Goal: Information Seeking & Learning: Learn about a topic

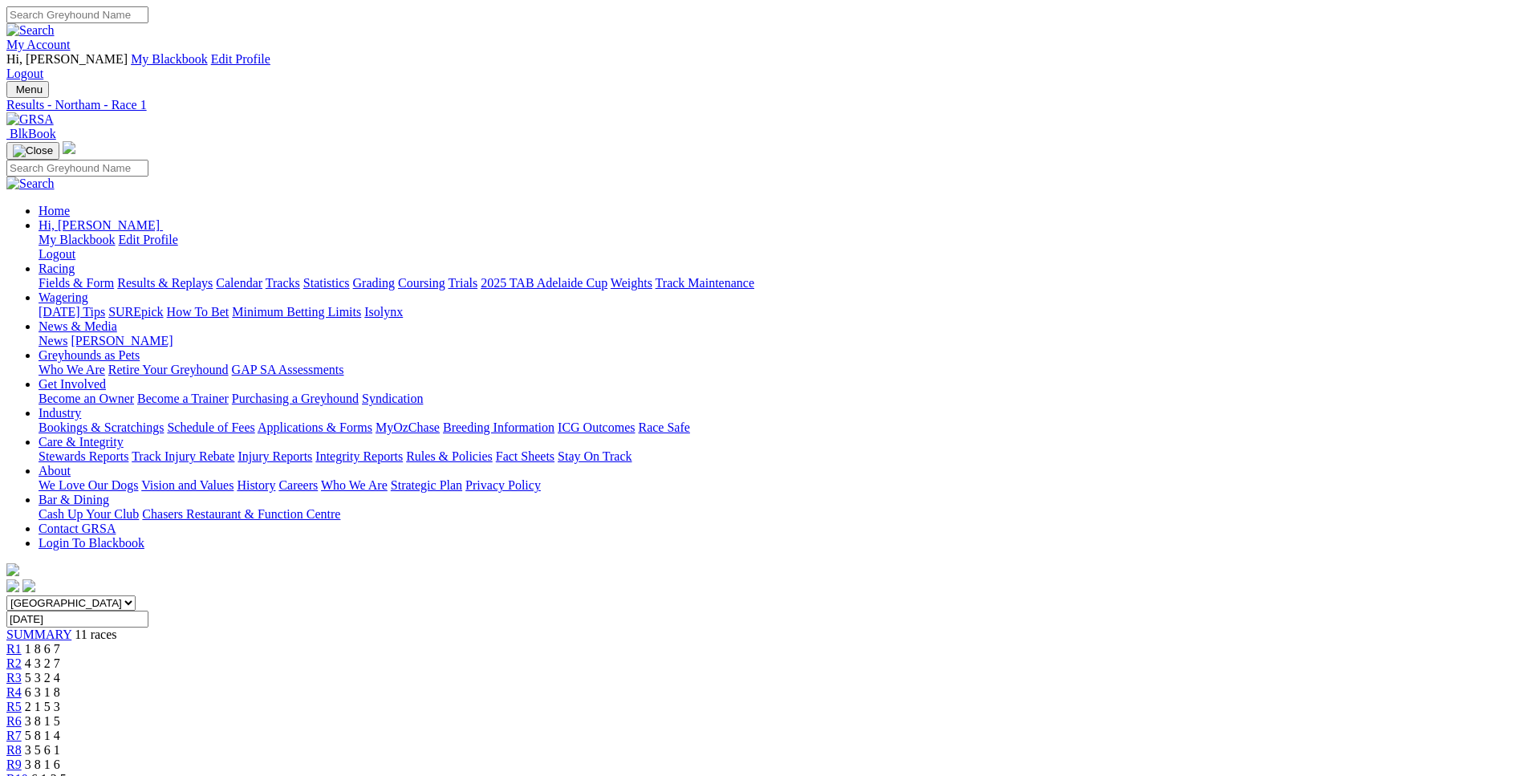
click at [60, 714] on span "3 8 1 5" at bounding box center [42, 721] width 35 height 14
click at [148, 611] on input "[DATE]" at bounding box center [77, 619] width 142 height 17
type input "Yesterday, 30 Sep 2025"
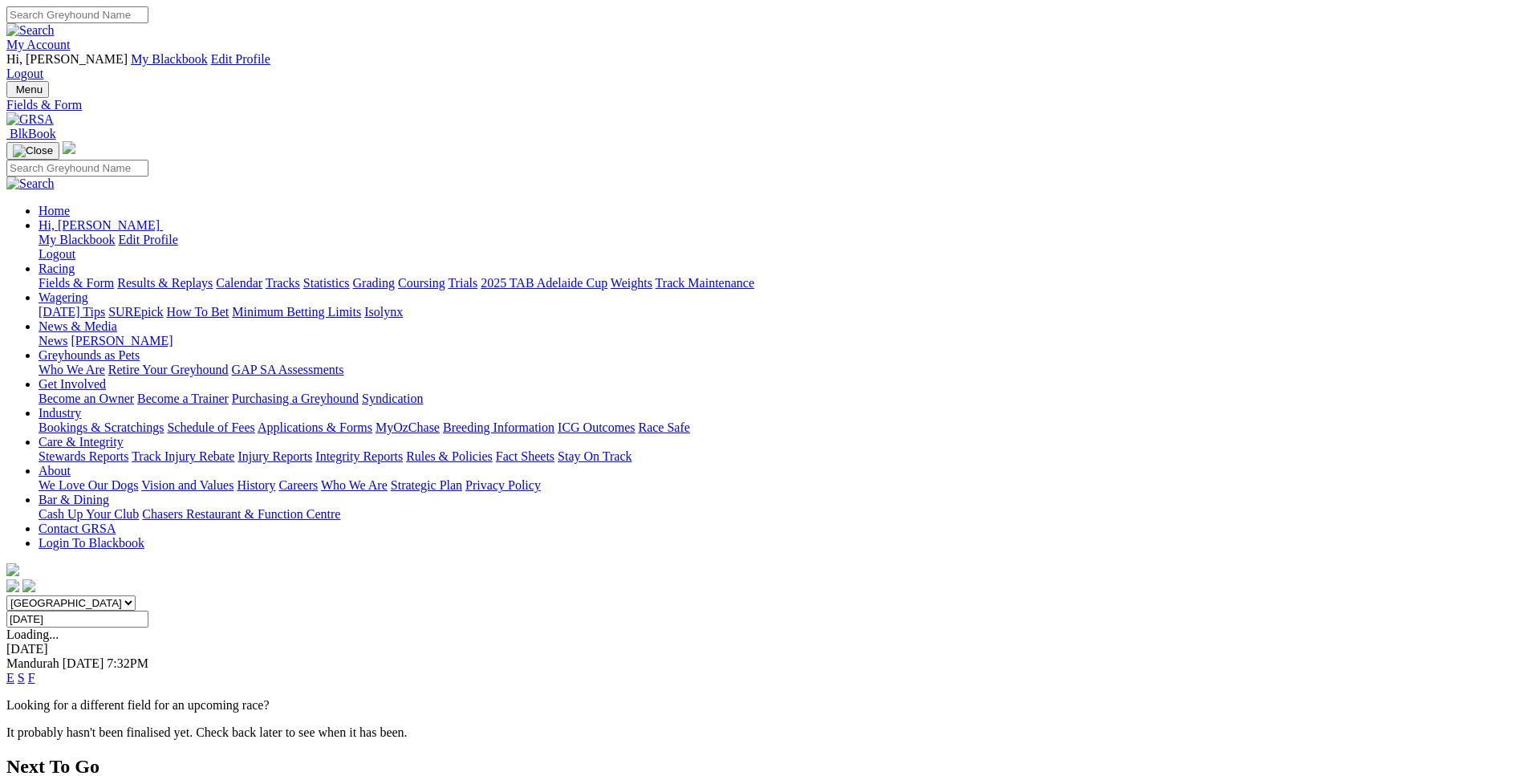
click at [14, 671] on link "E" at bounding box center [10, 678] width 8 height 14
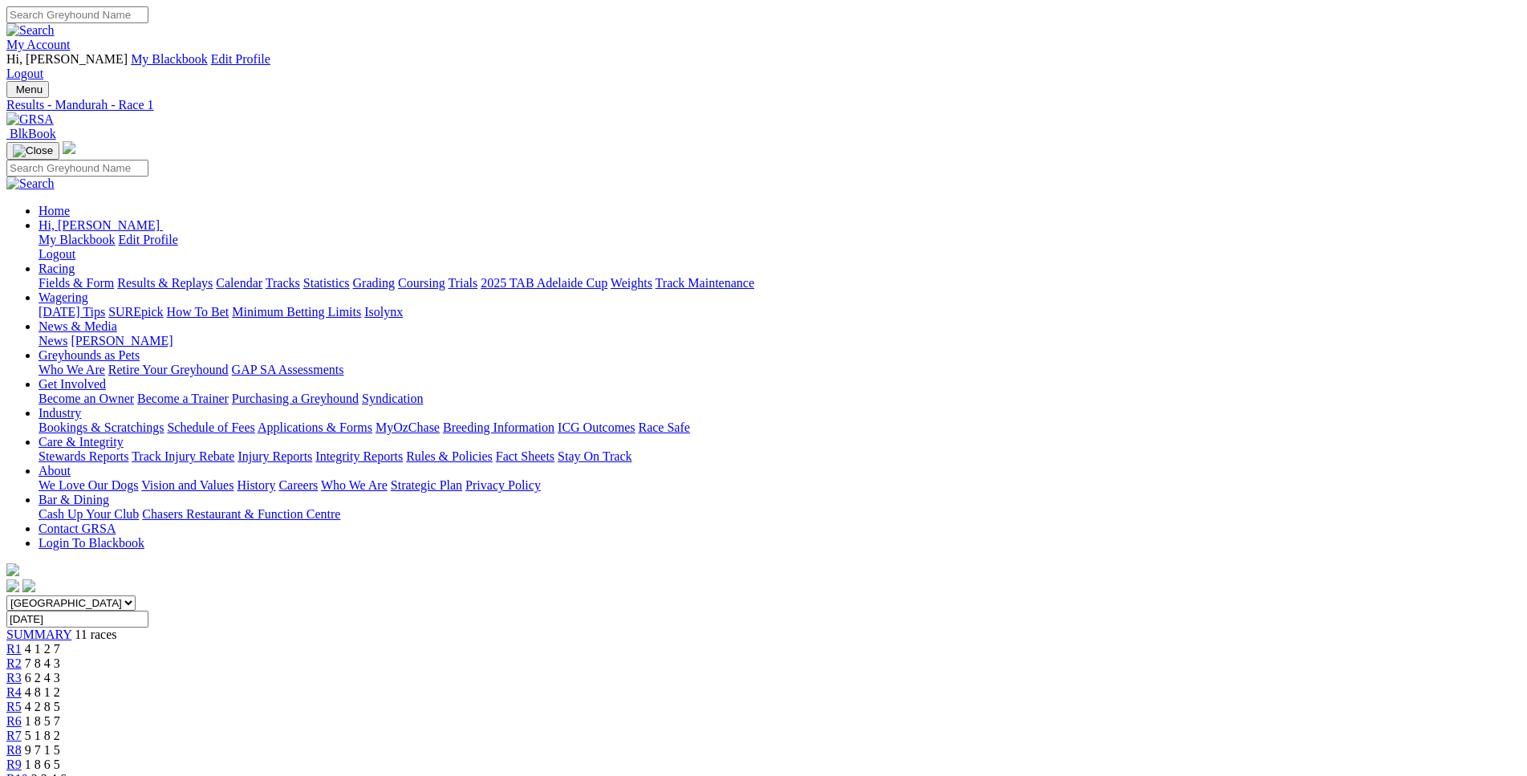
click at [22, 714] on link "R6" at bounding box center [13, 721] width 15 height 14
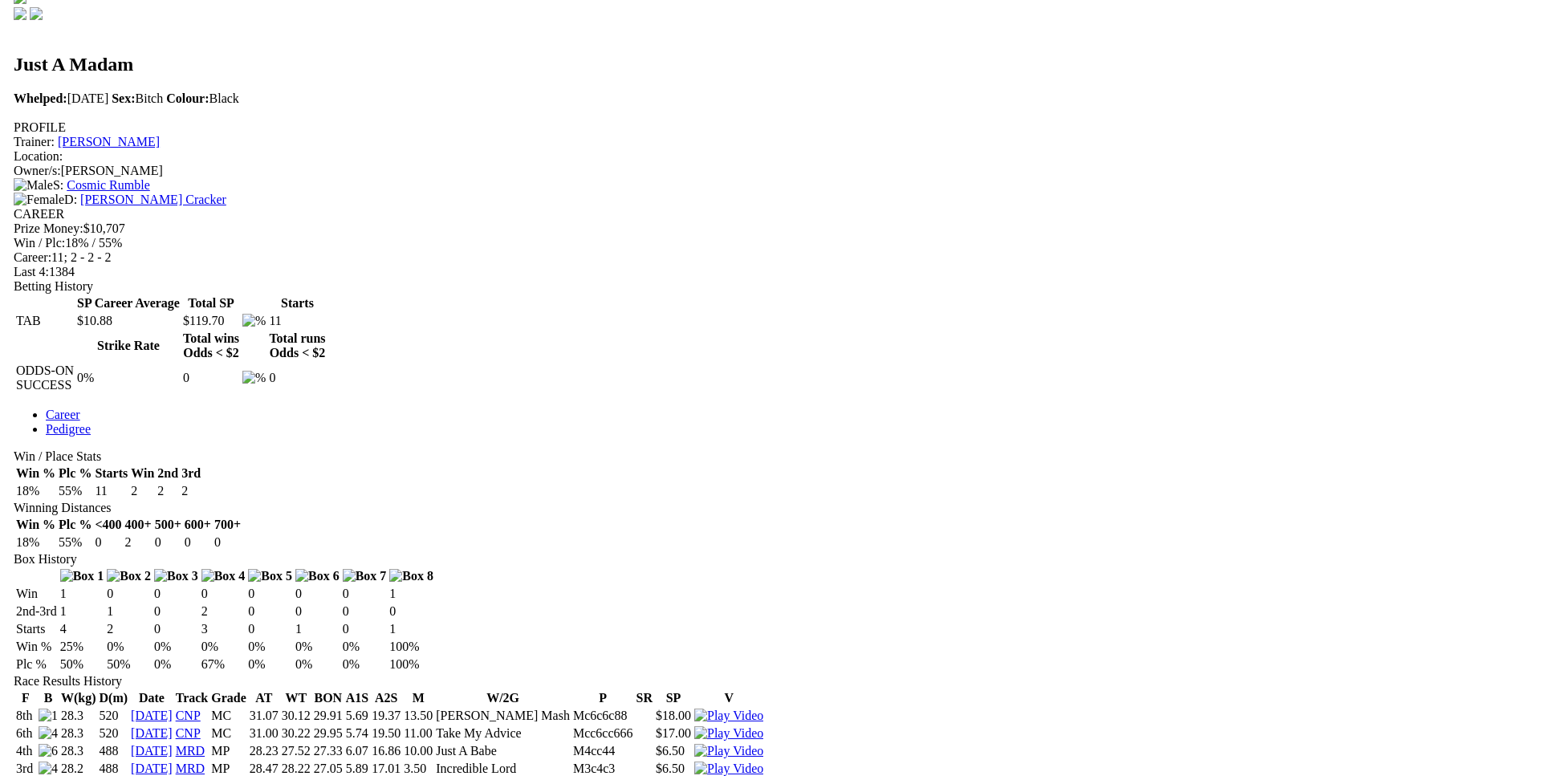
scroll to position [573, 0]
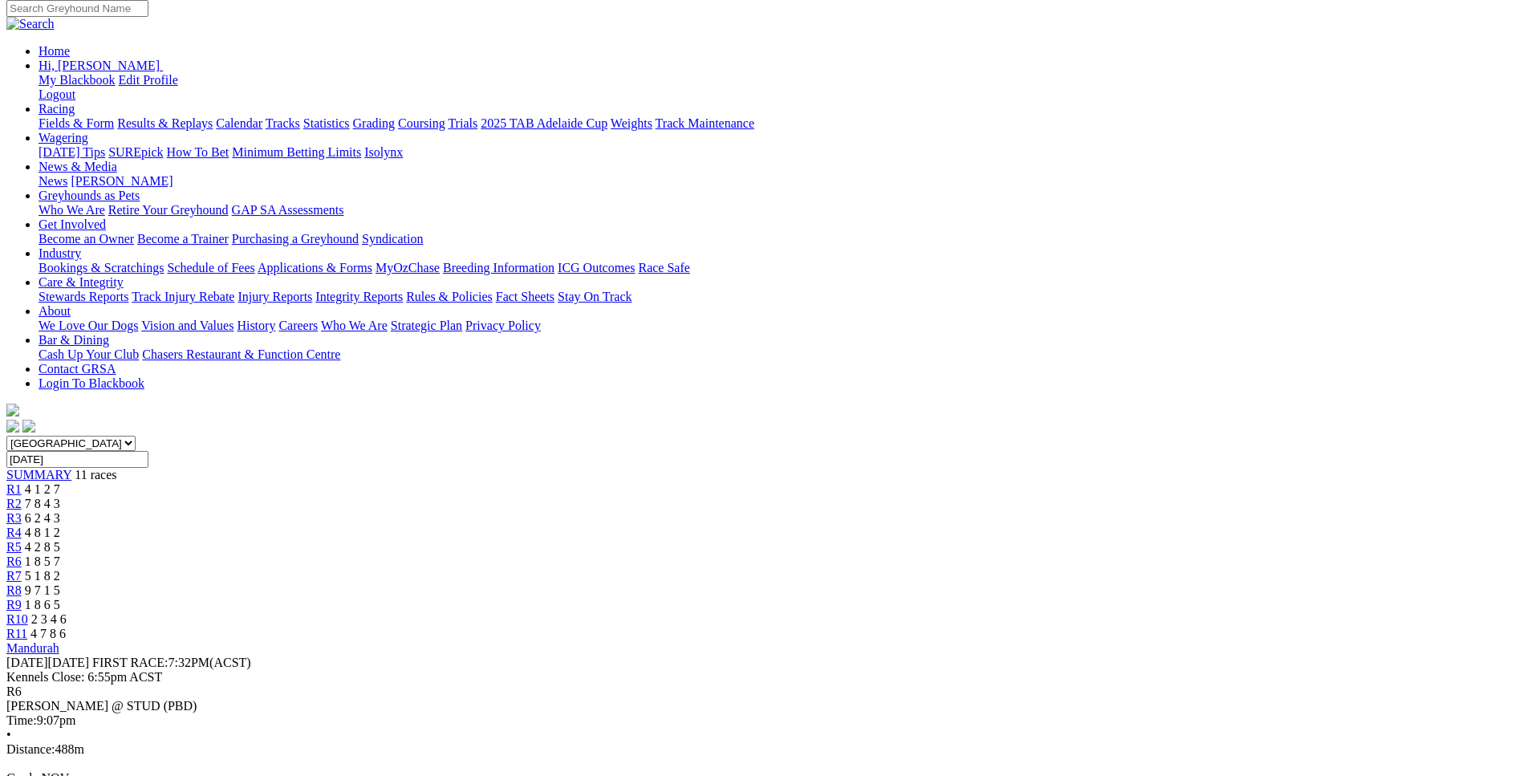
scroll to position [162, 0]
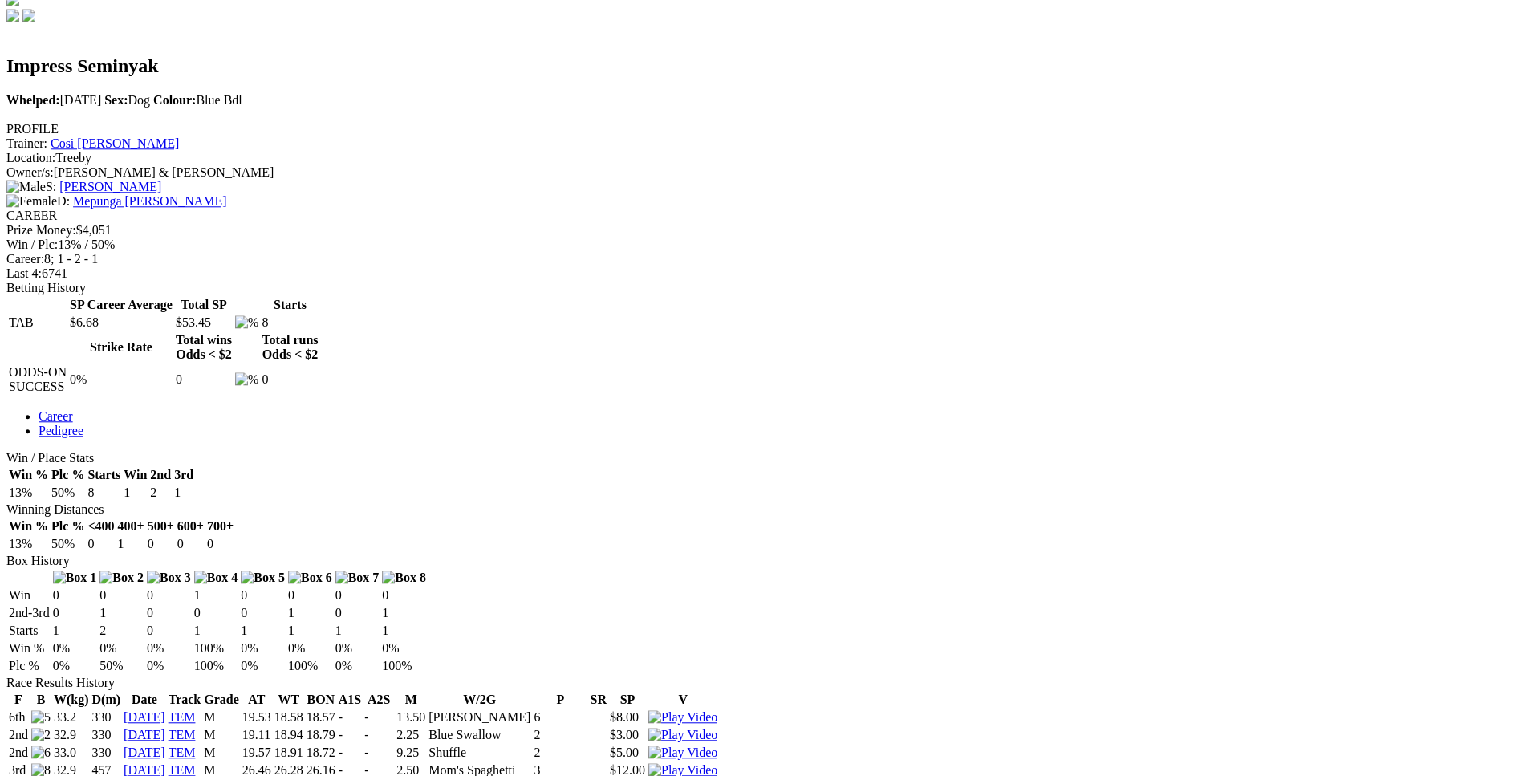
scroll to position [573, 0]
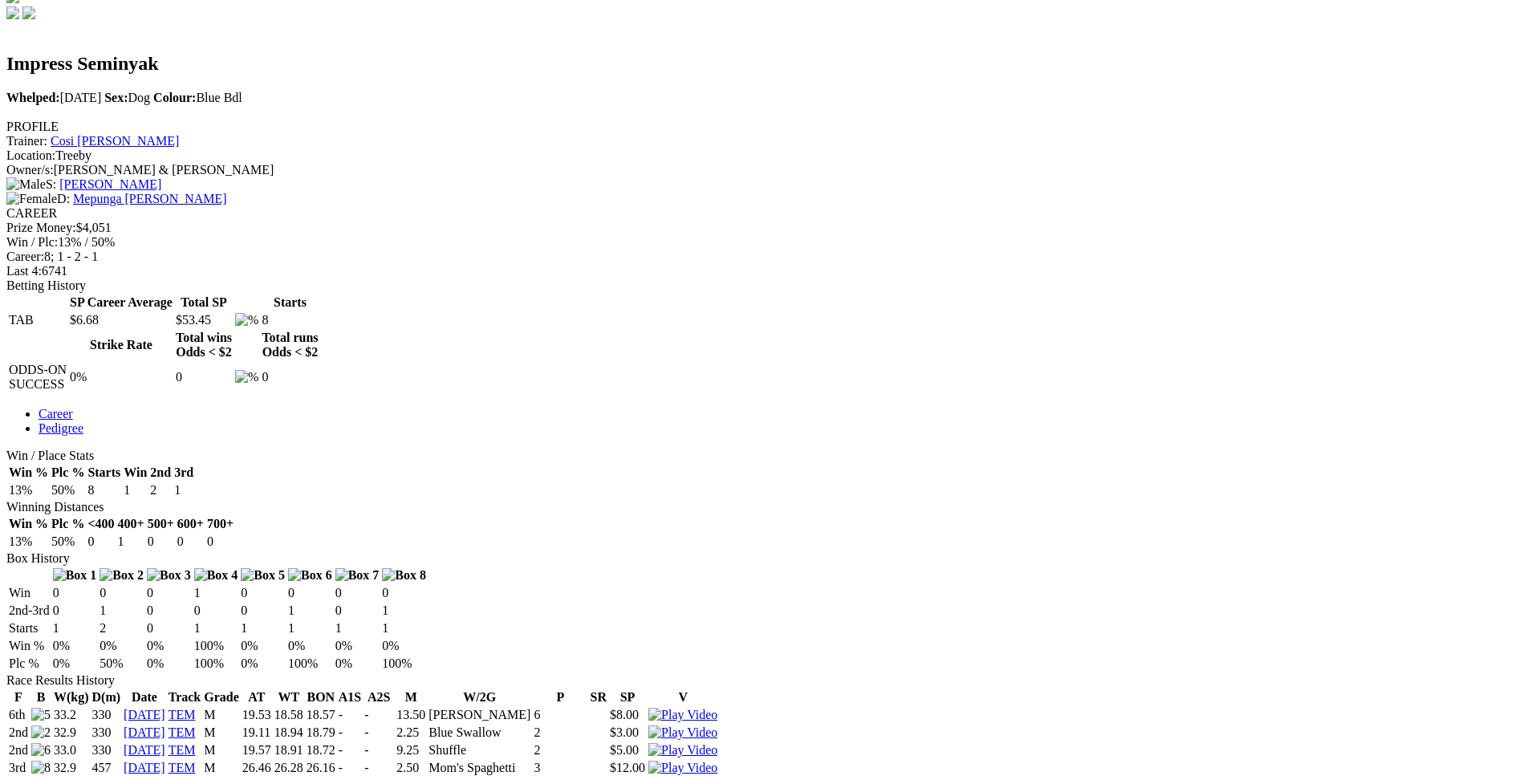
click at [717, 775] on img at bounding box center [682, 785] width 69 height 14
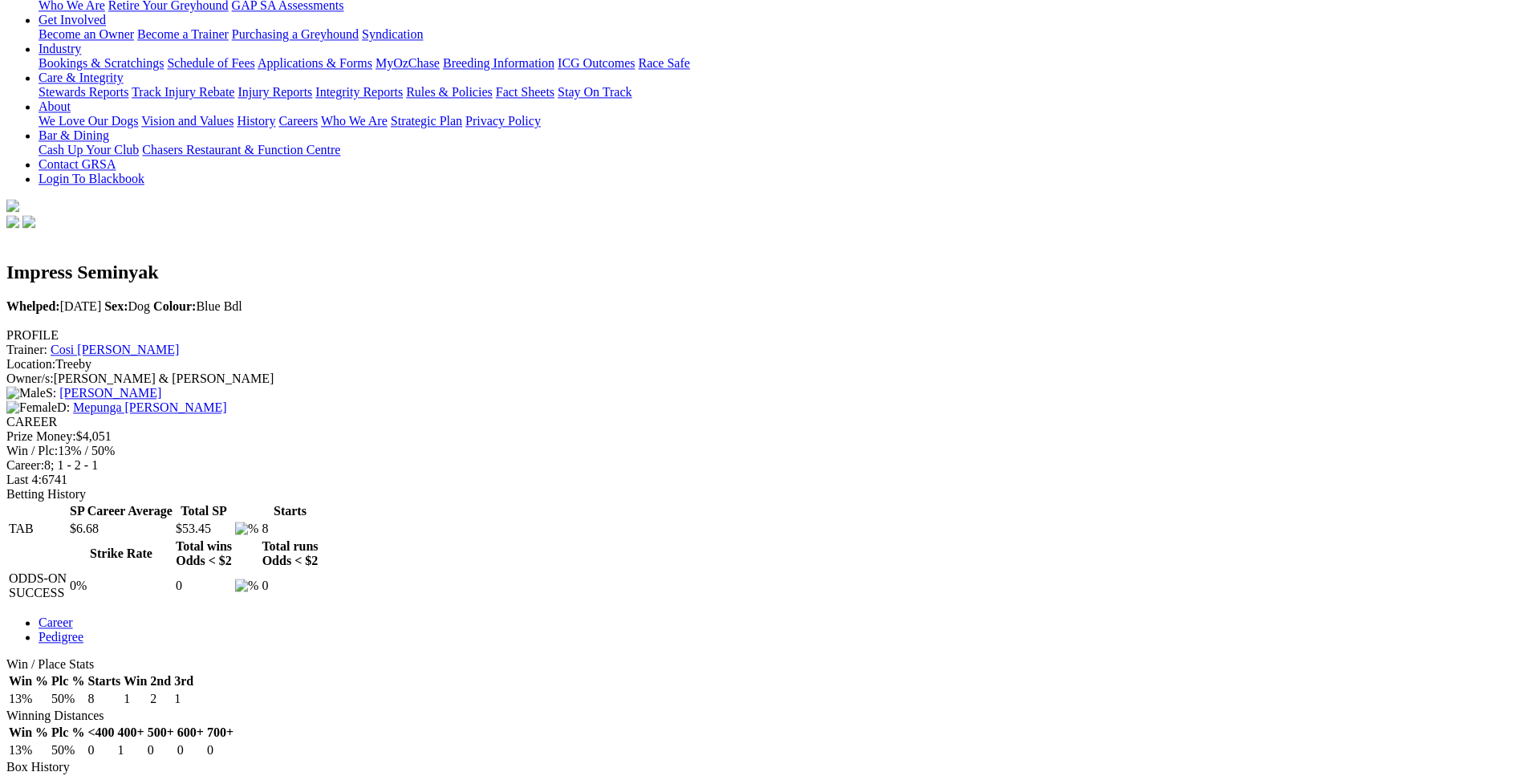
scroll to position [0, 0]
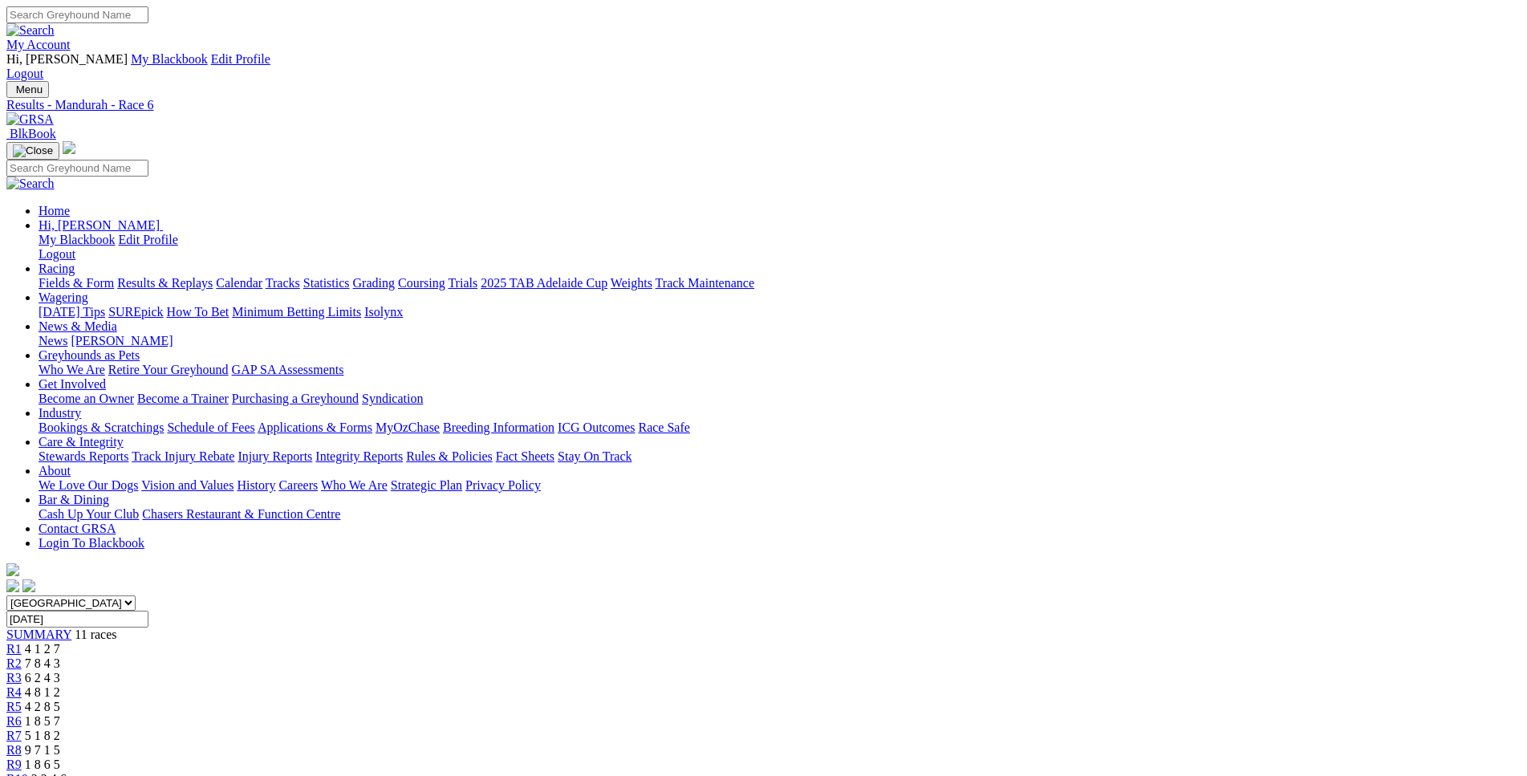
click at [22, 743] on span "R8" at bounding box center [13, 750] width 15 height 14
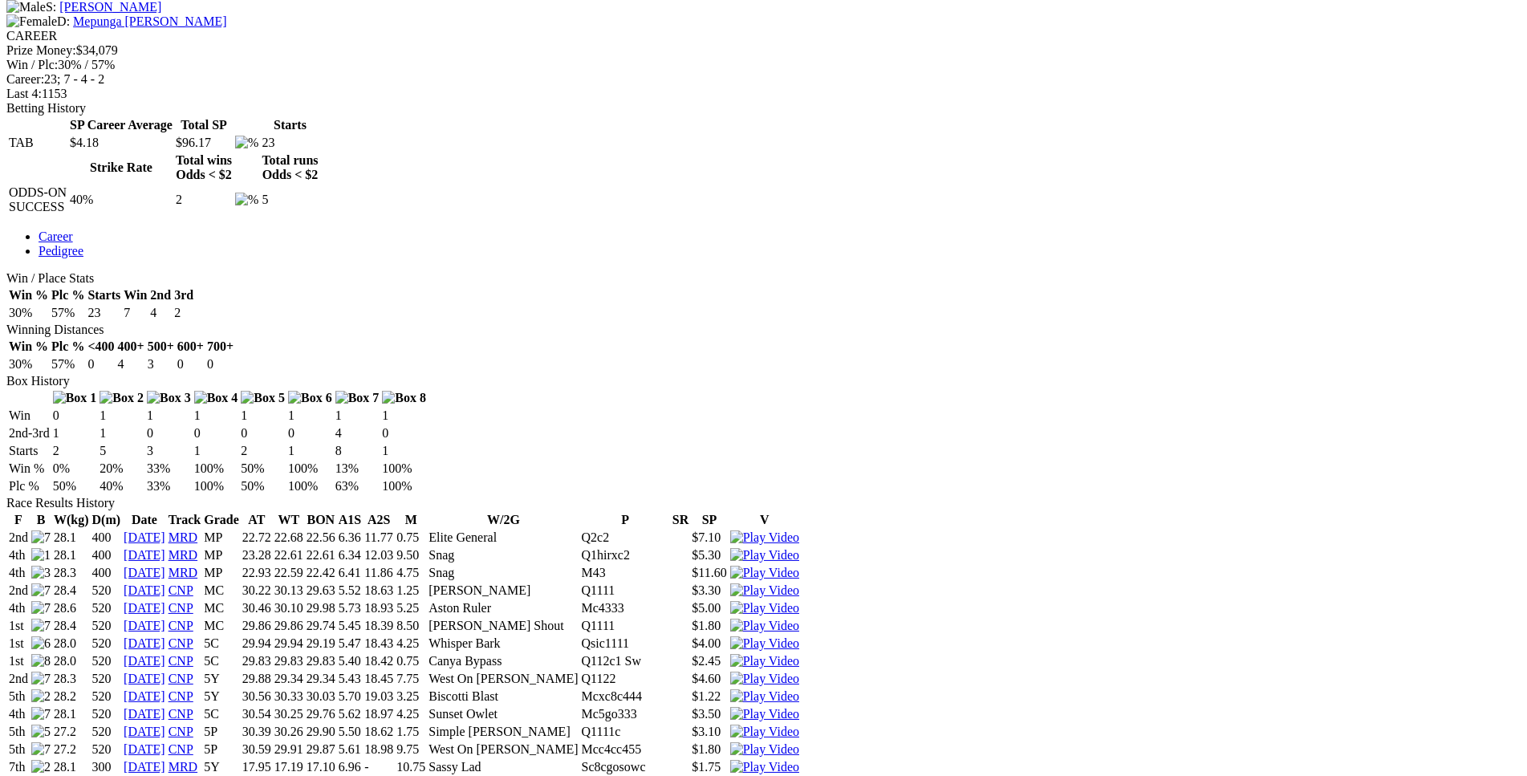
scroll to position [751, 0]
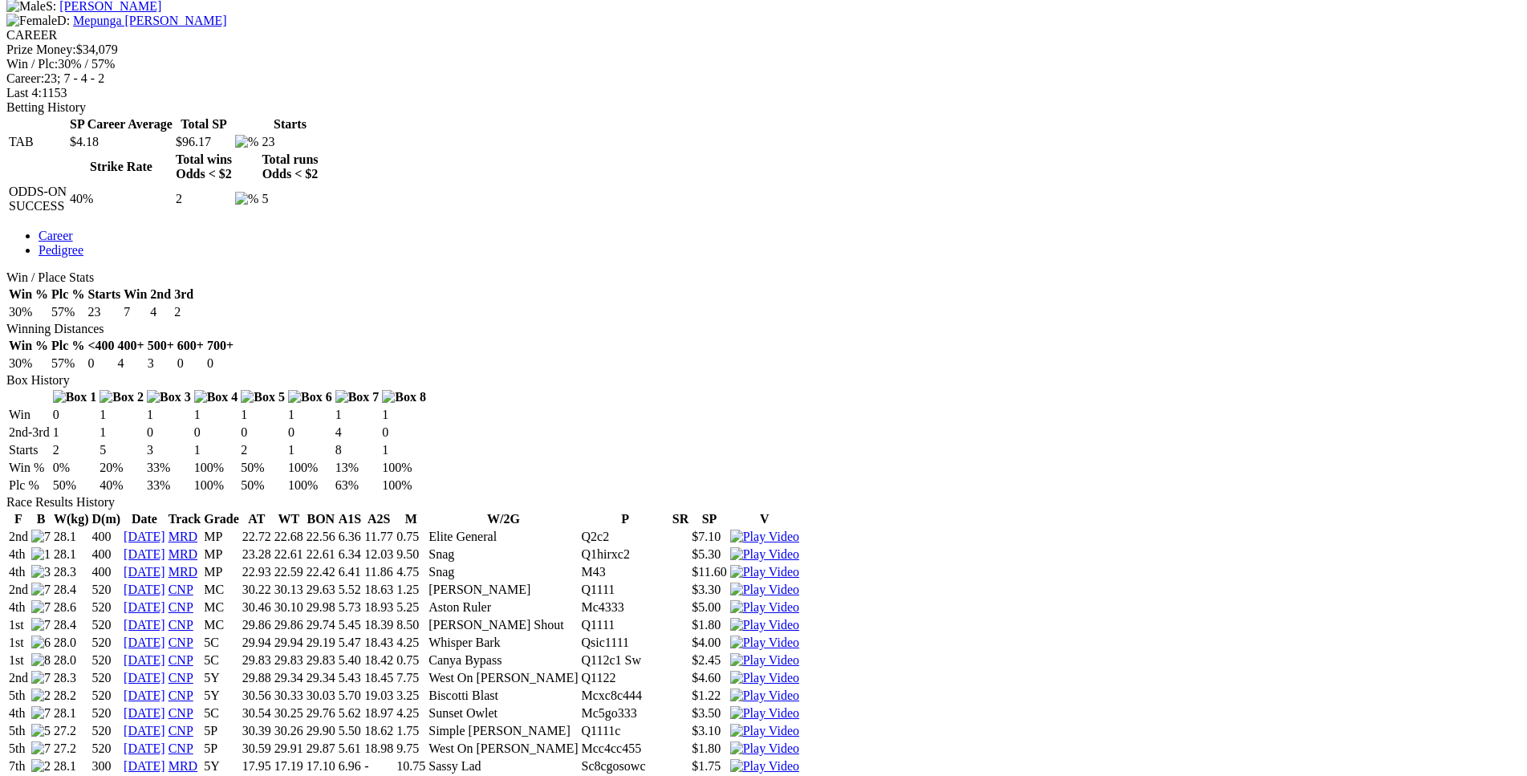
scroll to position [0, 0]
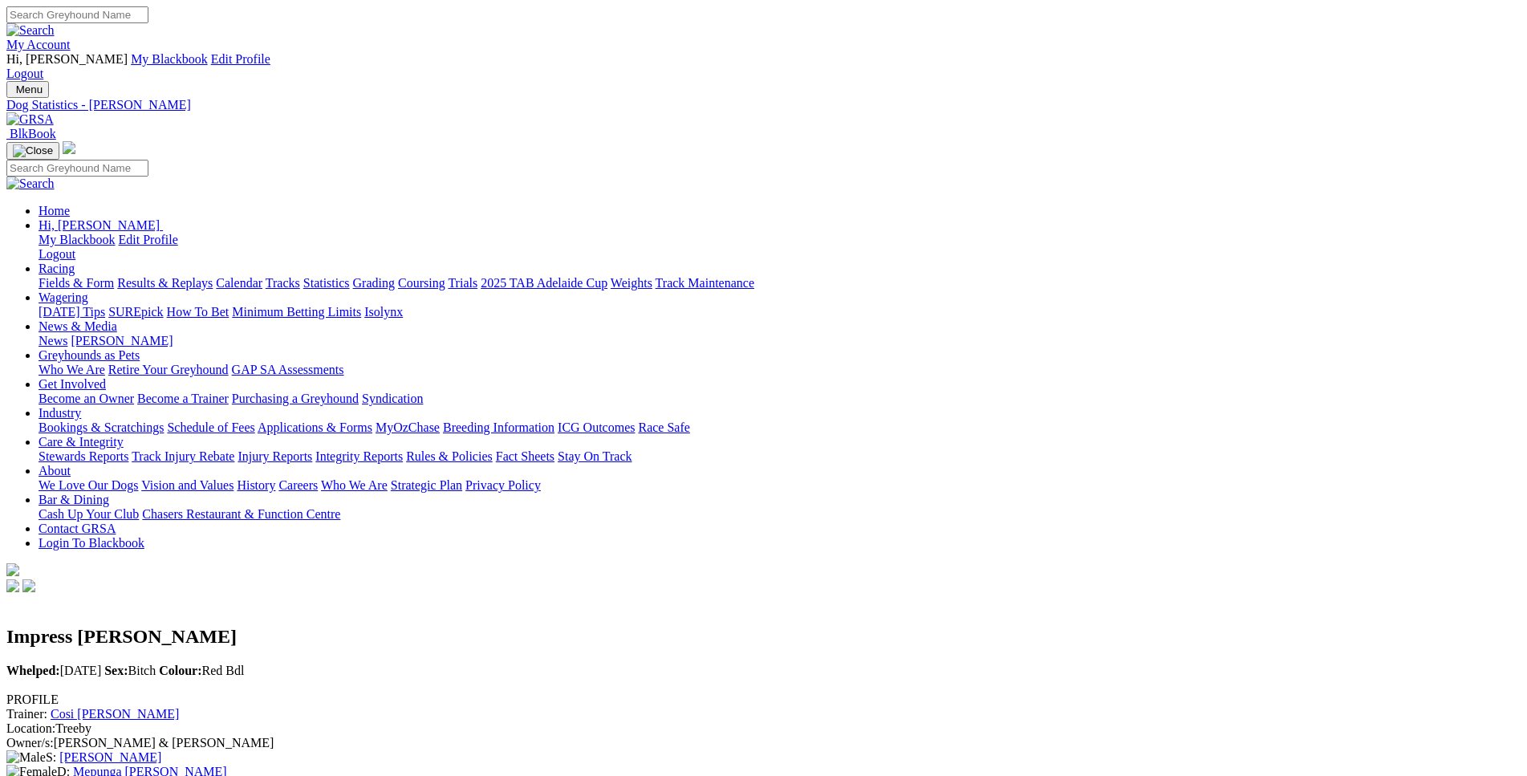
click at [114, 276] on link "Fields & Form" at bounding box center [76, 283] width 75 height 14
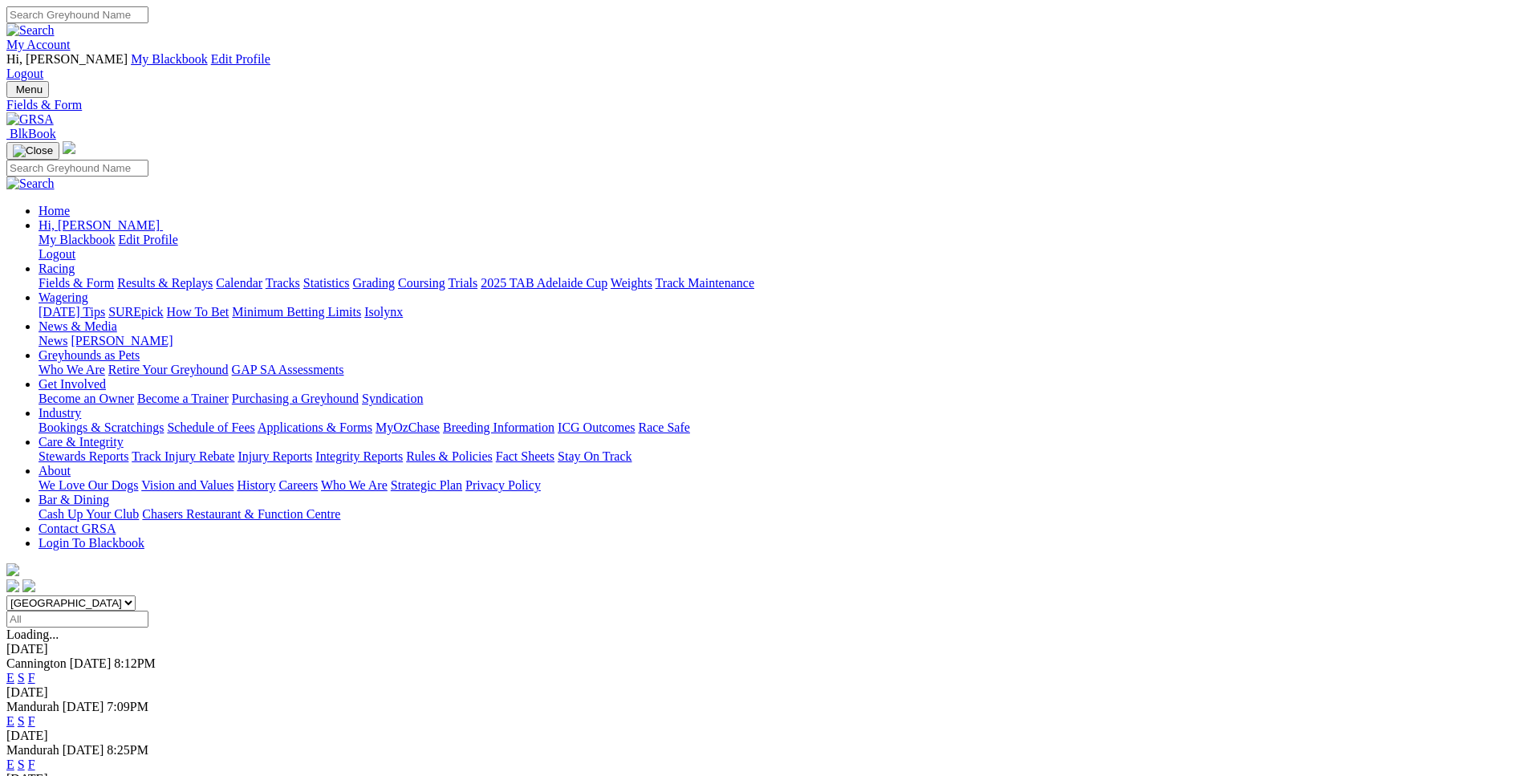
select select "WA"
click at [14, 671] on link "E" at bounding box center [10, 678] width 8 height 14
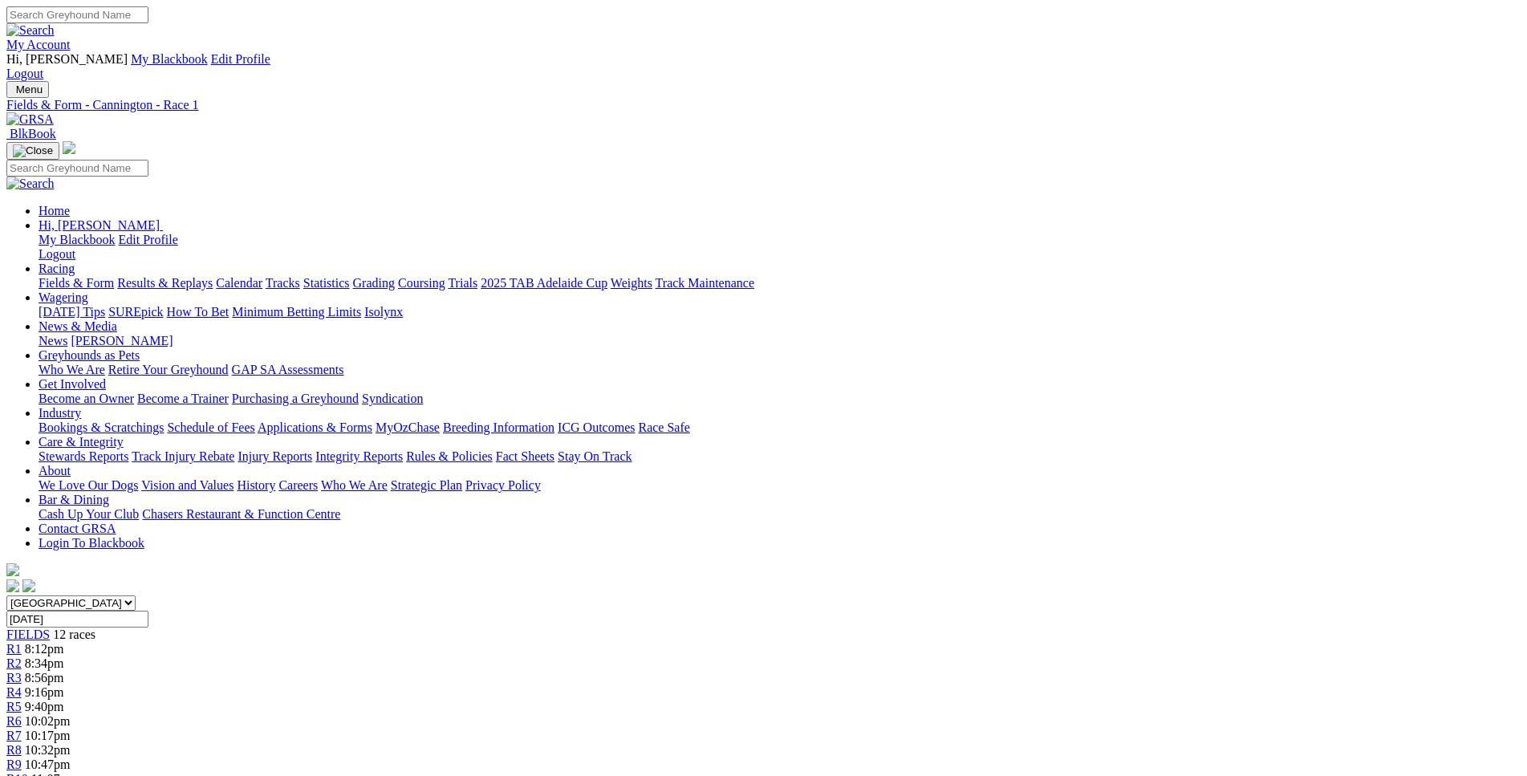
click at [64, 671] on span "8:56pm" at bounding box center [44, 678] width 39 height 14
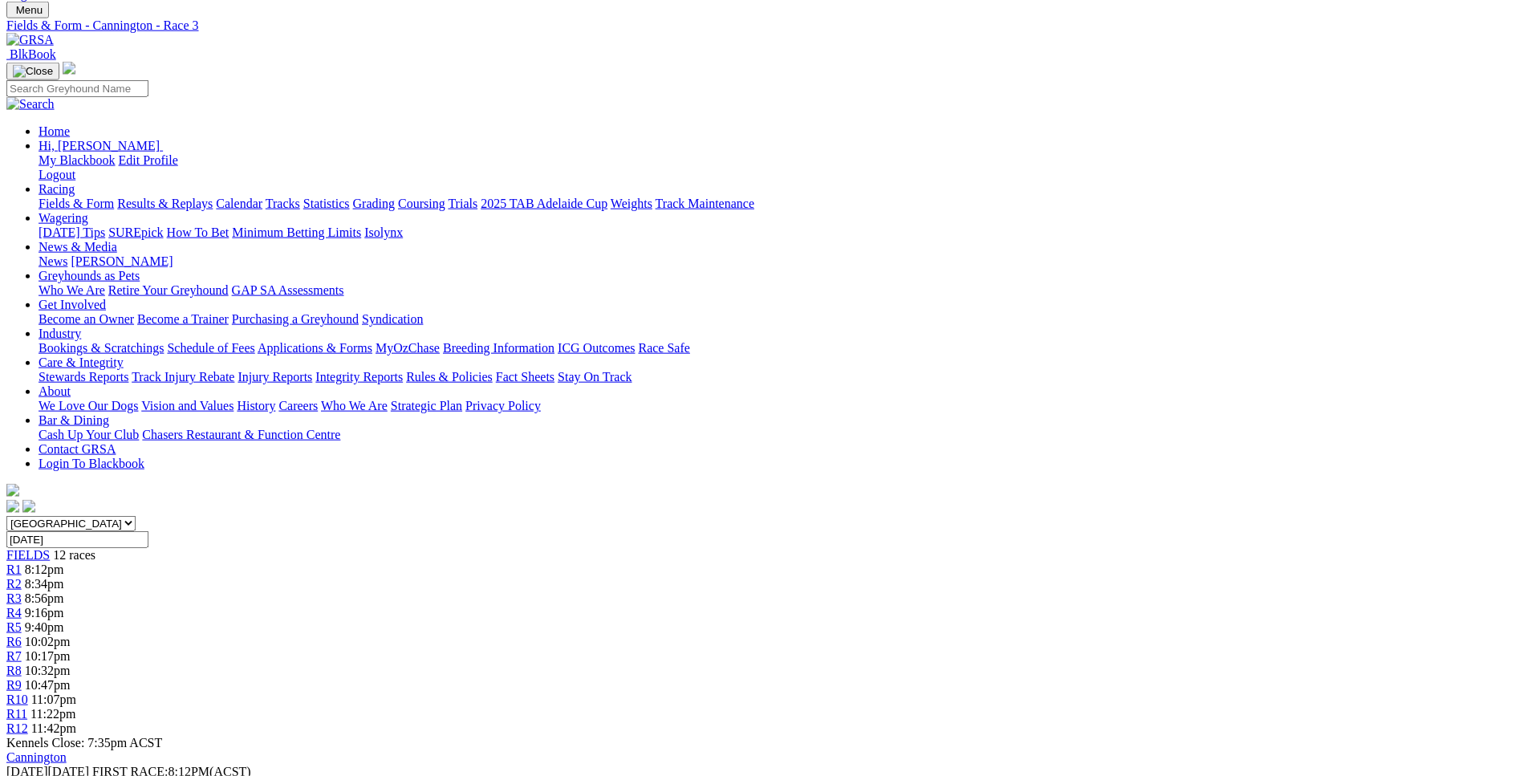
scroll to position [80, 0]
click at [64, 605] on span "9:16pm" at bounding box center [44, 612] width 39 height 14
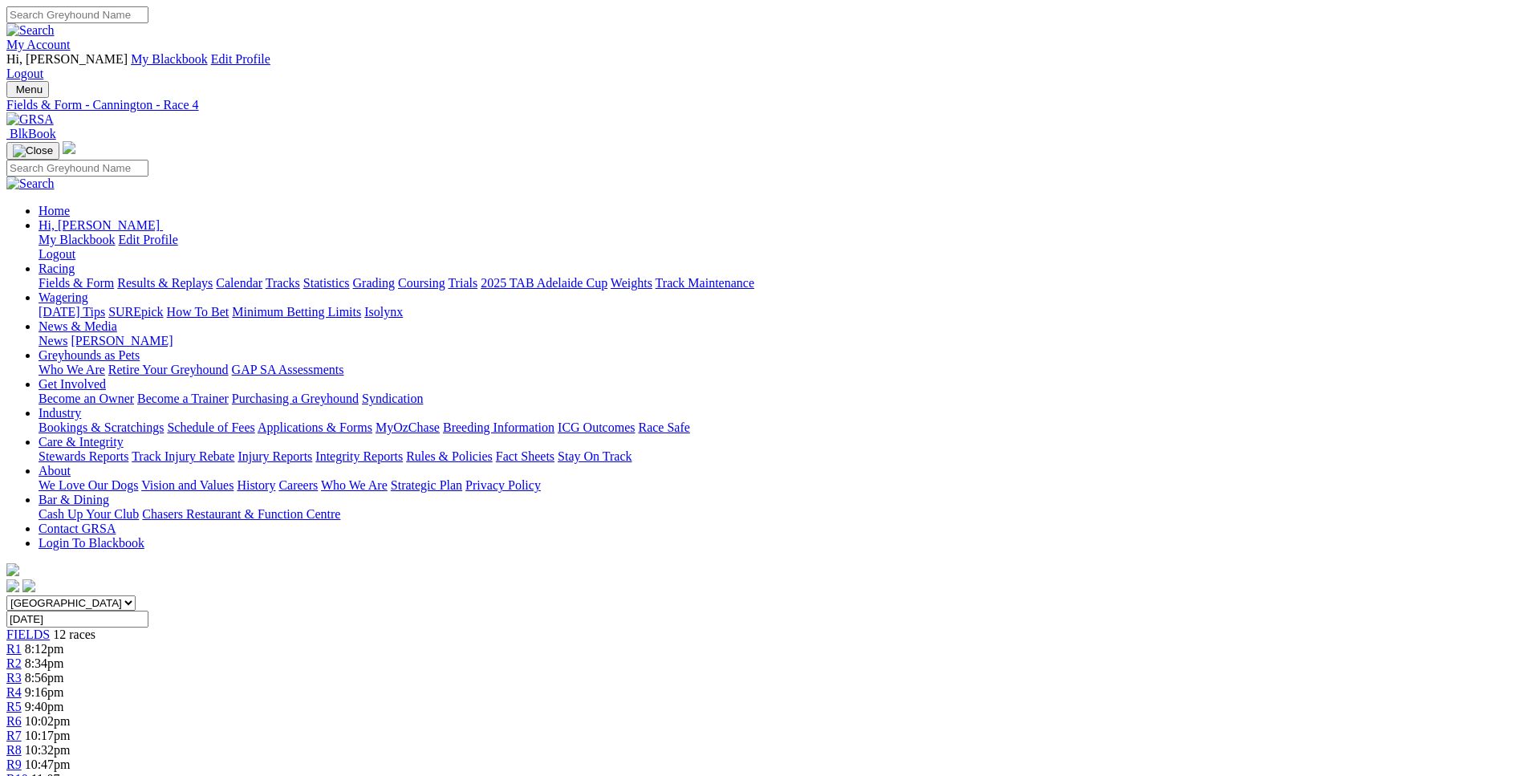
click at [64, 700] on span "9:40pm" at bounding box center [44, 707] width 39 height 14
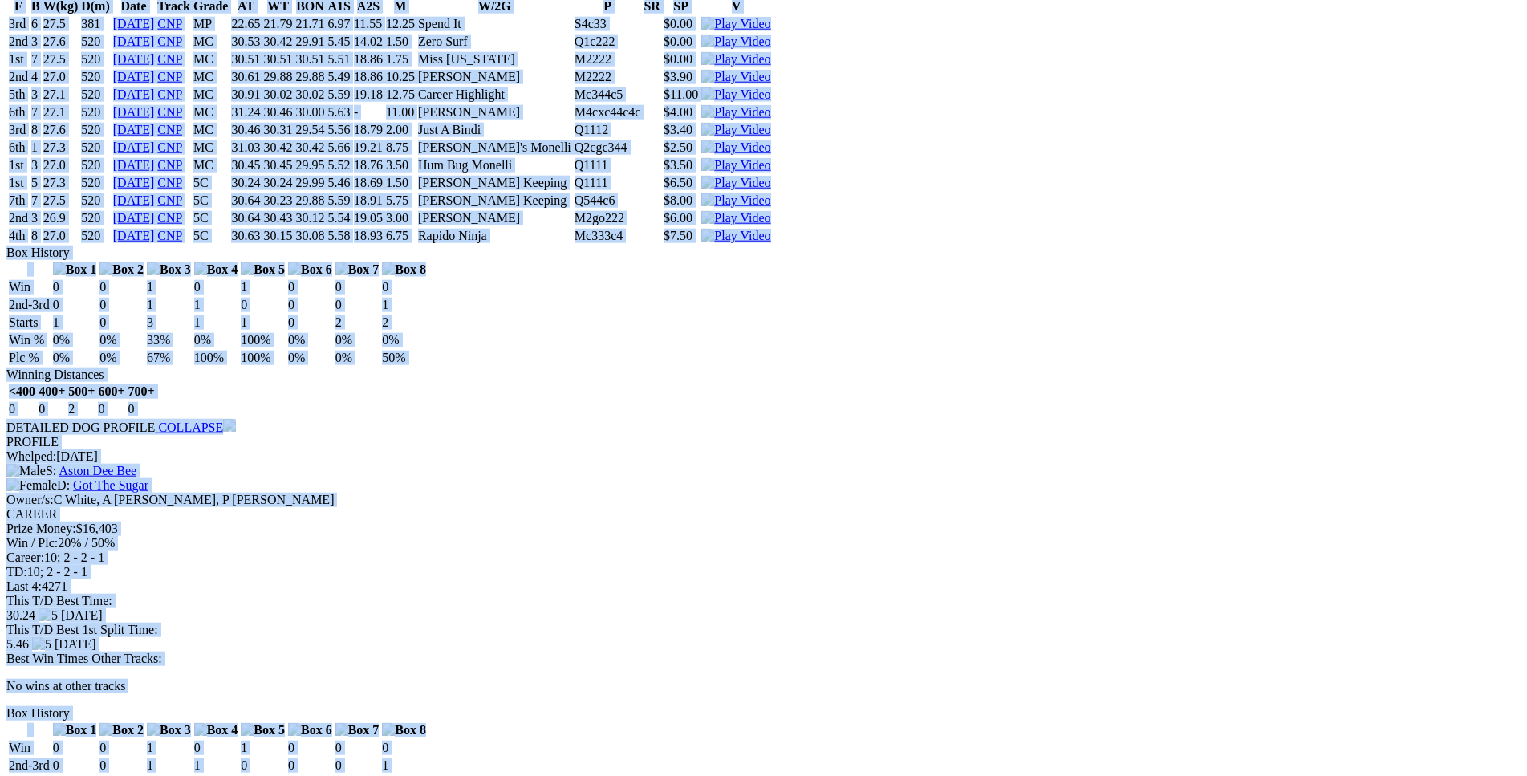
scroll to position [4665, 0]
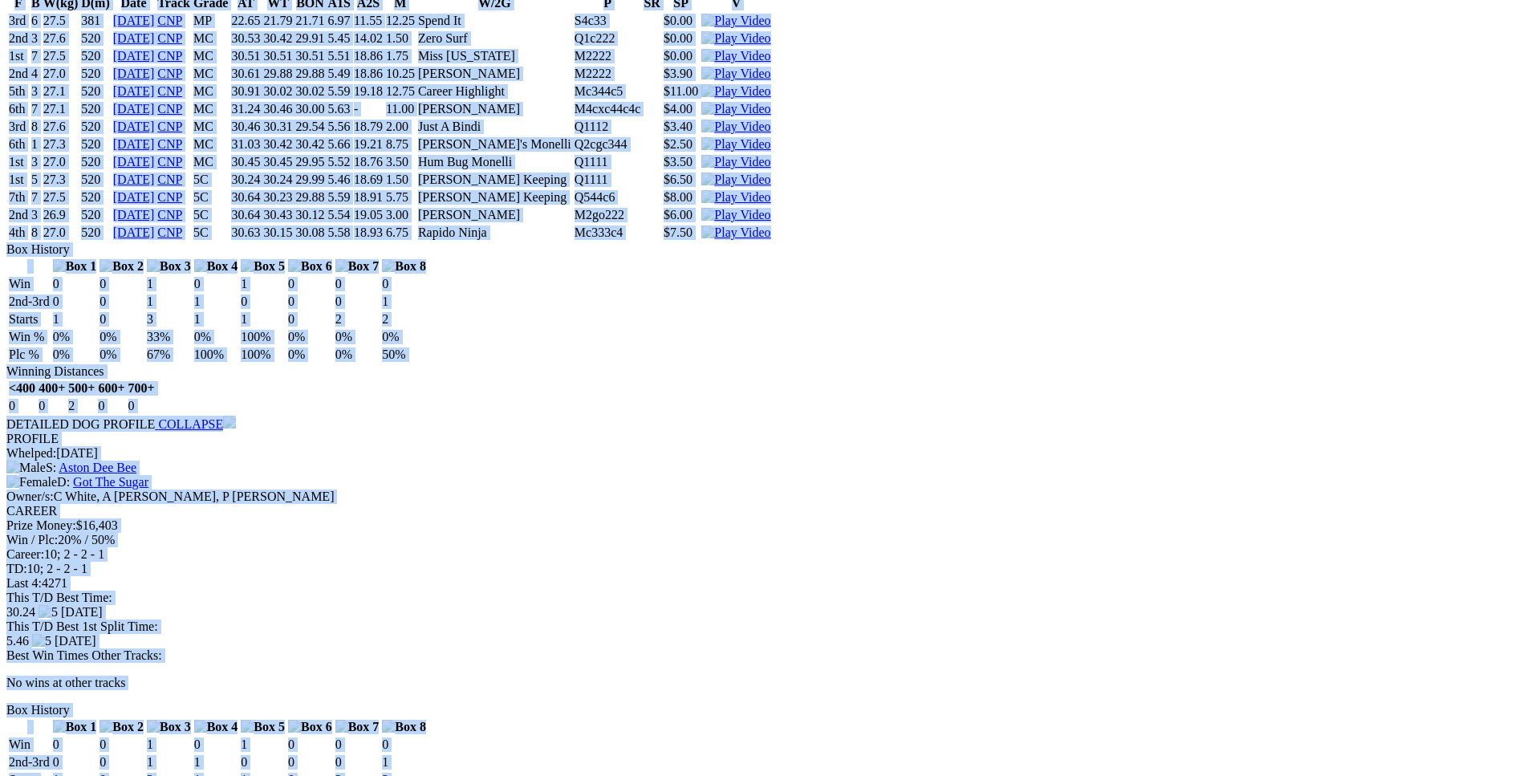
drag, startPoint x: 232, startPoint y: 536, endPoint x: 1220, endPoint y: 536, distance: 988.6
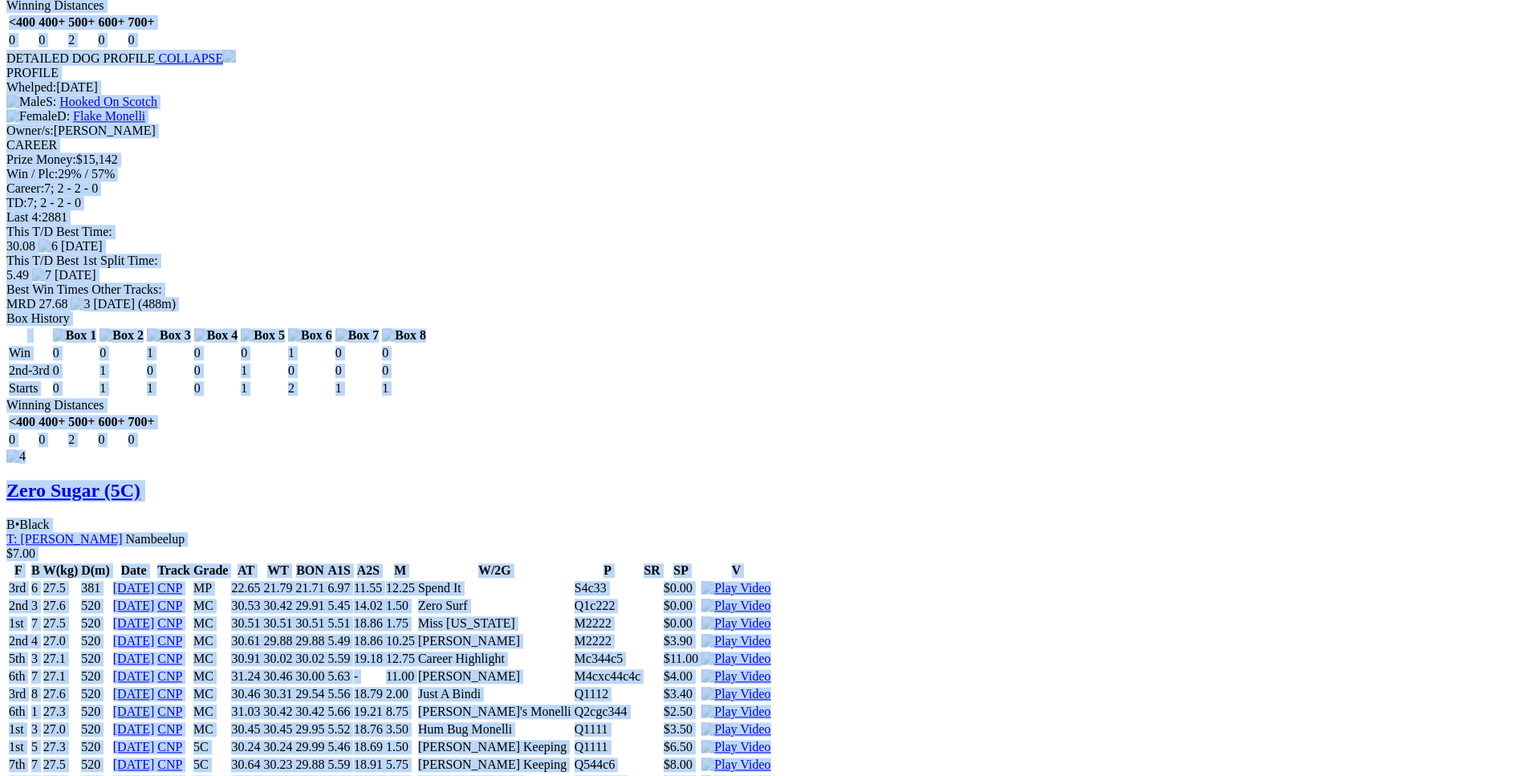
scroll to position [4093, 0]
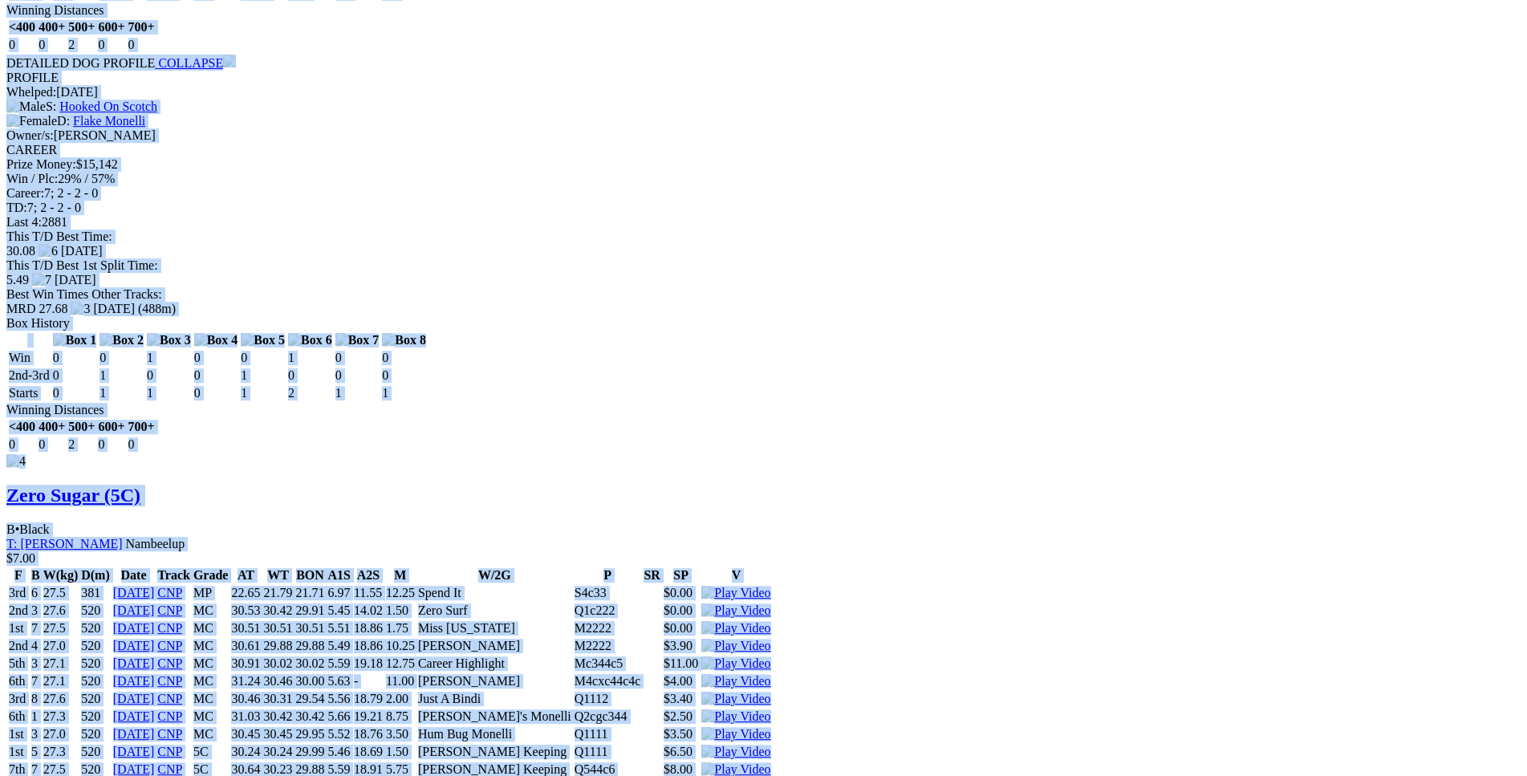
copy div "Nash Mash (5C) B • Black T: Joe Dailly Oakford $5.30 F B W(kg) D(m) Date Track …"
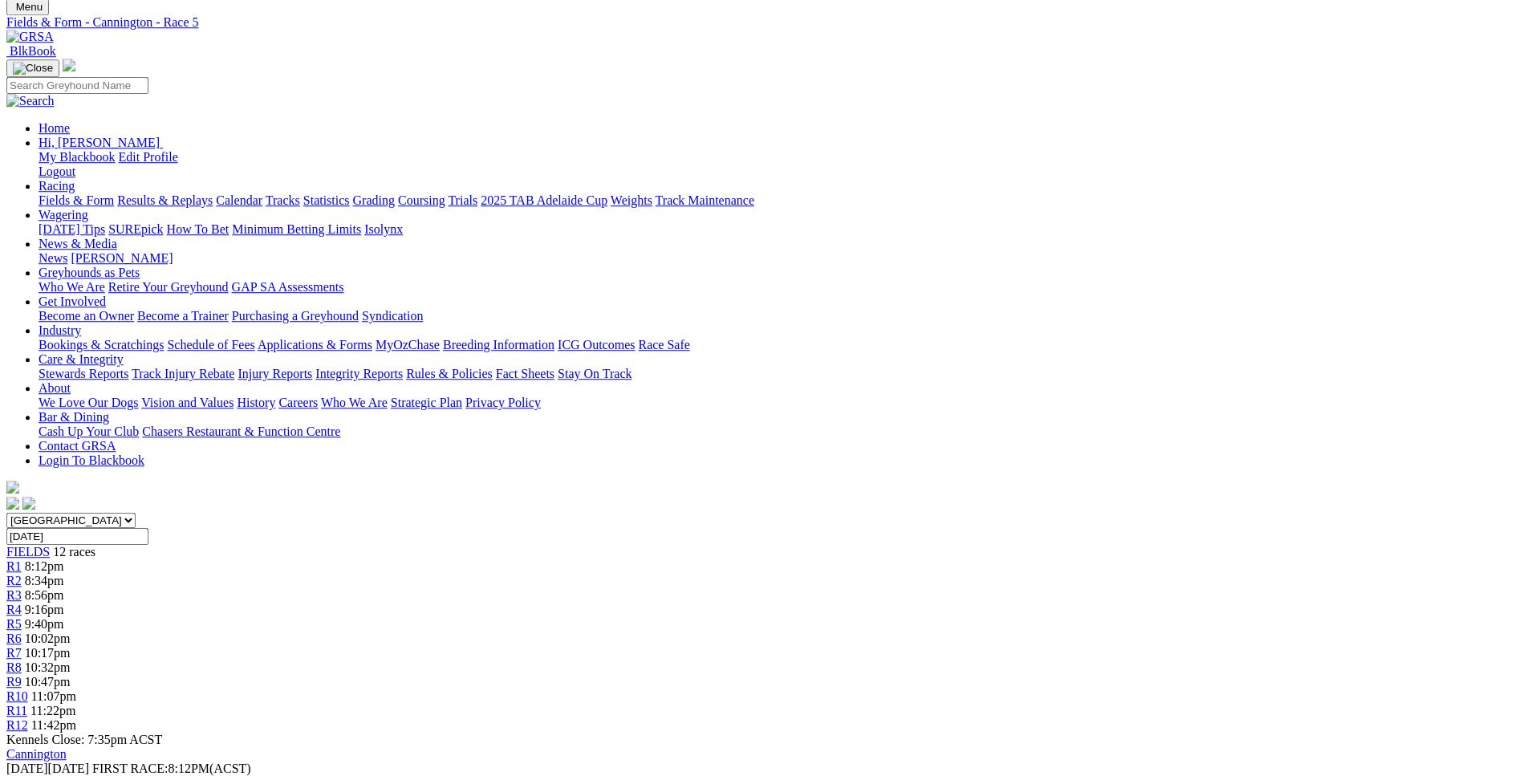
scroll to position [82, 0]
click at [22, 632] on span "R6" at bounding box center [13, 639] width 15 height 14
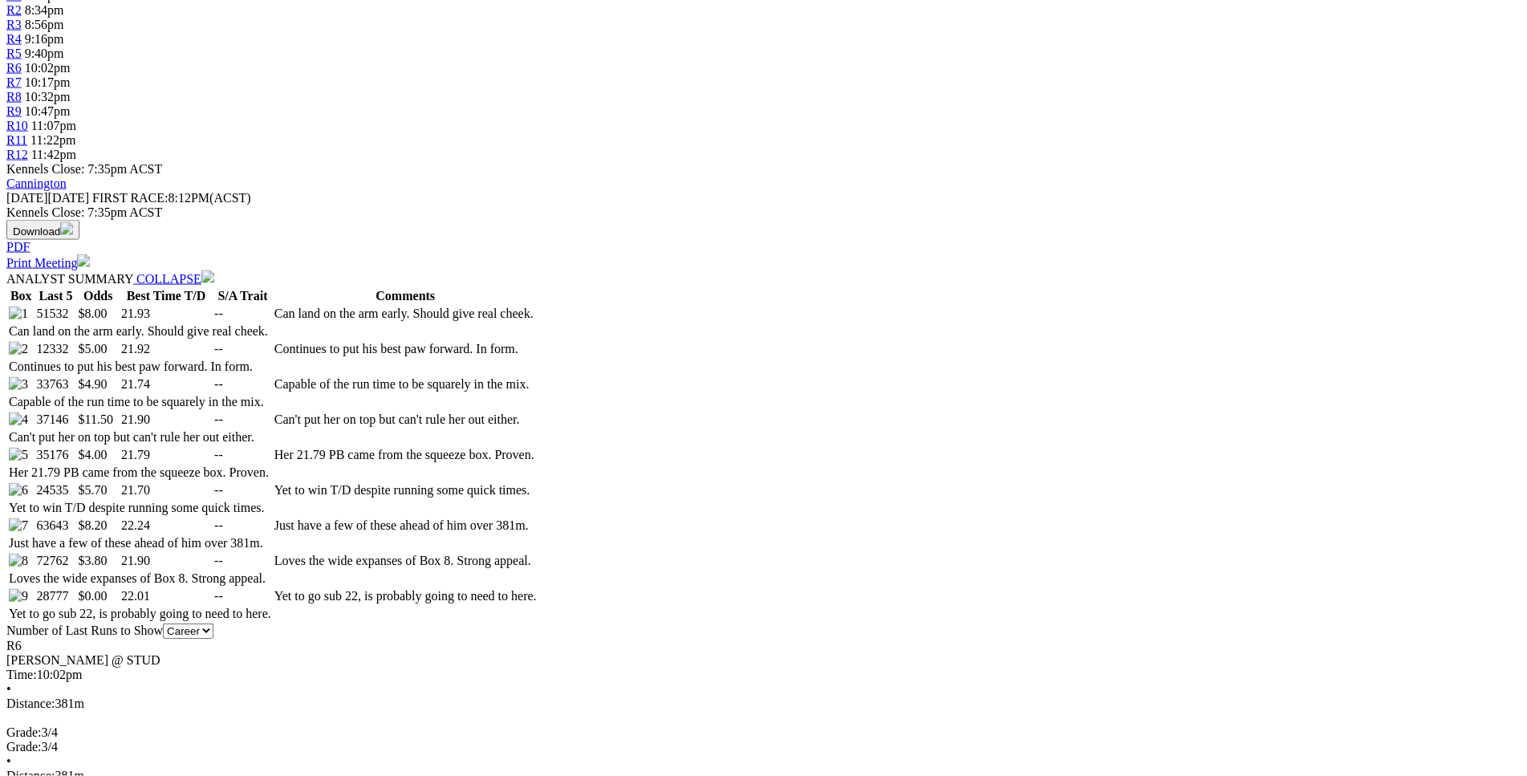
scroll to position [654, 0]
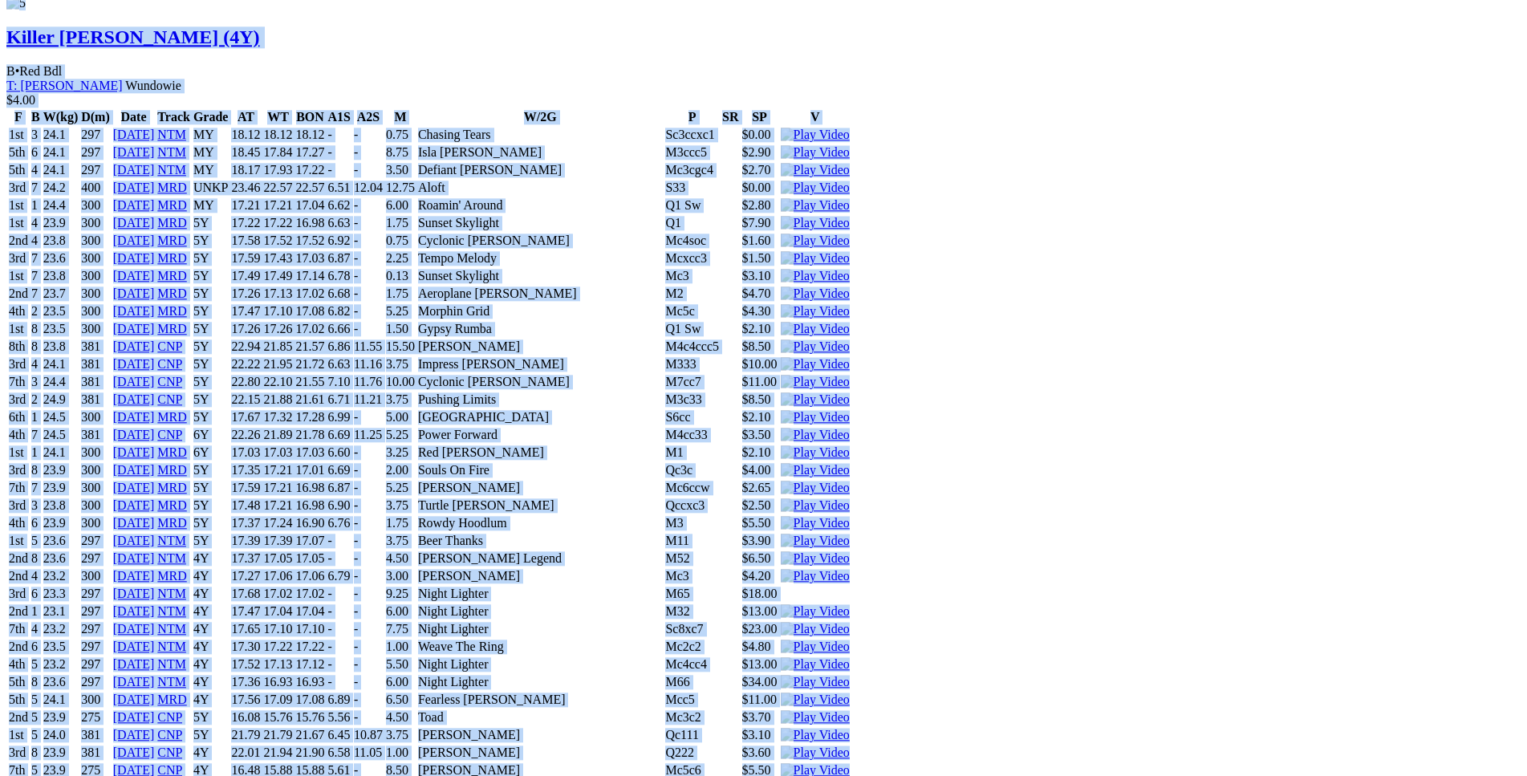
scroll to position [9167, 0]
drag, startPoint x: 235, startPoint y: 266, endPoint x: 1263, endPoint y: 595, distance: 1079.3
copy div "Rowdy Hoodlum (3Y) D • Black T: Pete Brown Southern River $8.00 F B W(kg) D(m) …"
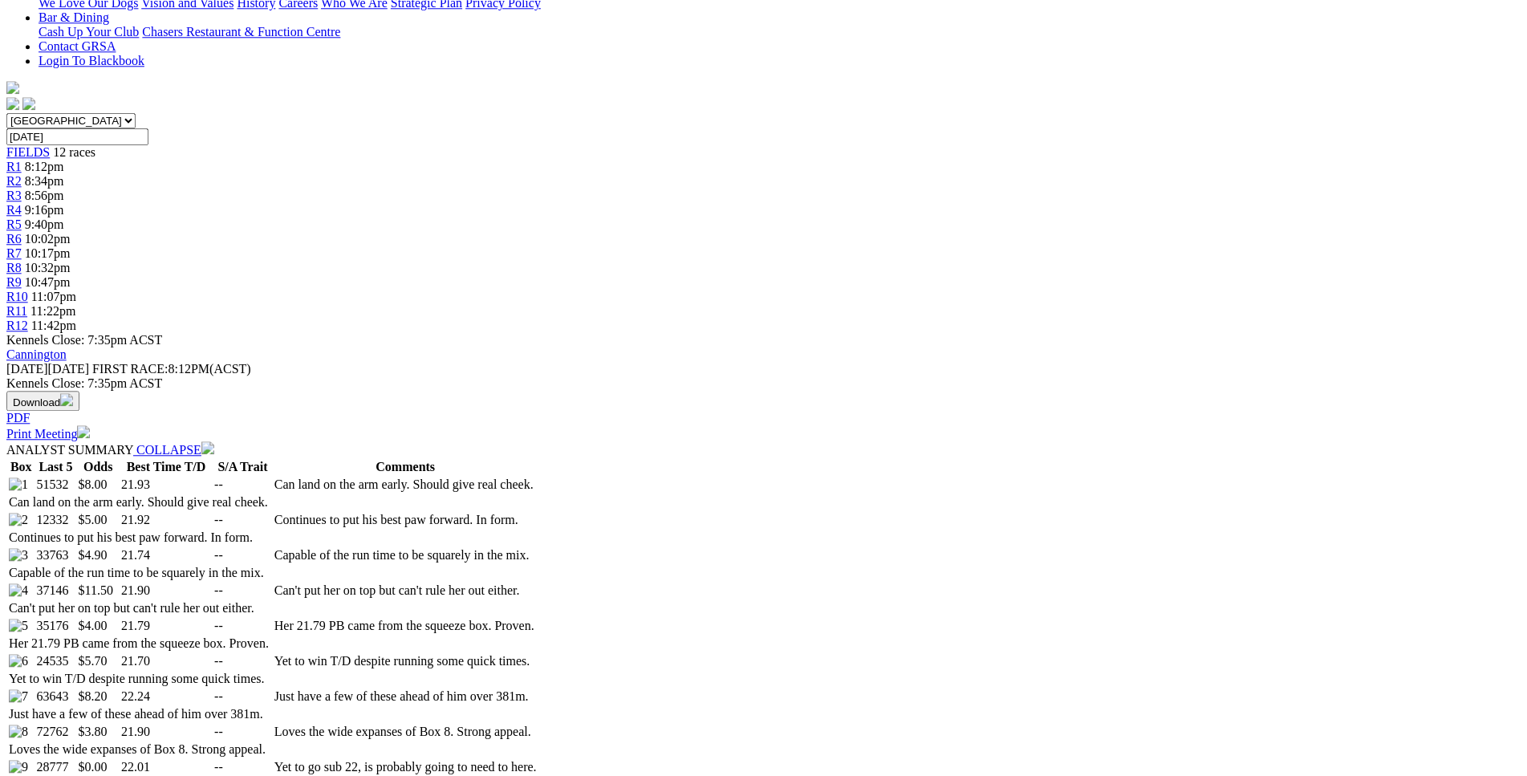
scroll to position [0, 0]
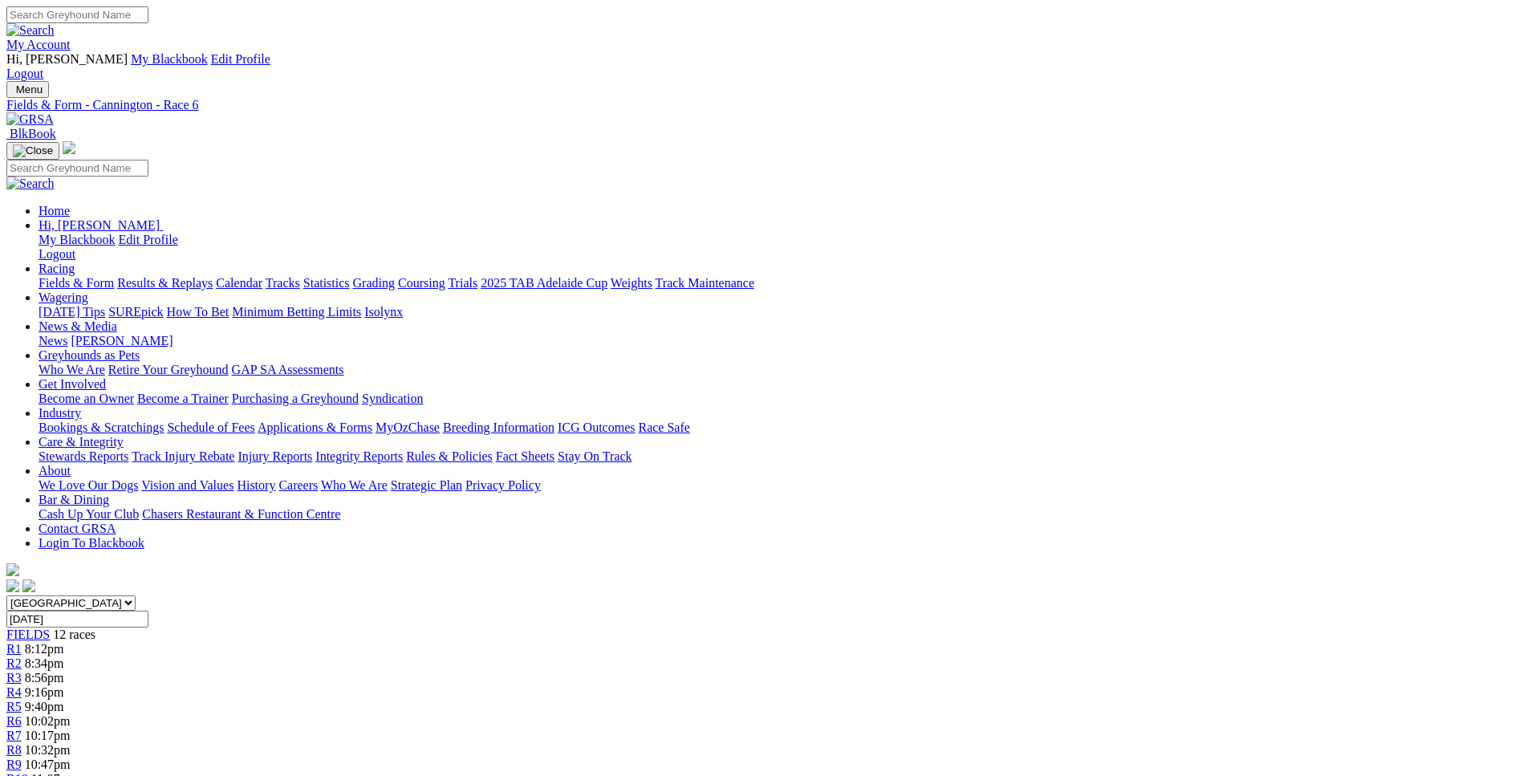
click at [838, 729] on div "R7 10:17pm" at bounding box center [763, 736] width 1514 height 14
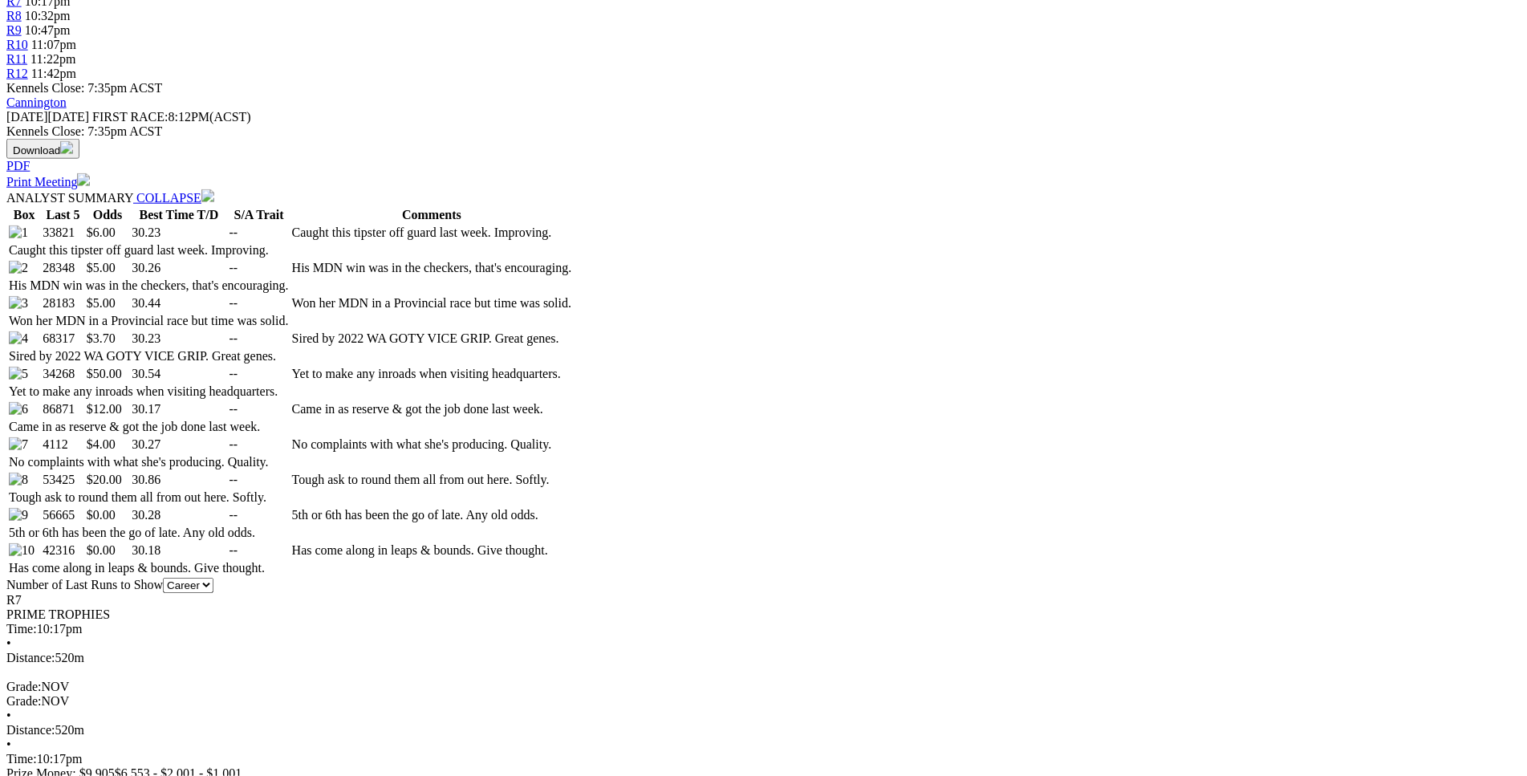
scroll to position [736, 0]
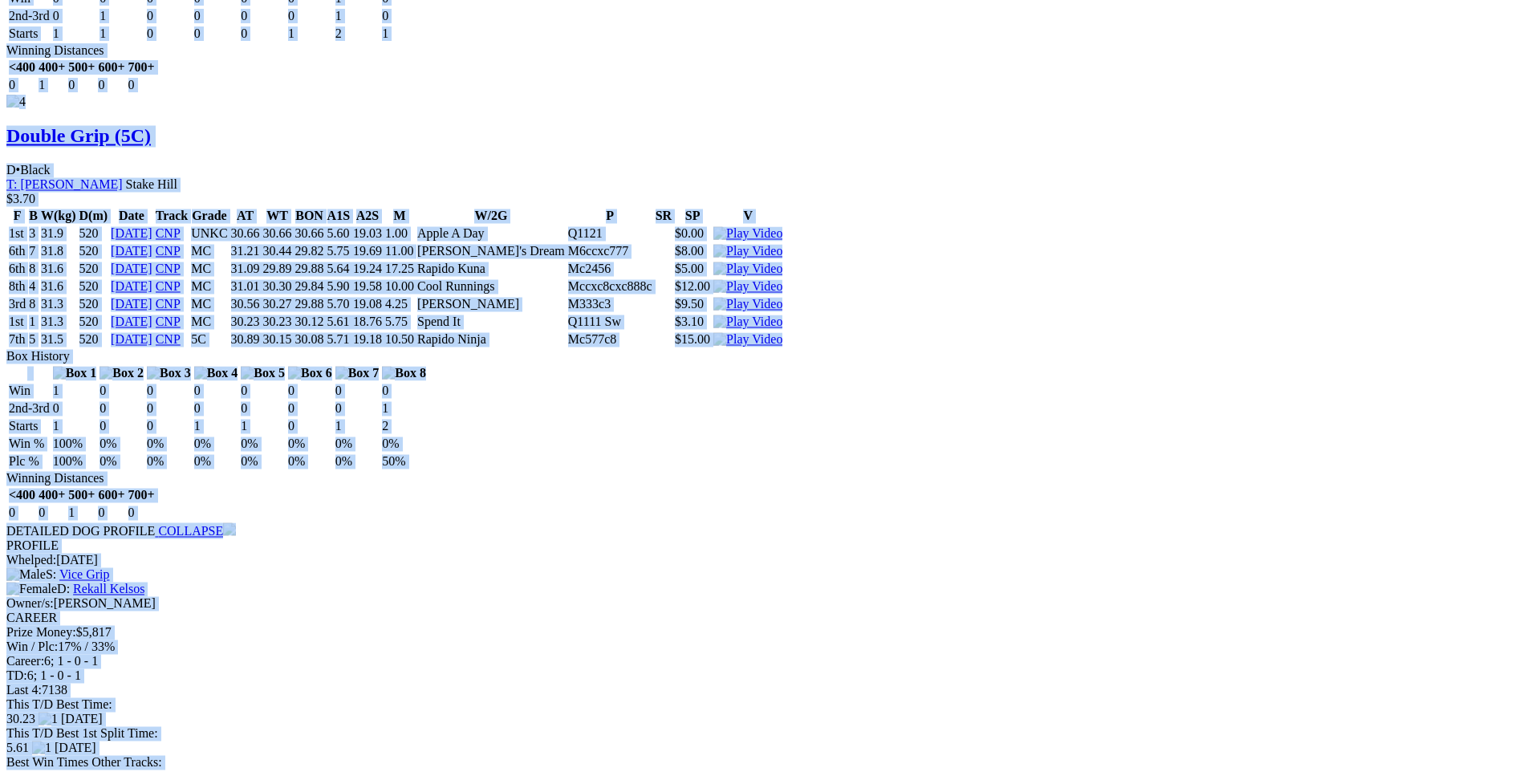
scroll to position [4418, 0]
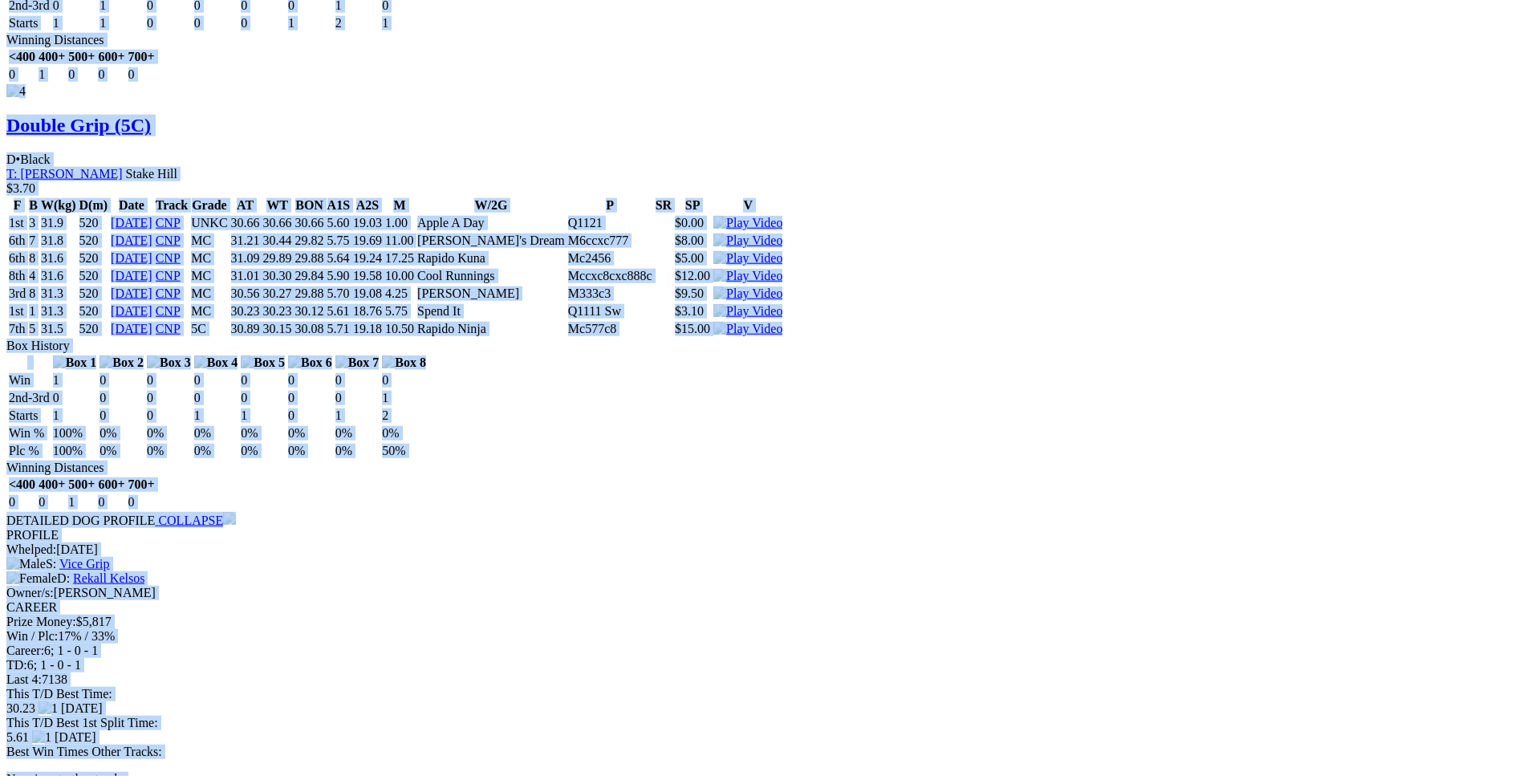
drag, startPoint x: 232, startPoint y: 209, endPoint x: 1273, endPoint y: 448, distance: 1068.5
copy div "Spend It (5C) D • Black T: Corey White Nambeelup $6.00 F B W(kg) D(m) Date Trac…"
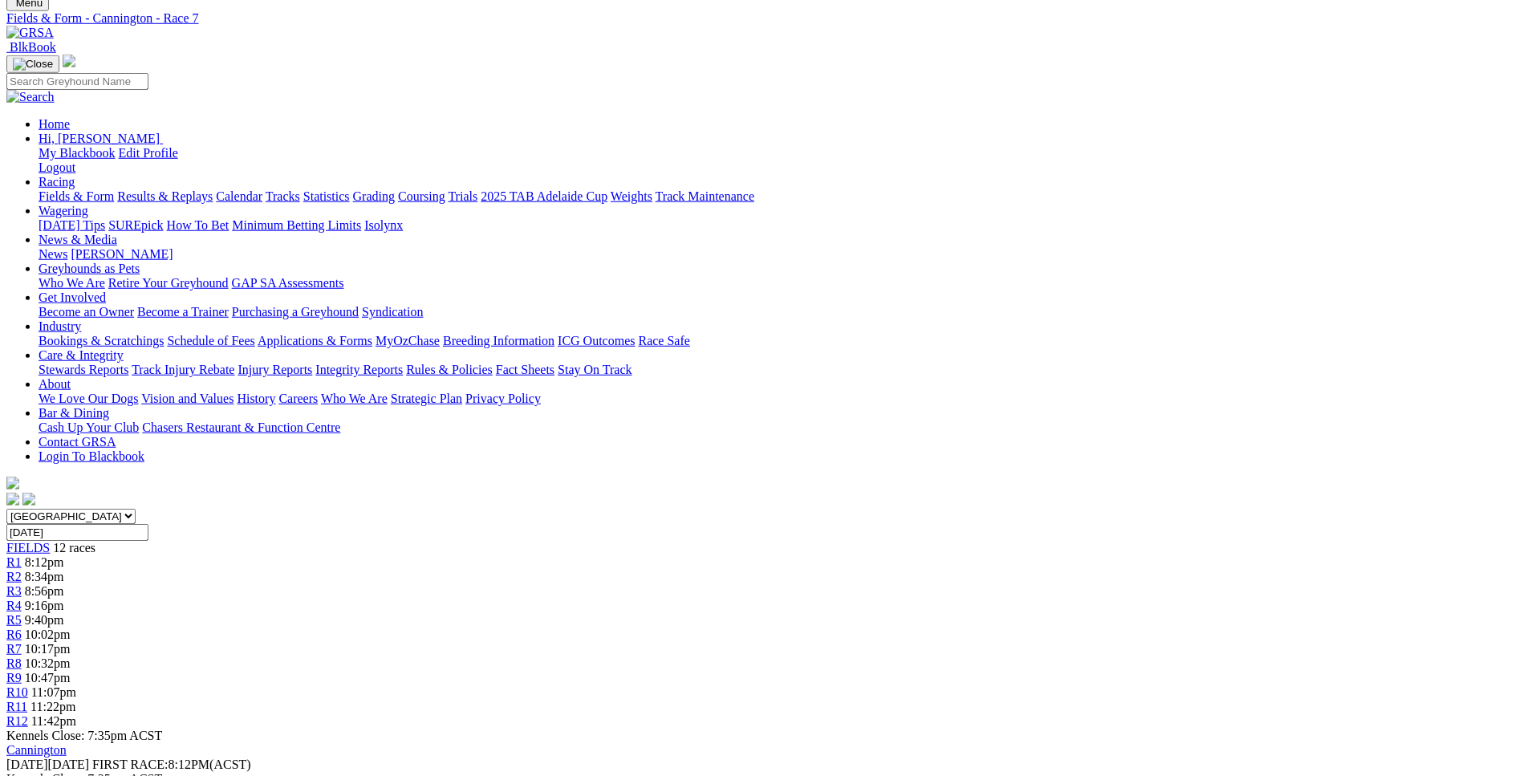
scroll to position [0, 0]
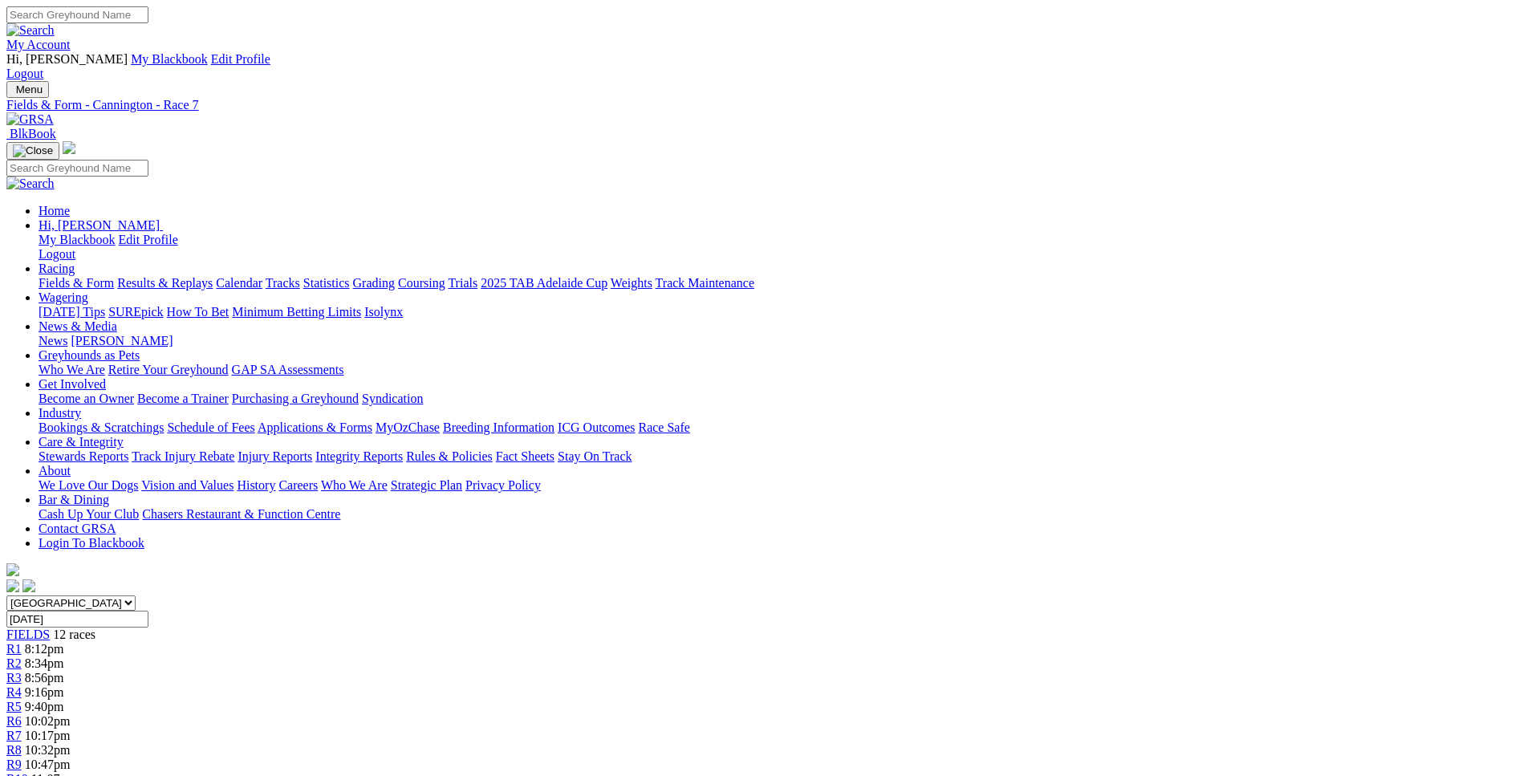
click at [71, 743] on span "10:32pm" at bounding box center [48, 750] width 46 height 14
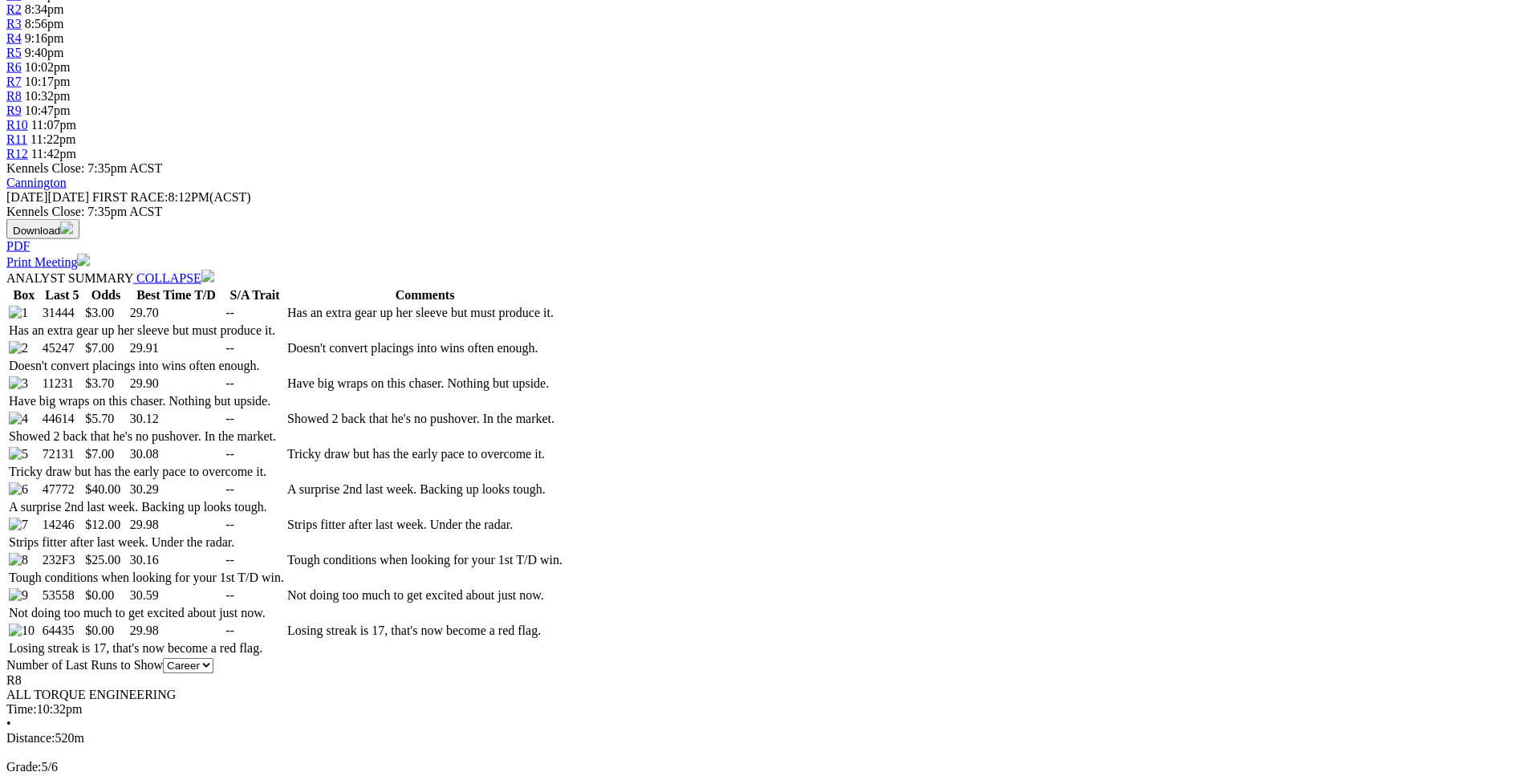
scroll to position [655, 0]
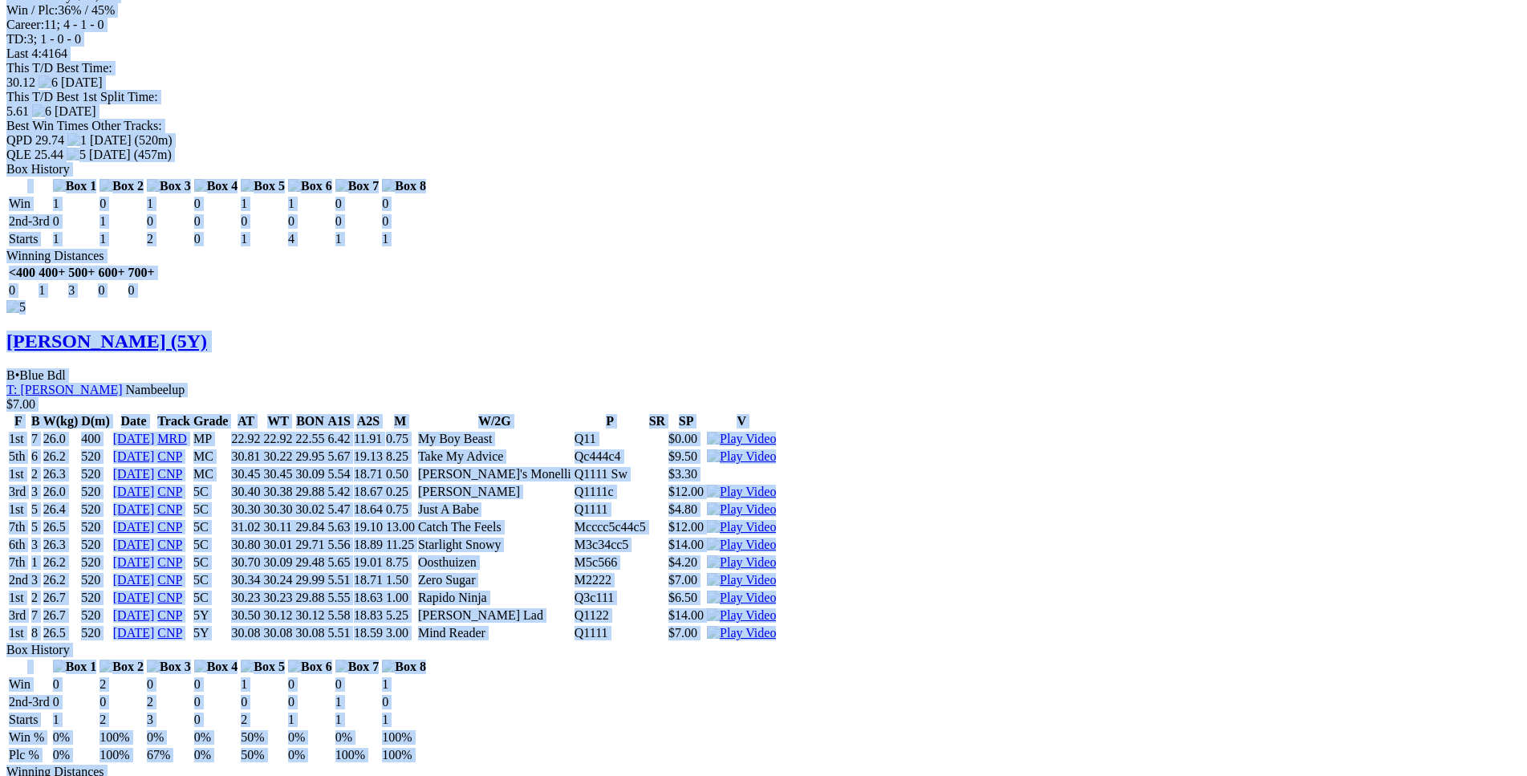
scroll to position [5565, 0]
drag, startPoint x: 232, startPoint y: 286, endPoint x: 1261, endPoint y: 296, distance: 1029.6
copy div "Burnt Passion (5Y) B • Black T: Christopher Halse $3.00 F B W(kg) D(m) Date Tra…"
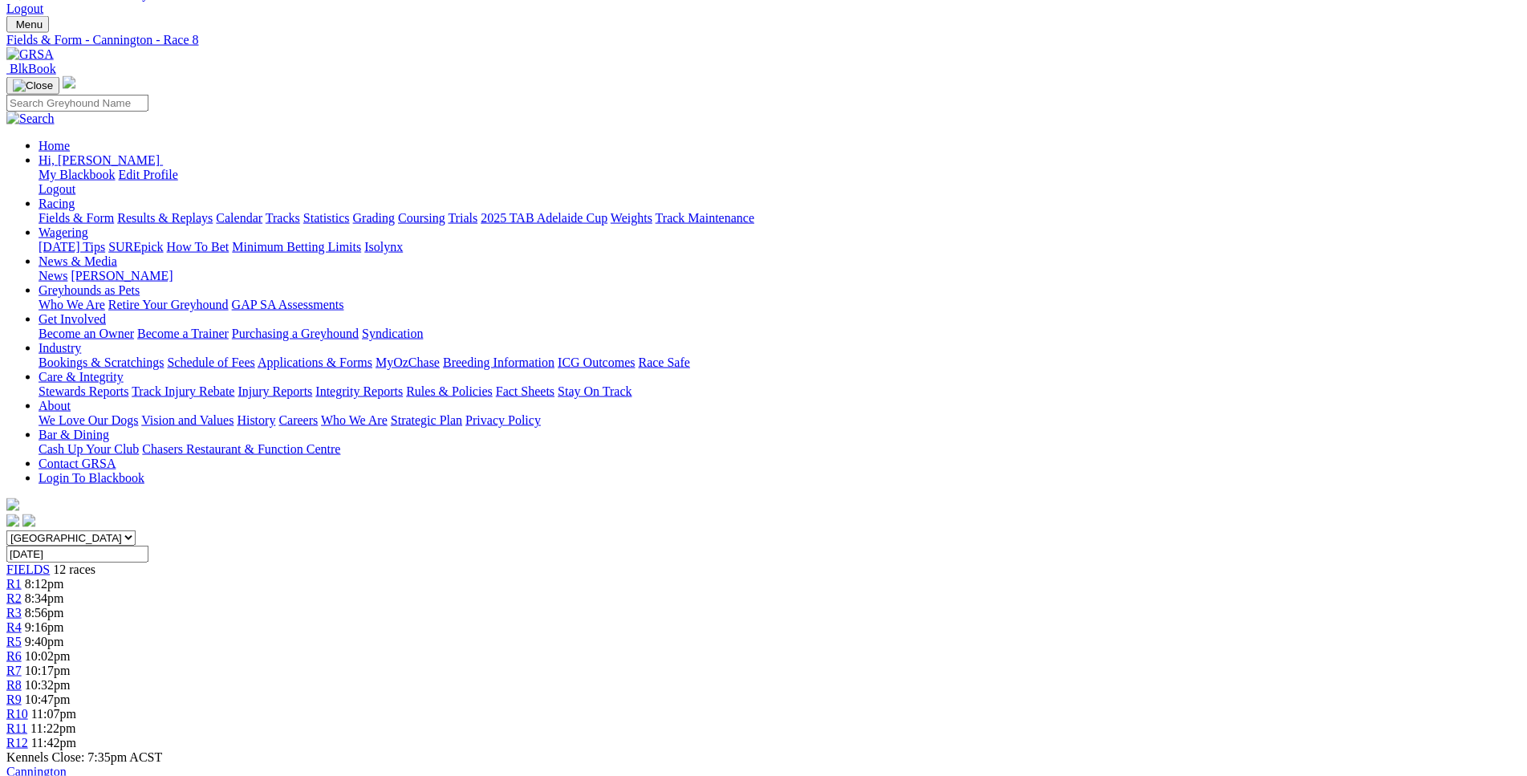
scroll to position [0, 0]
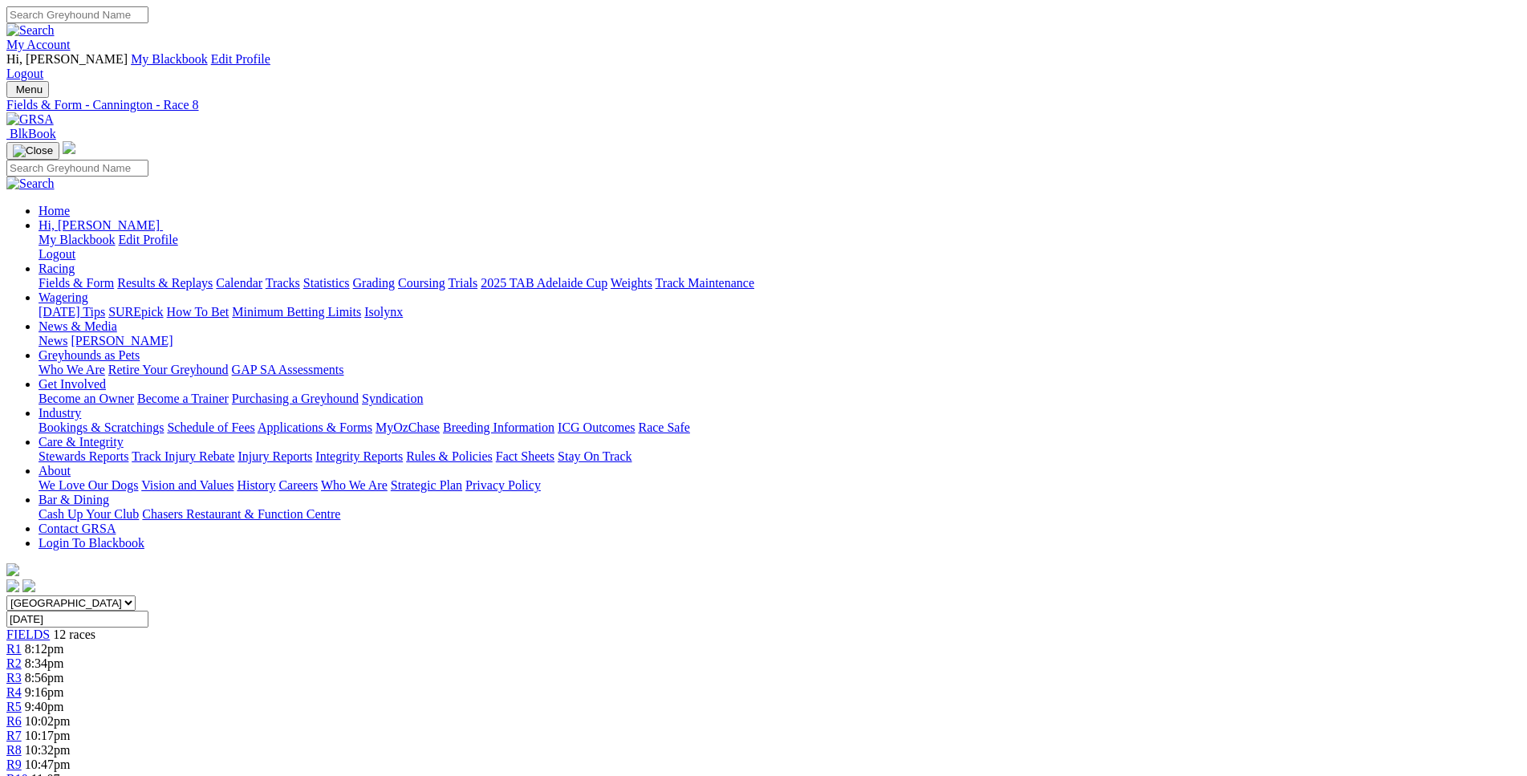
click at [22, 757] on span "R9" at bounding box center [13, 764] width 15 height 14
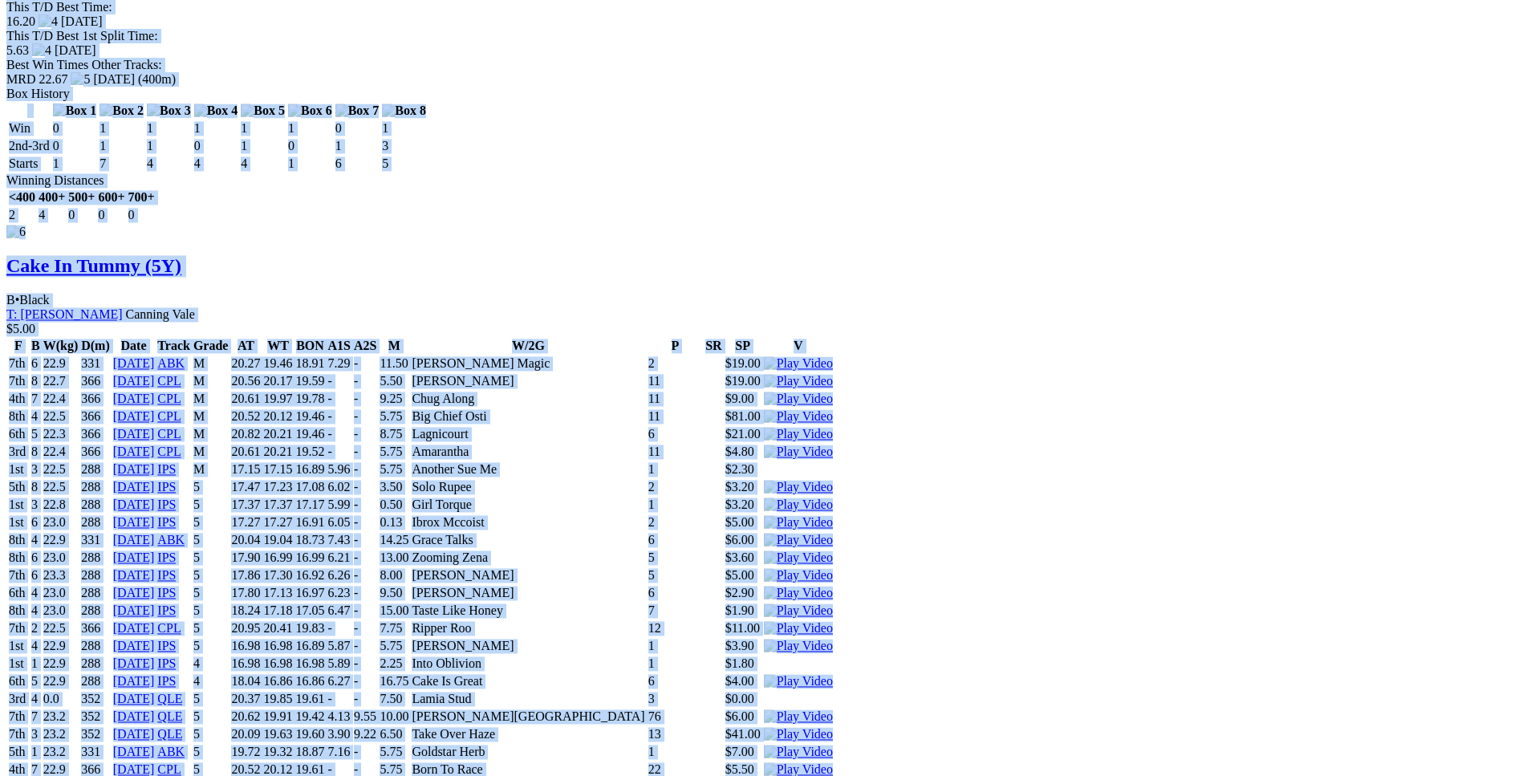
scroll to position [8592, 0]
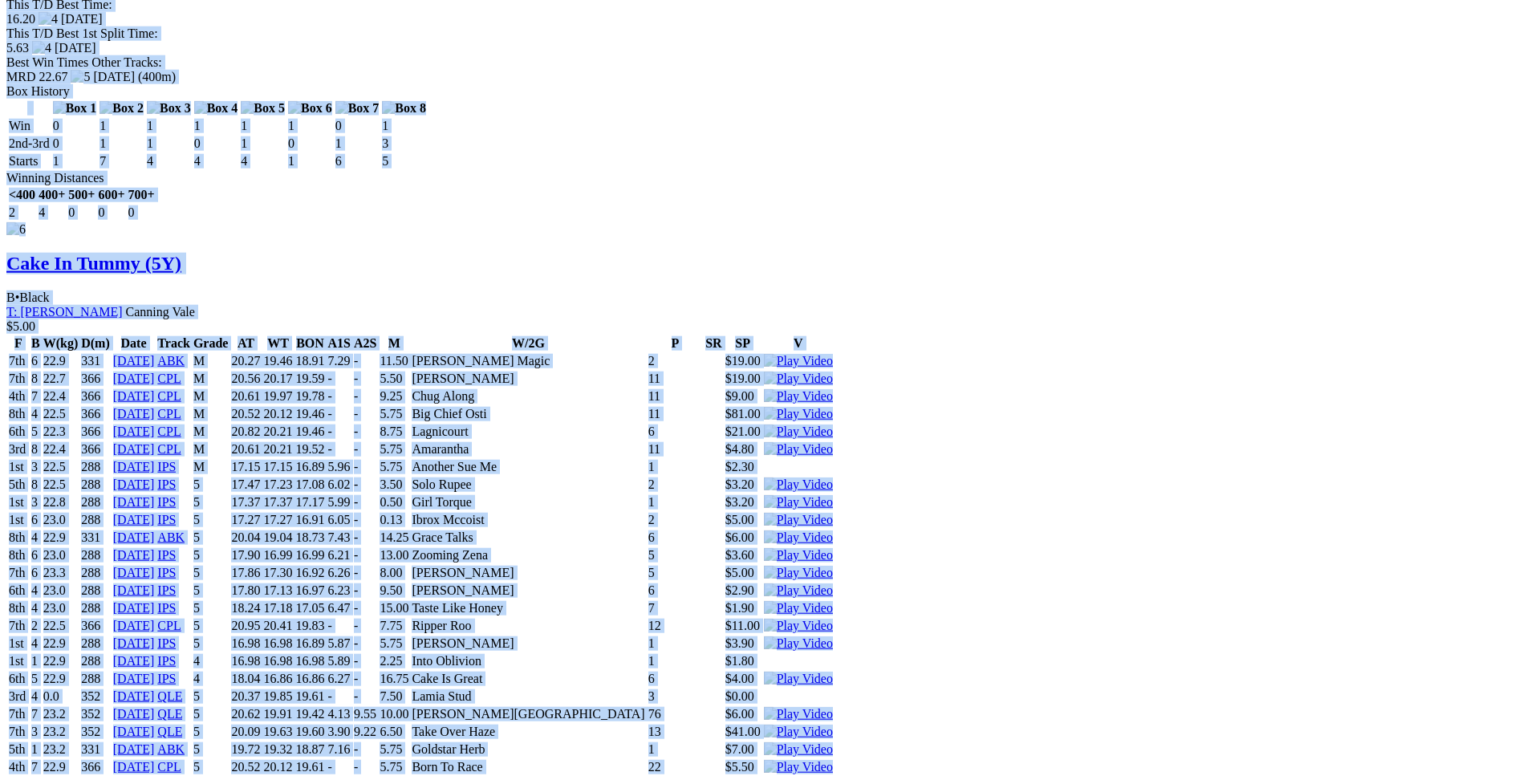
drag, startPoint x: 226, startPoint y: 212, endPoint x: 1292, endPoint y: 472, distance: 1096.9
copy div "Mum's A Hoot (5Y) B • Black T: [PERSON_NAME] Southern River $15.00 F B W(kg) D(…"
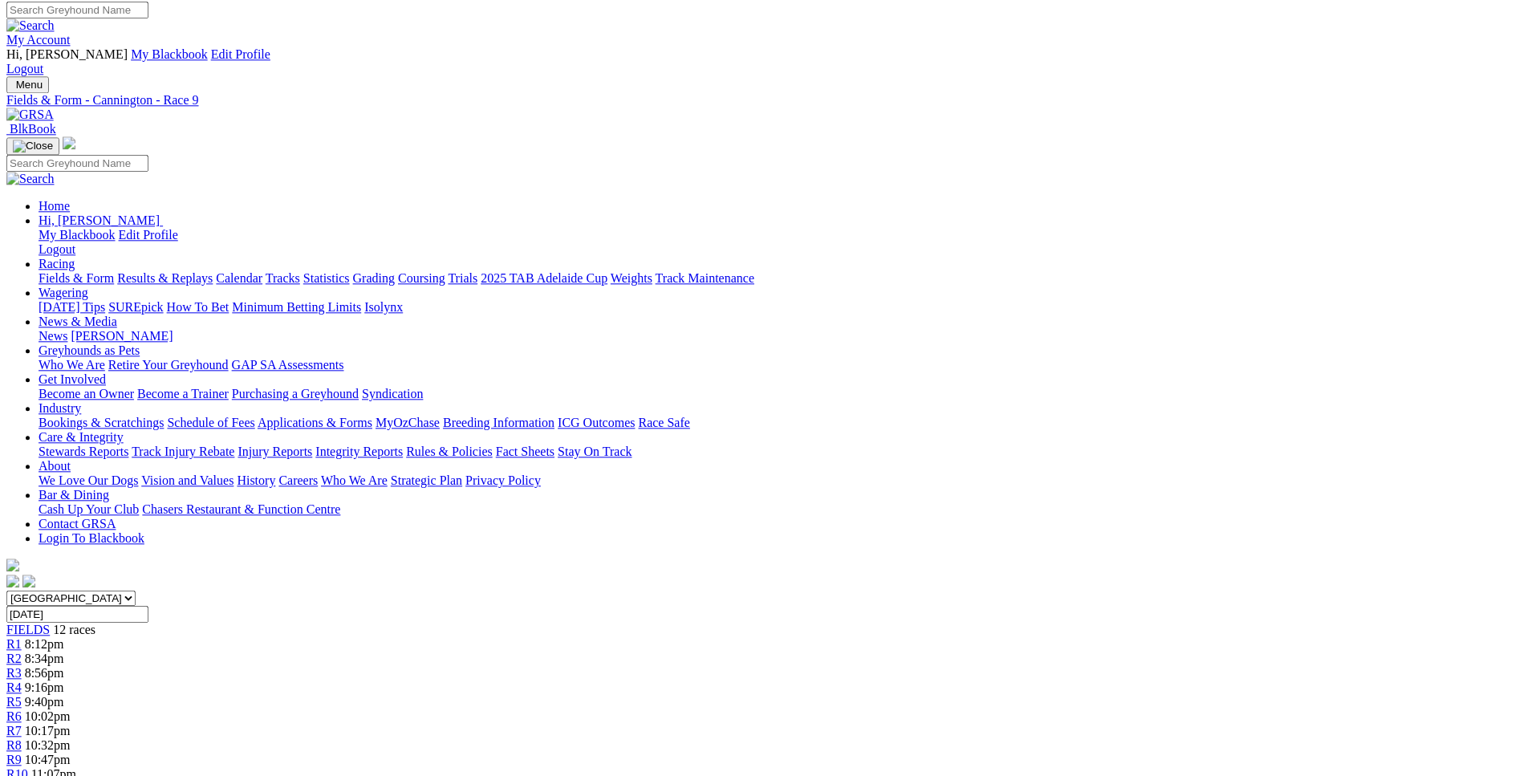
scroll to position [0, 0]
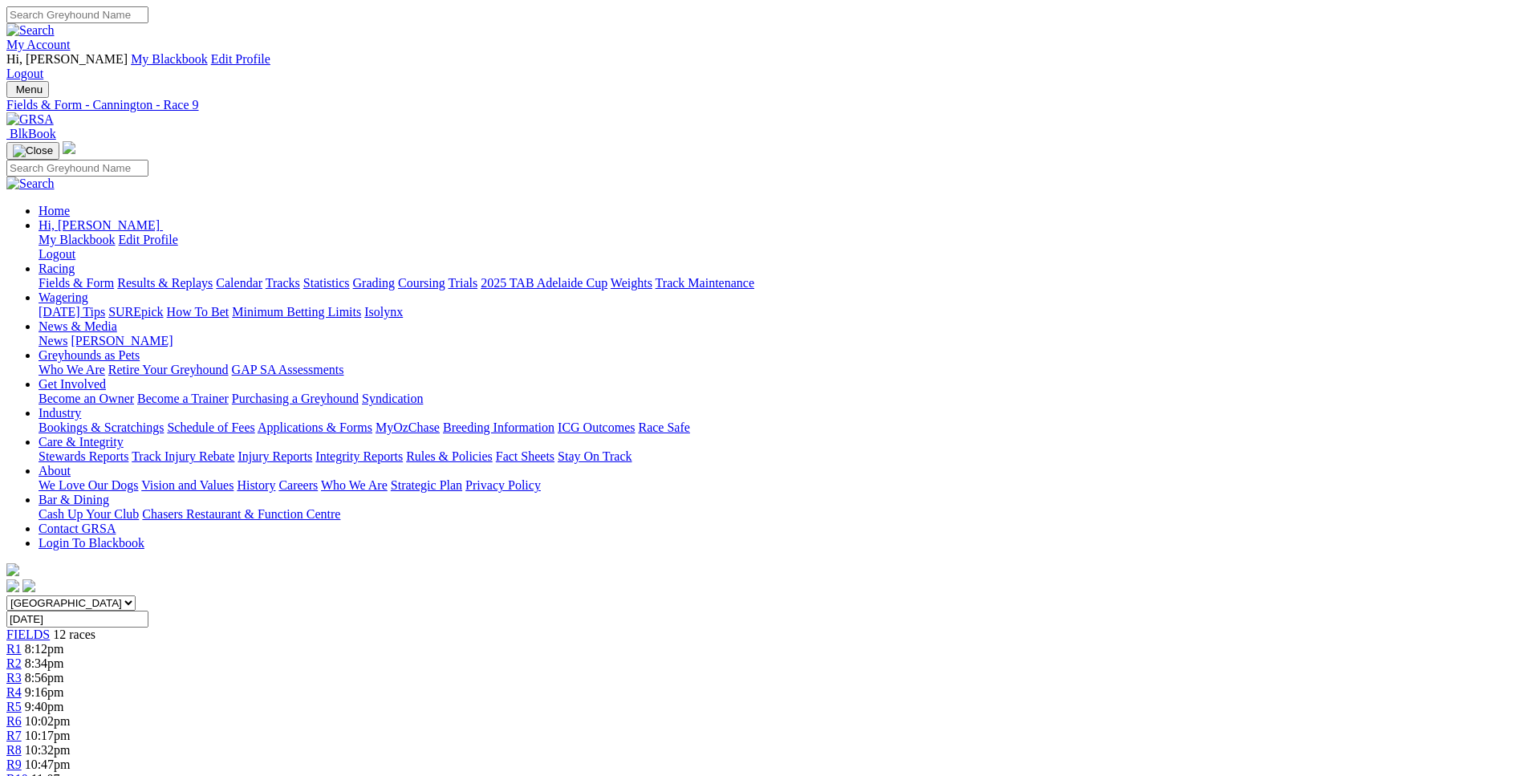
click at [76, 772] on span "11:07pm" at bounding box center [53, 779] width 45 height 14
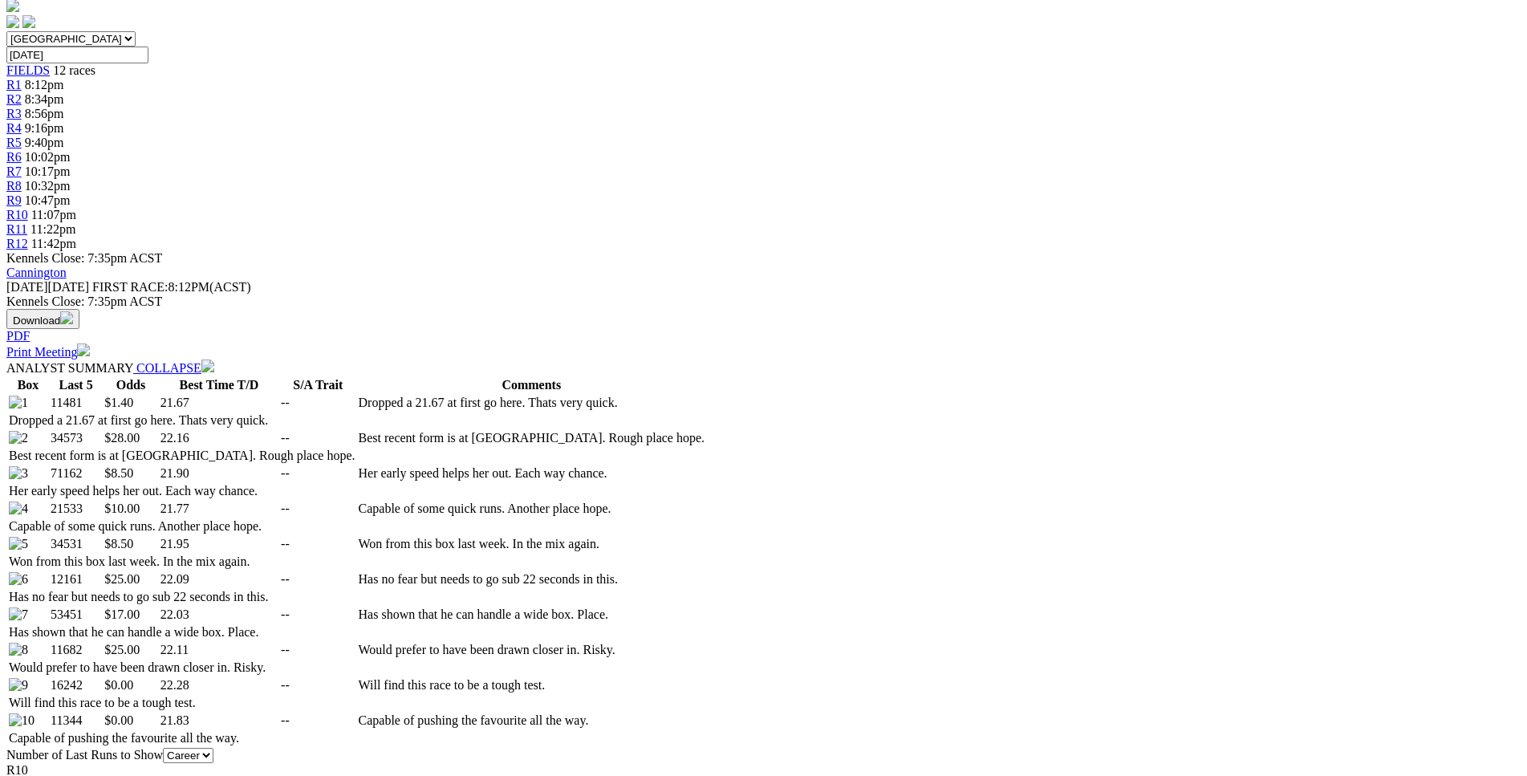
scroll to position [571, 0]
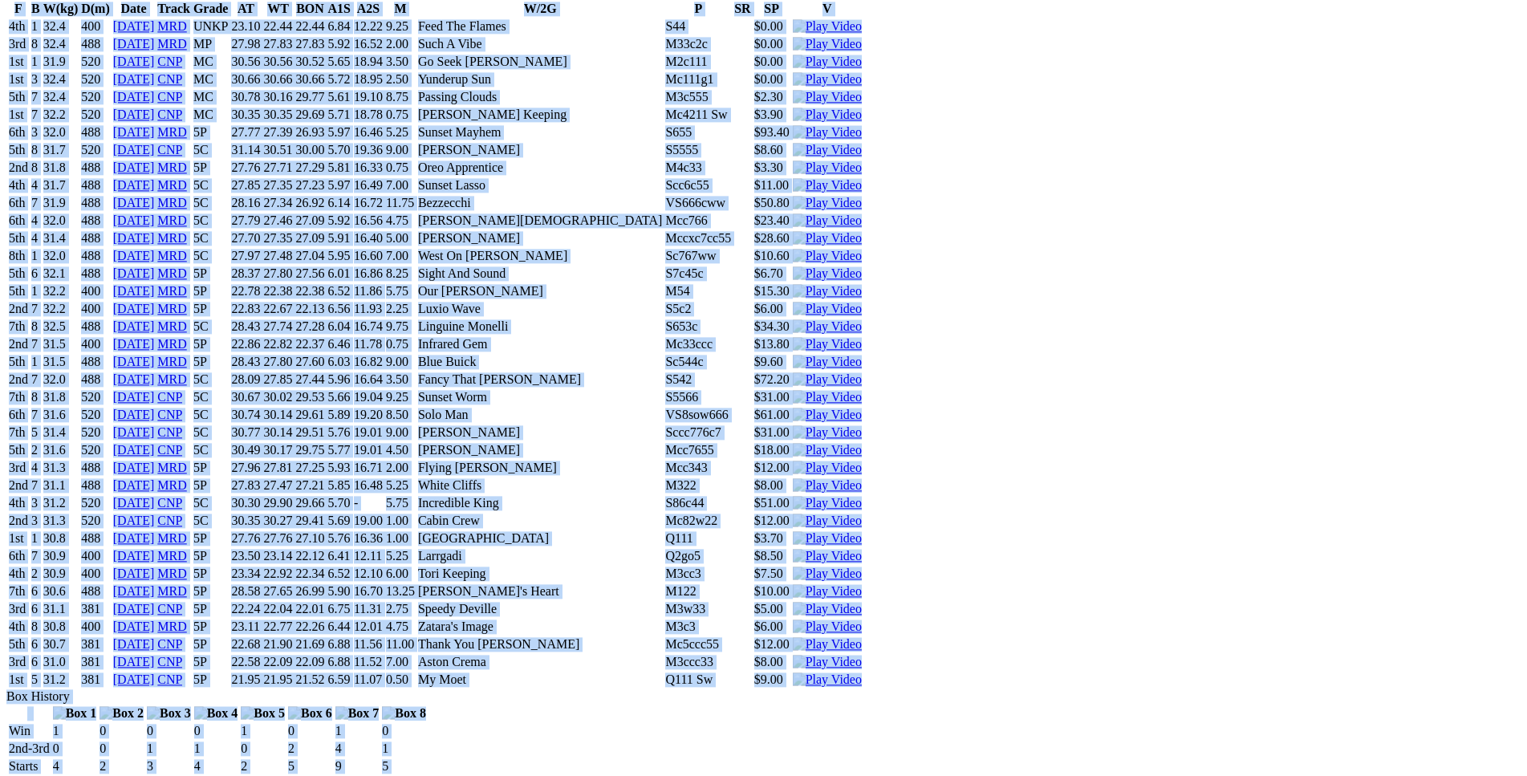
scroll to position [7693, 0]
drag, startPoint x: 232, startPoint y: 375, endPoint x: 1282, endPoint y: 503, distance: 1058.2
copy div "Divot (5Y) D • Black T: Lewis Clay Nambeelup $1.40 F B W(kg) D(m) Date Track Gr…"
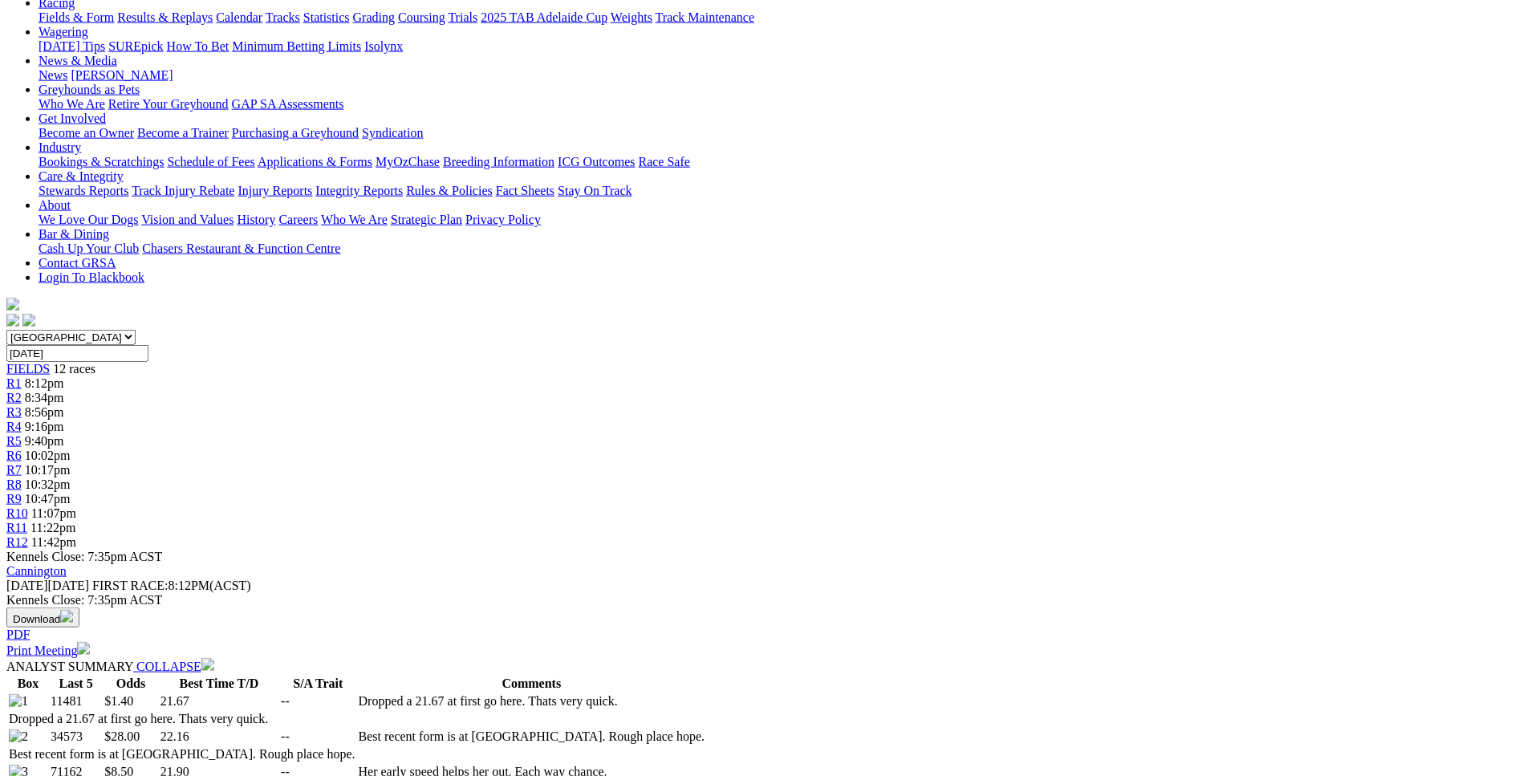
scroll to position [0, 0]
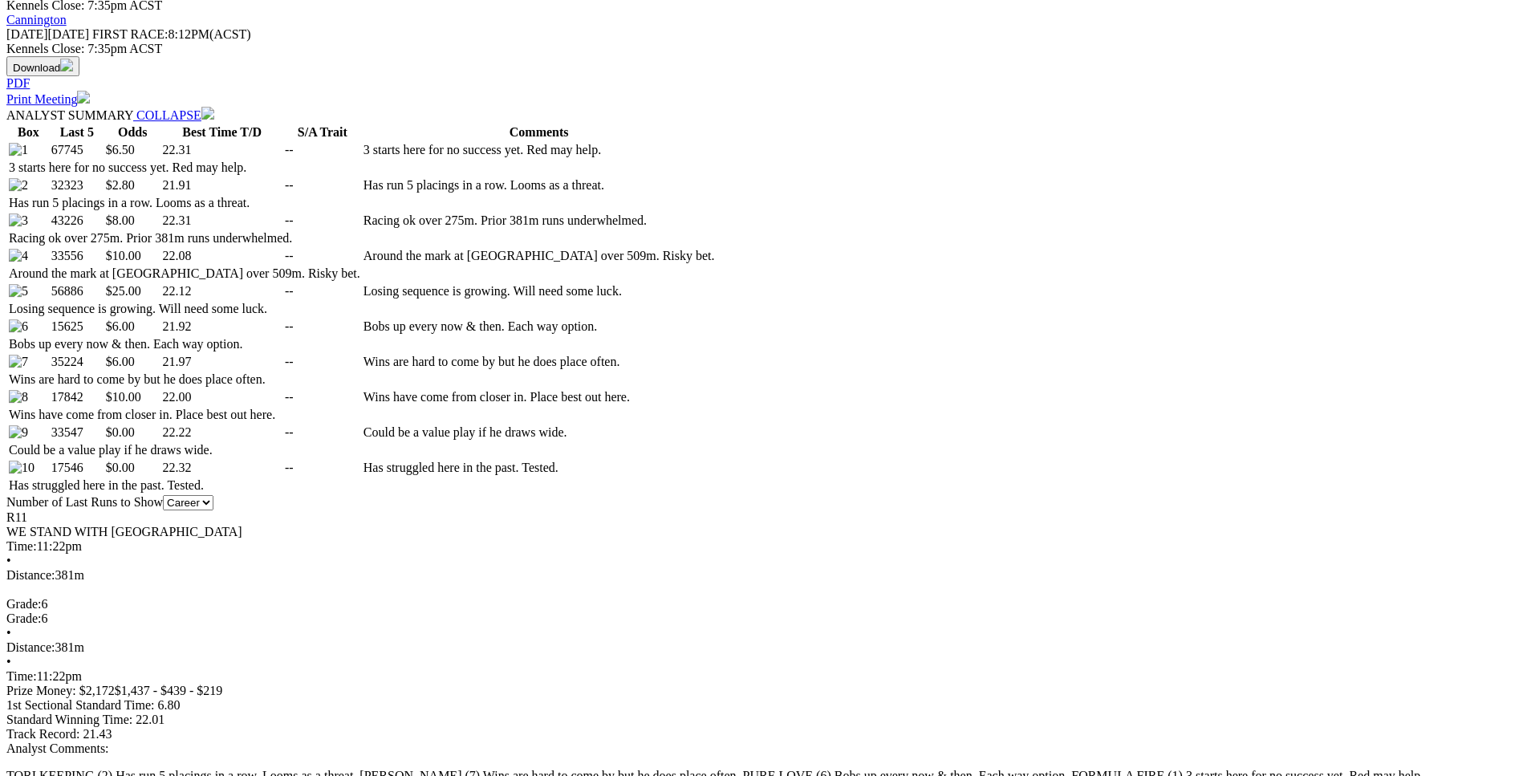
scroll to position [818, 0]
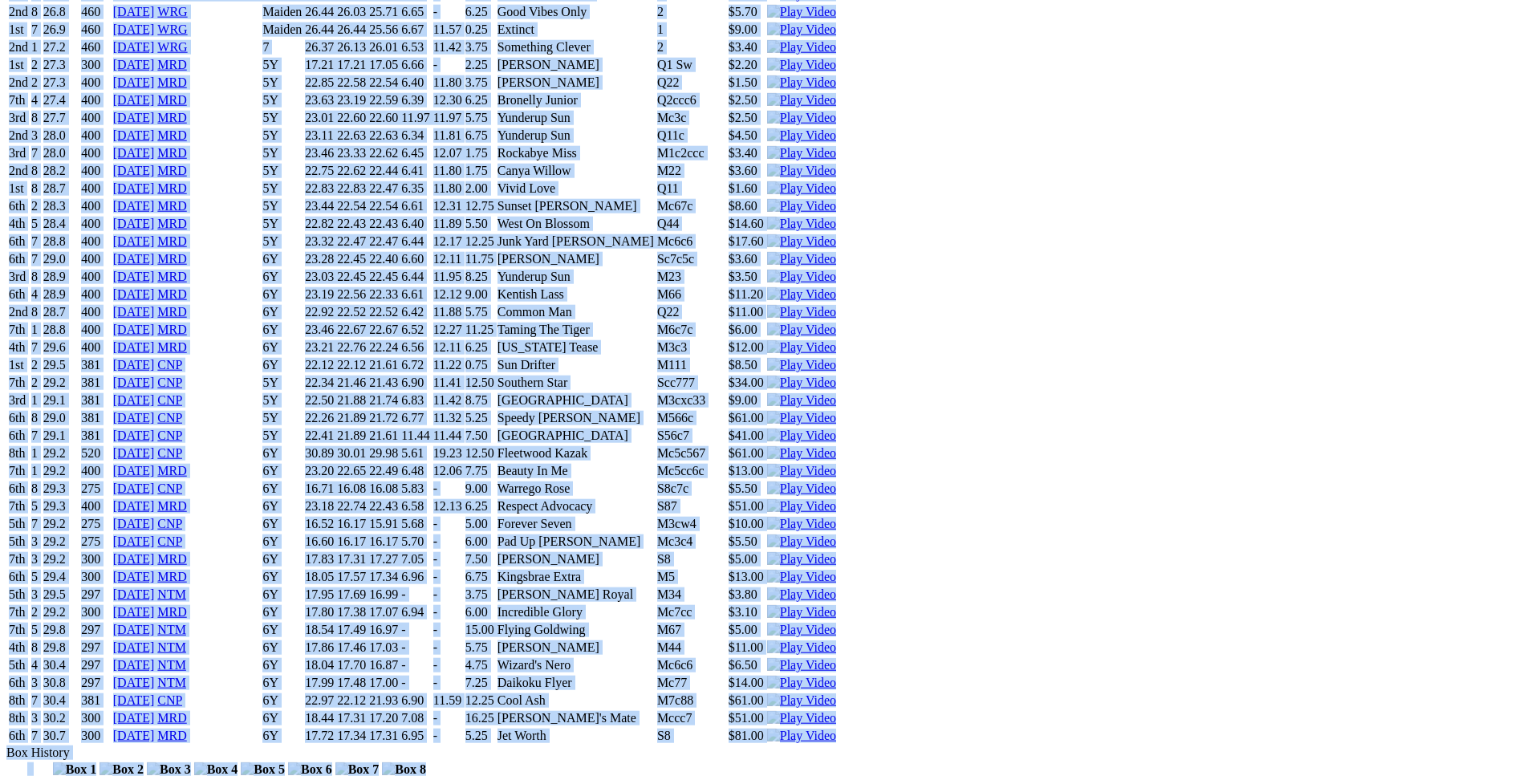
scroll to position [8347, 0]
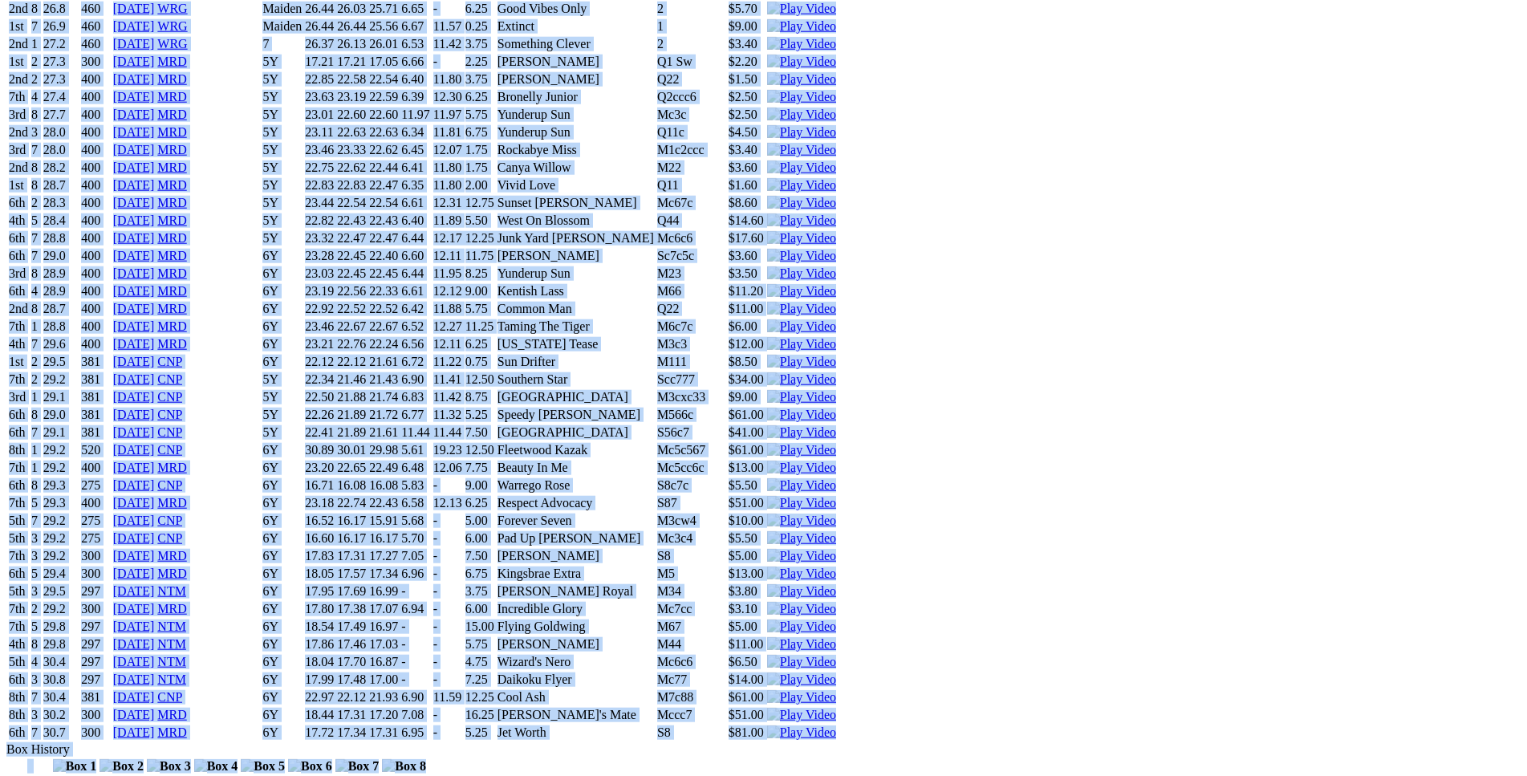
drag, startPoint x: 238, startPoint y: 128, endPoint x: 1274, endPoint y: 365, distance: 1063.4
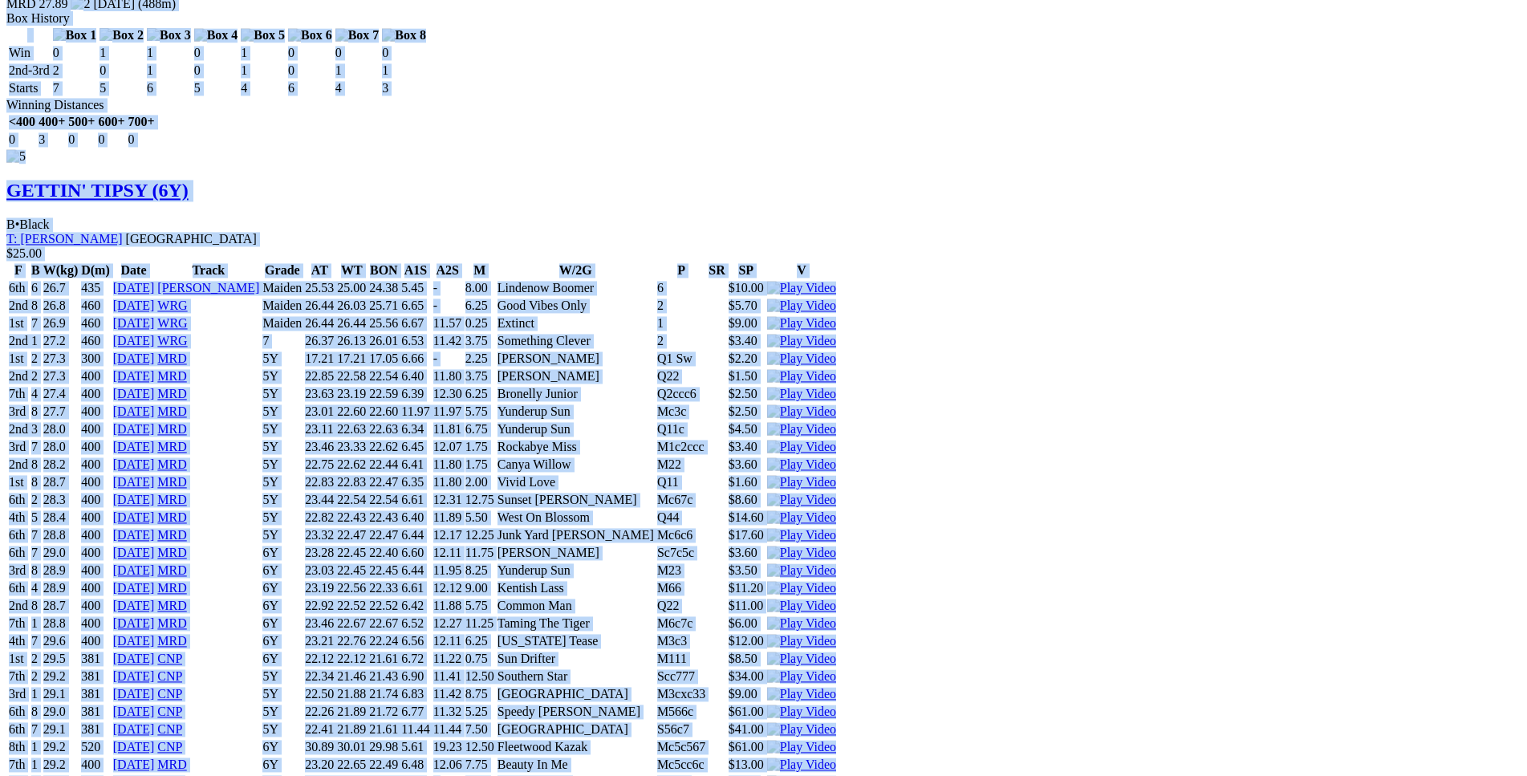
scroll to position [8021, 0]
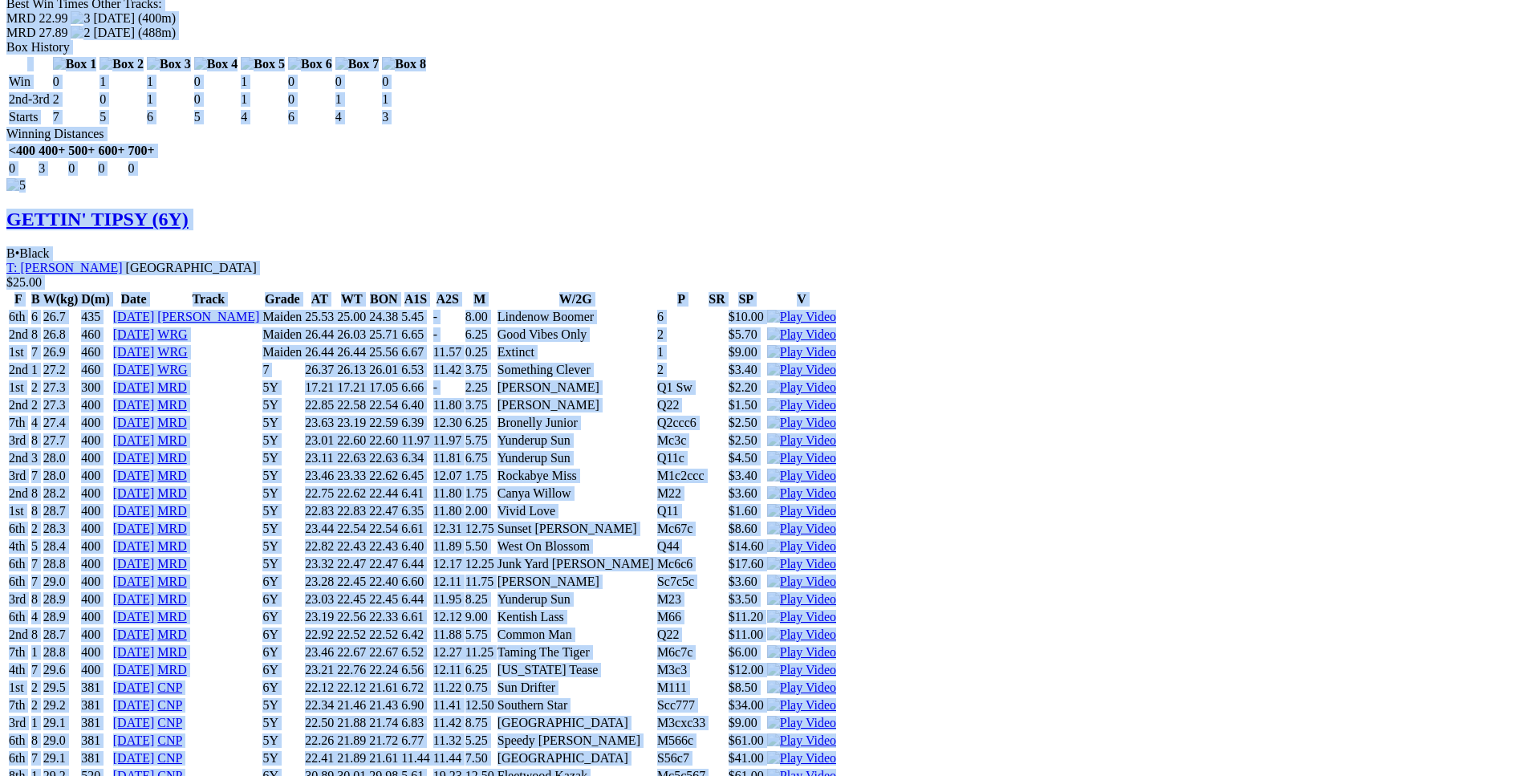
copy div "Formula Fire (6Y) D • Black T: Lexia Isaac Harrisdale $6.50 F B W(kg) D(m) Date…"
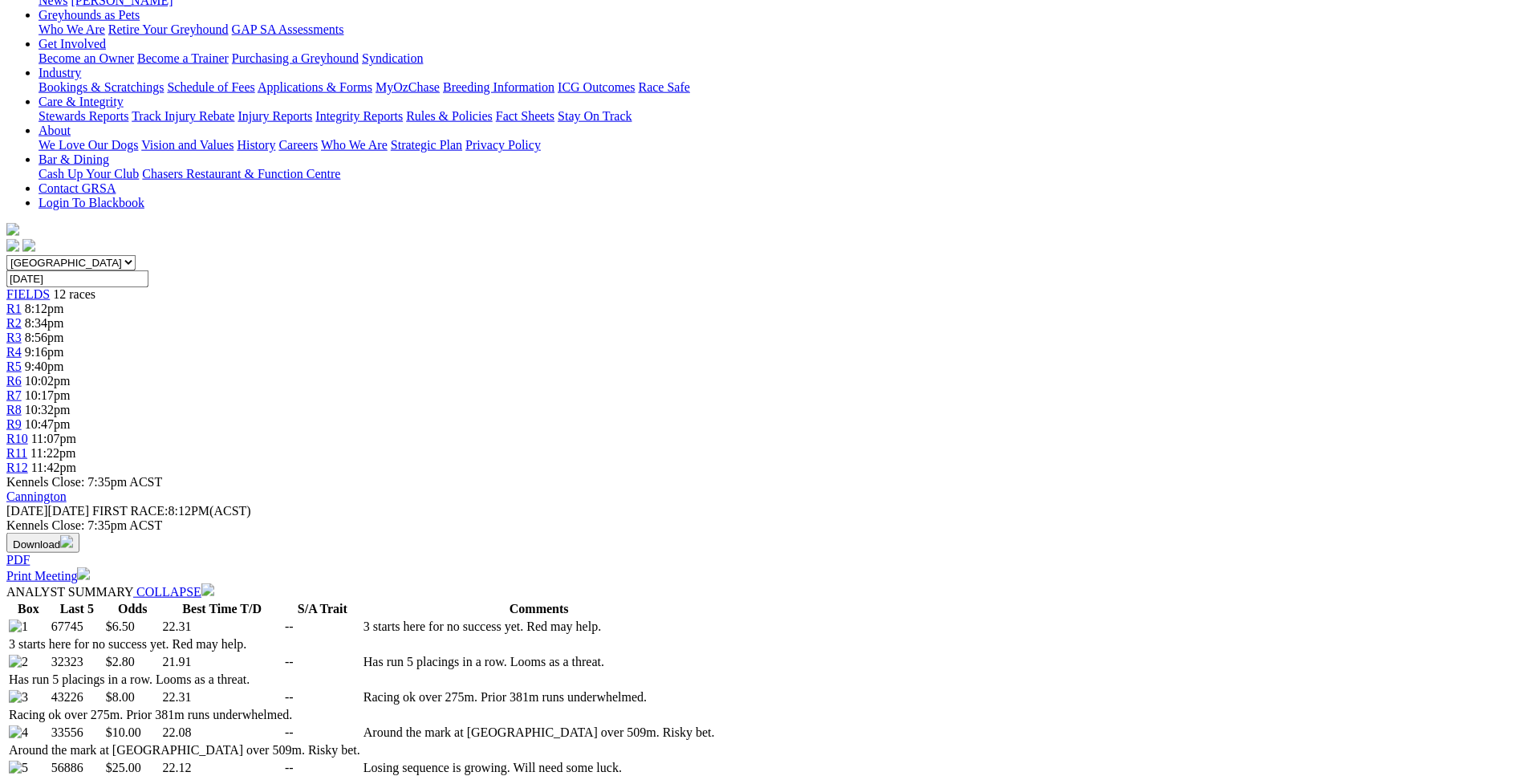
scroll to position [0, 0]
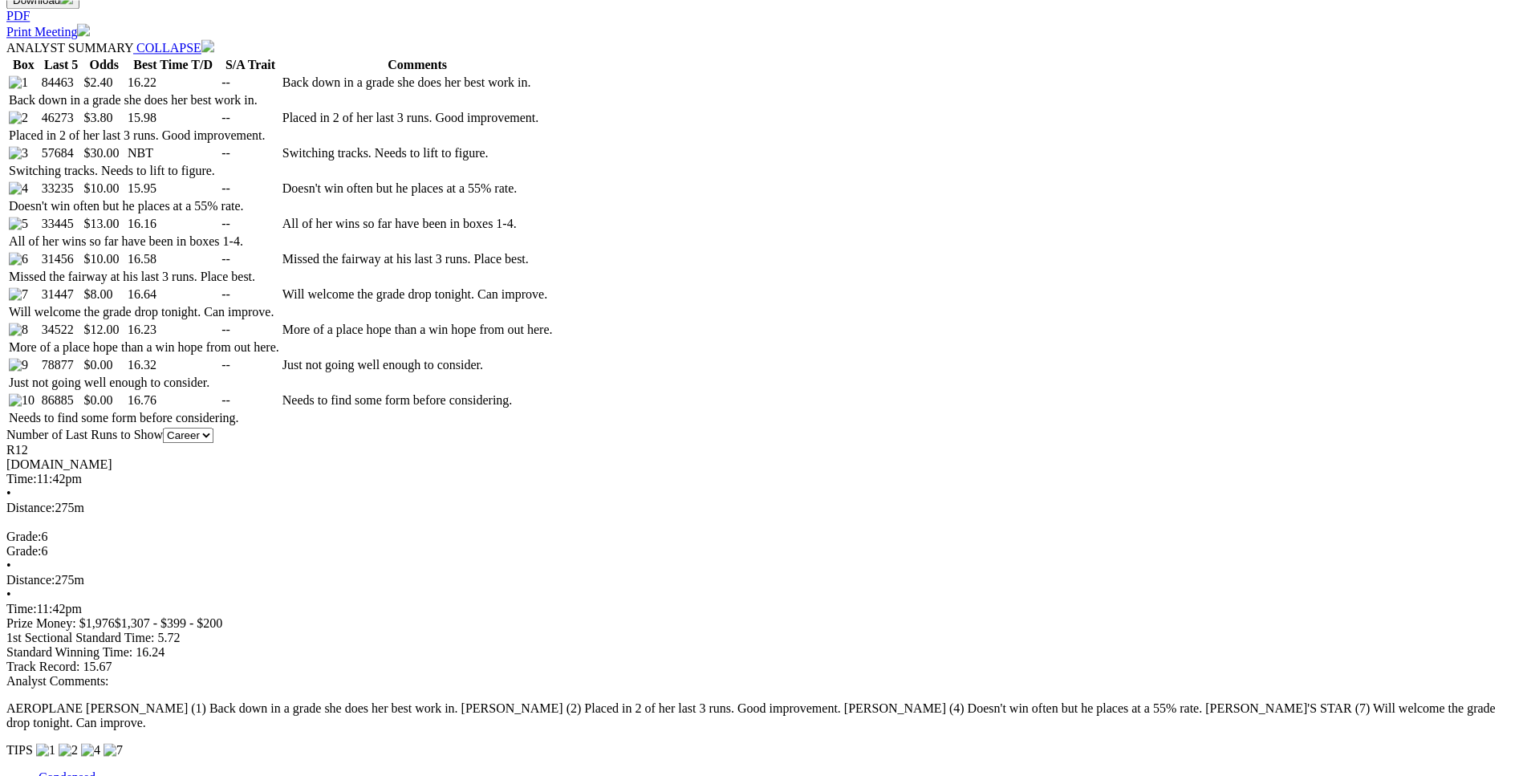
scroll to position [899, 0]
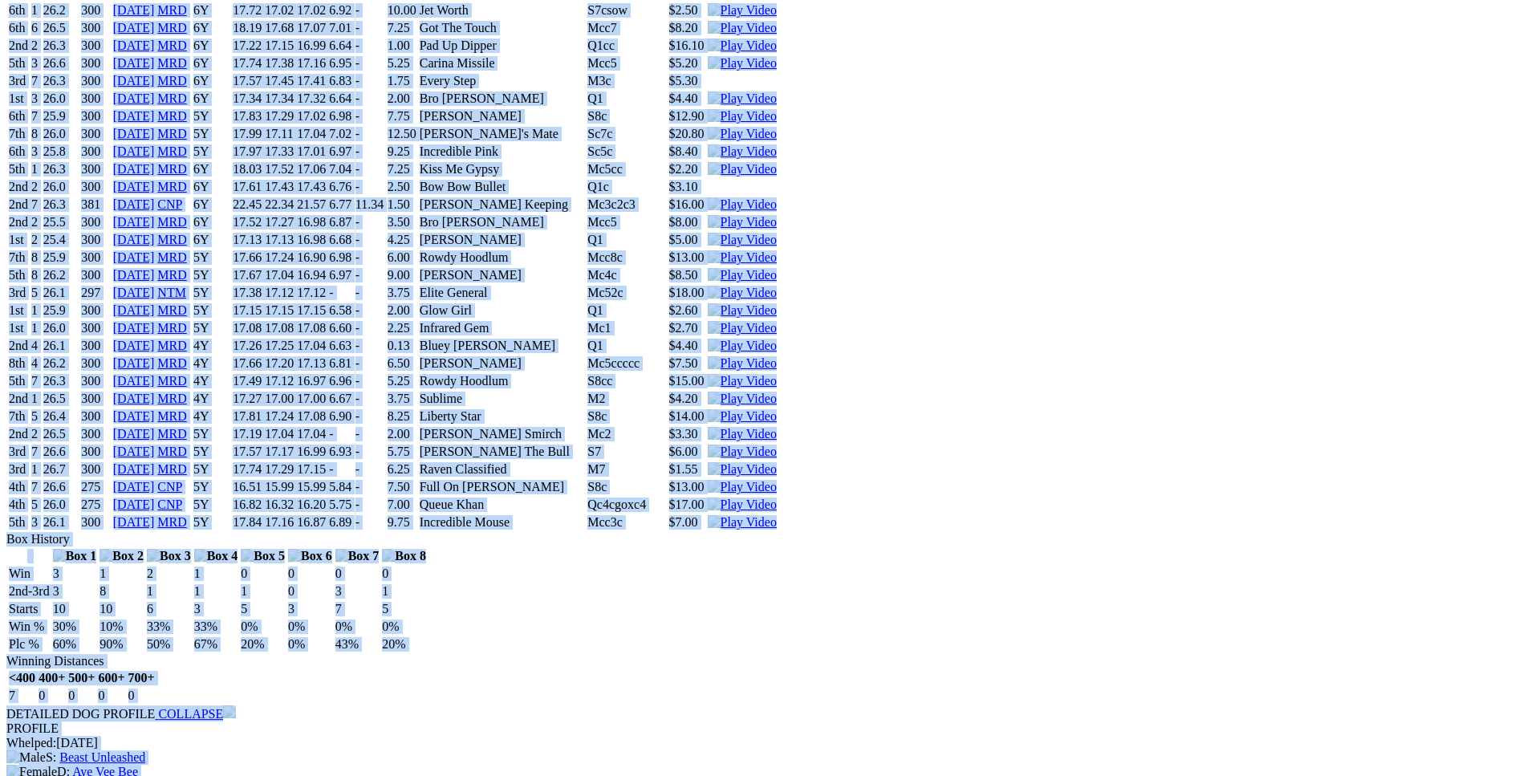
scroll to position [9246, 0]
drag, startPoint x: 229, startPoint y: 51, endPoint x: 1275, endPoint y: 473, distance: 1128.3
copy div "Aeroplane Penny (6Y) B • Black T: Kellie Buckwell Warnbro $2.40 F B W(kg) D(m) …"
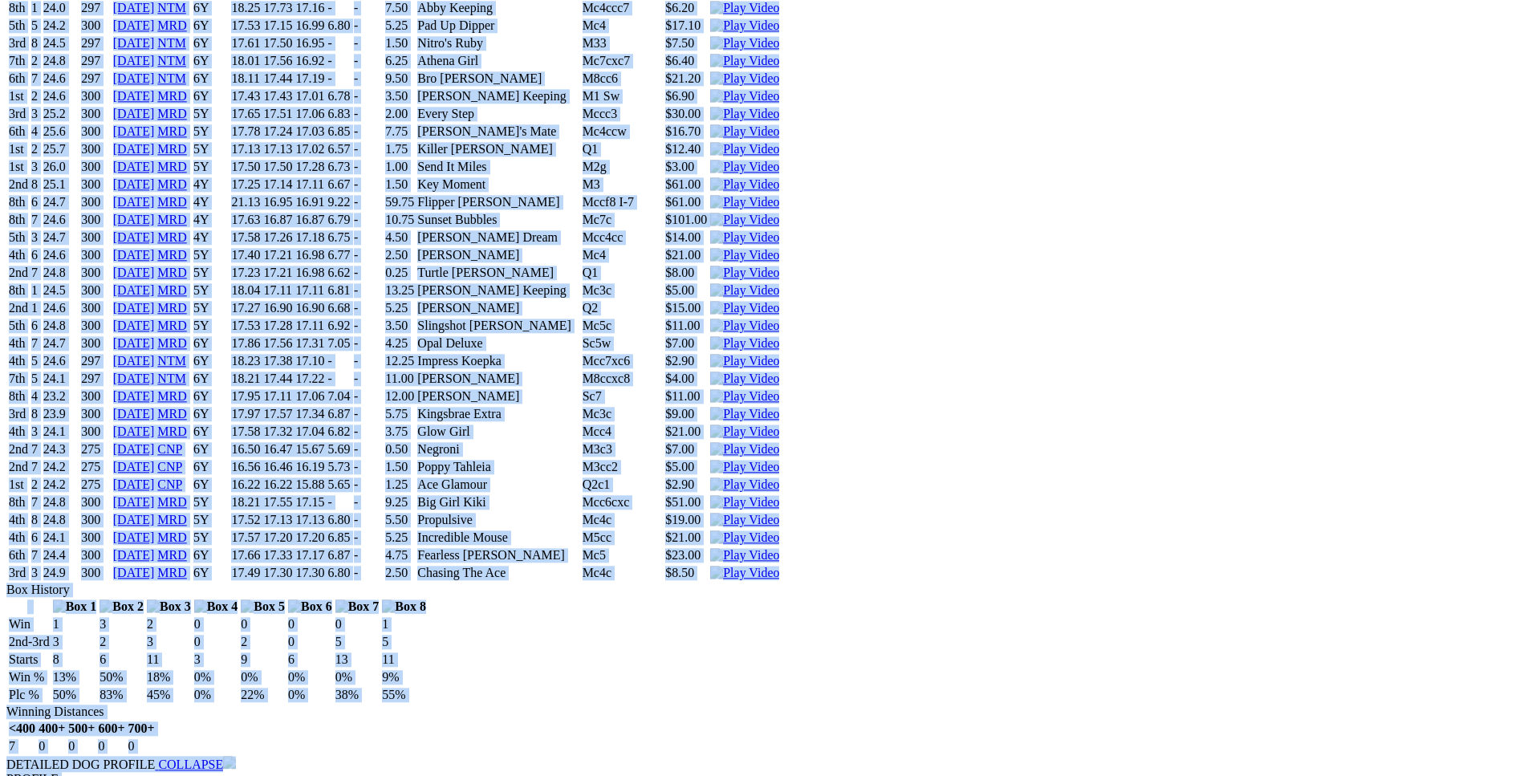
scroll to position [0, 0]
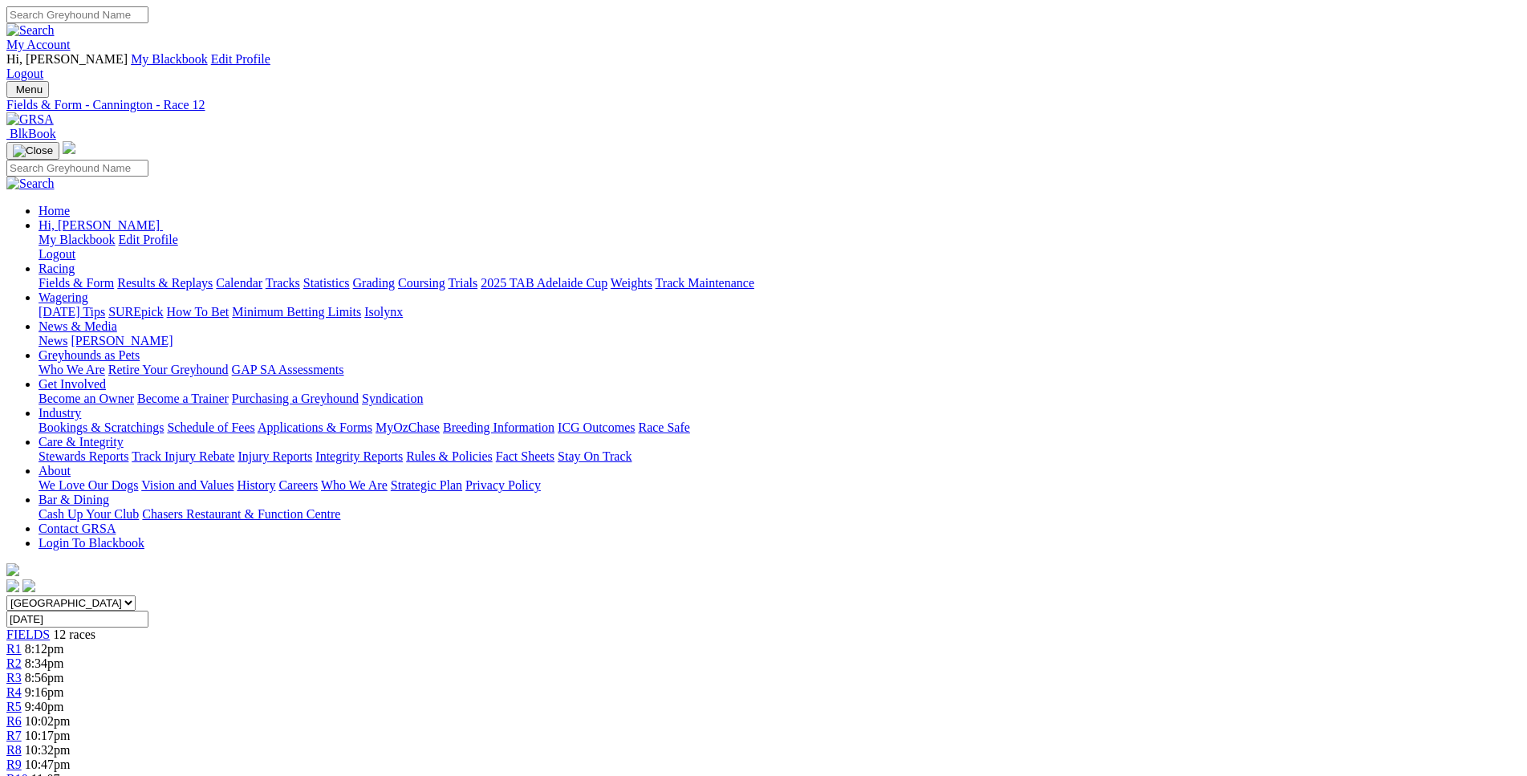
click at [400, 642] on div "R1 8:12pm" at bounding box center [763, 649] width 1514 height 14
click at [470, 656] on div "R2 8:34pm" at bounding box center [763, 663] width 1514 height 14
click at [64, 671] on span "8:56pm" at bounding box center [44, 678] width 39 height 14
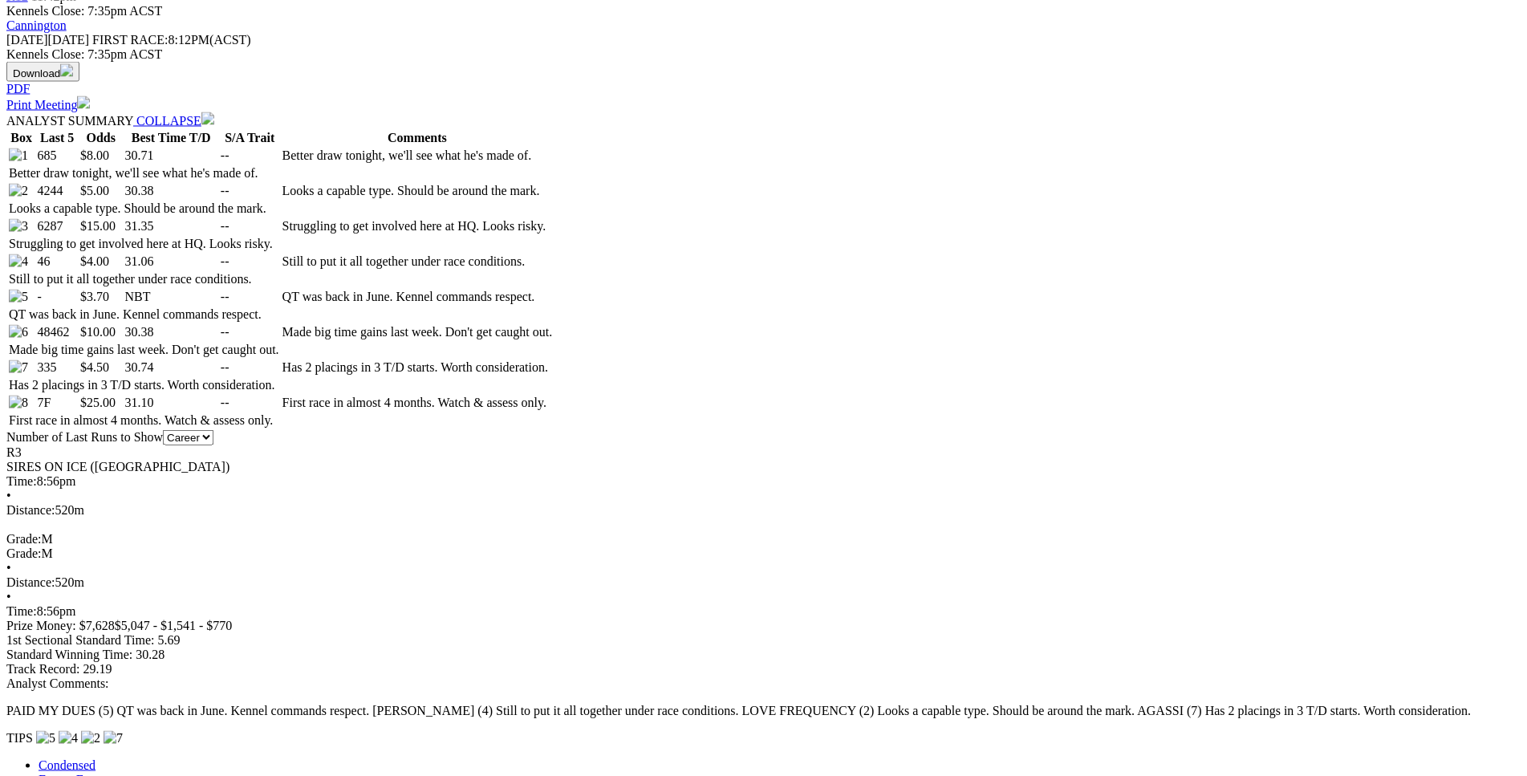
scroll to position [811, 0]
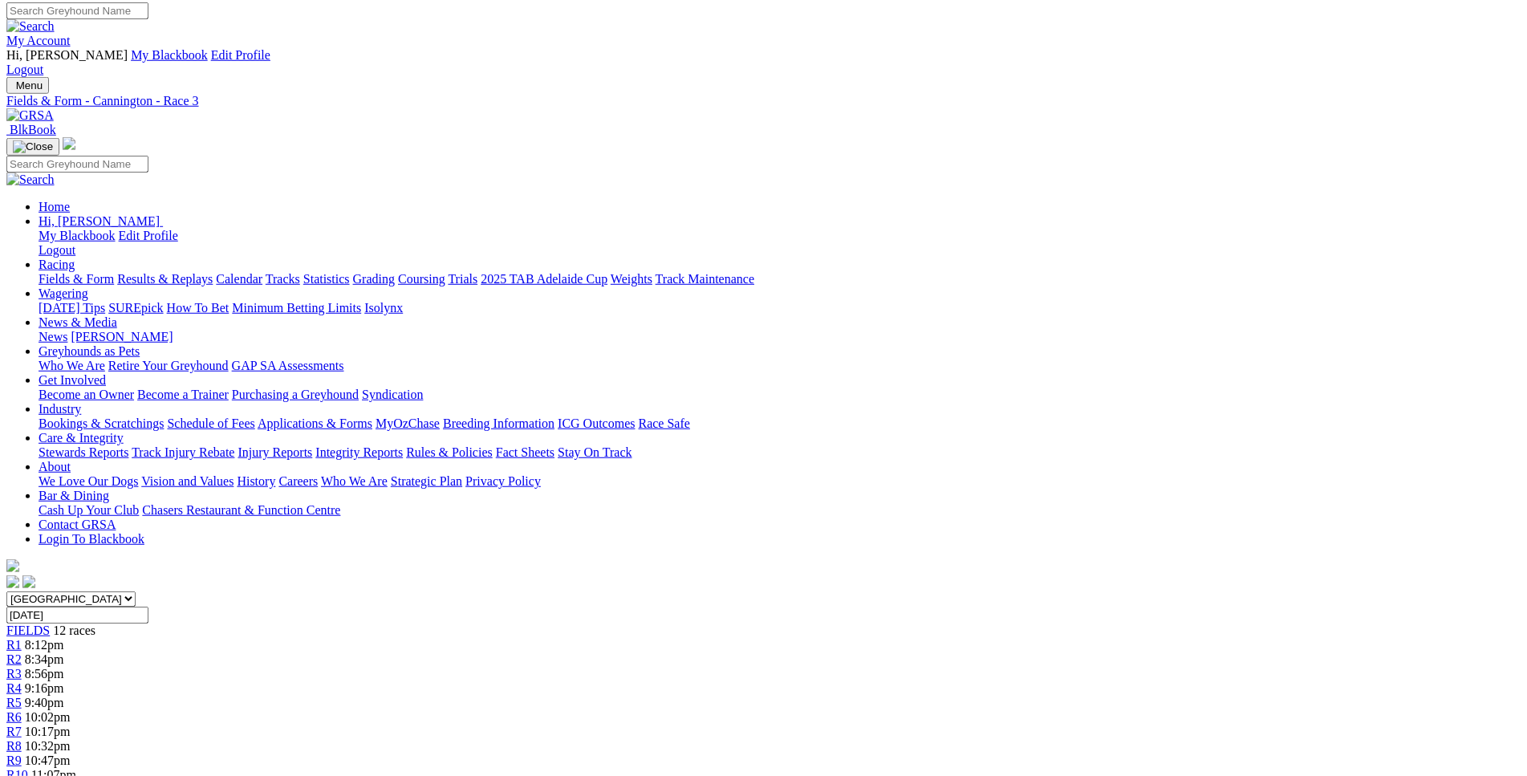
scroll to position [0, 0]
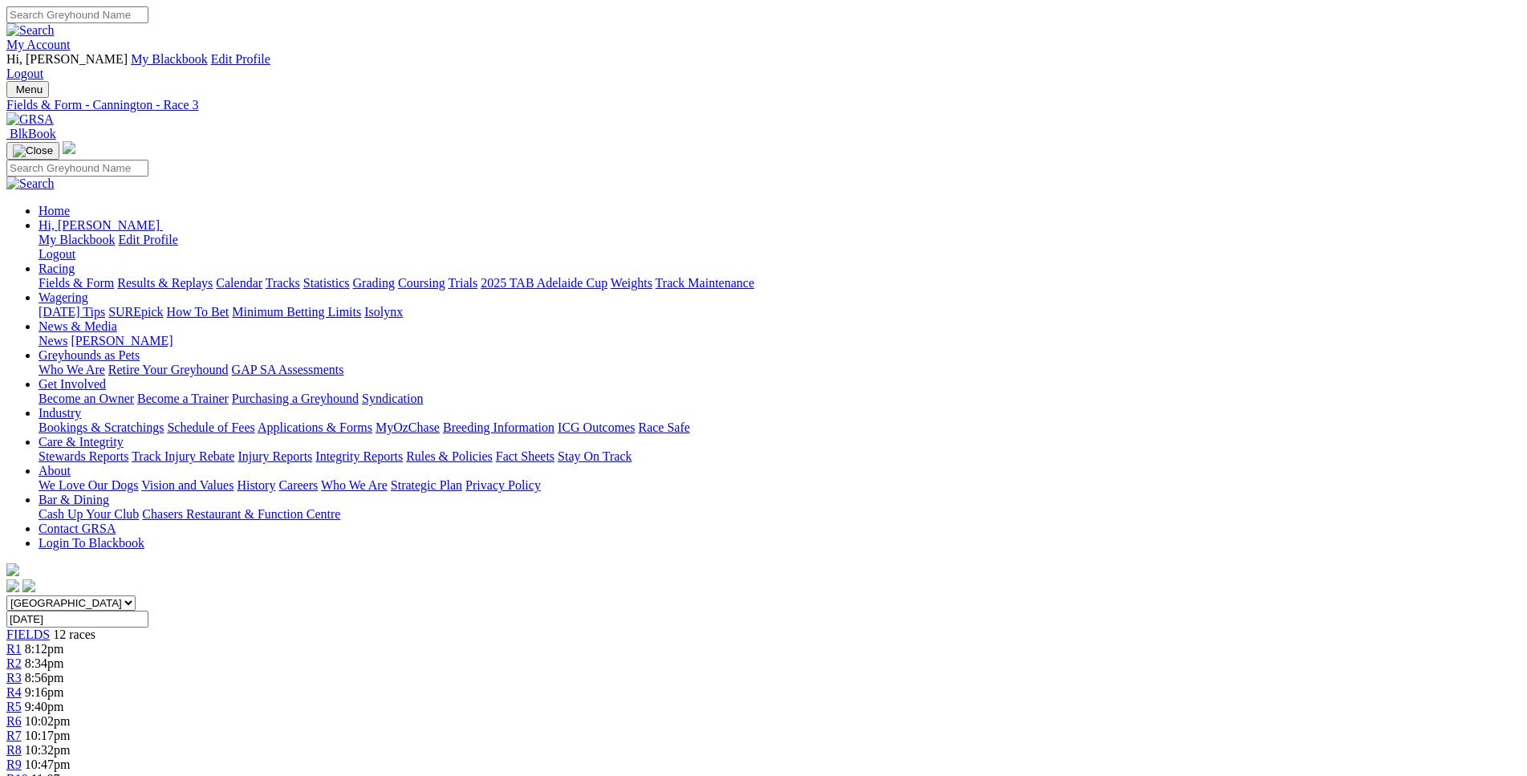
click at [64, 685] on span "9:16pm" at bounding box center [44, 692] width 39 height 14
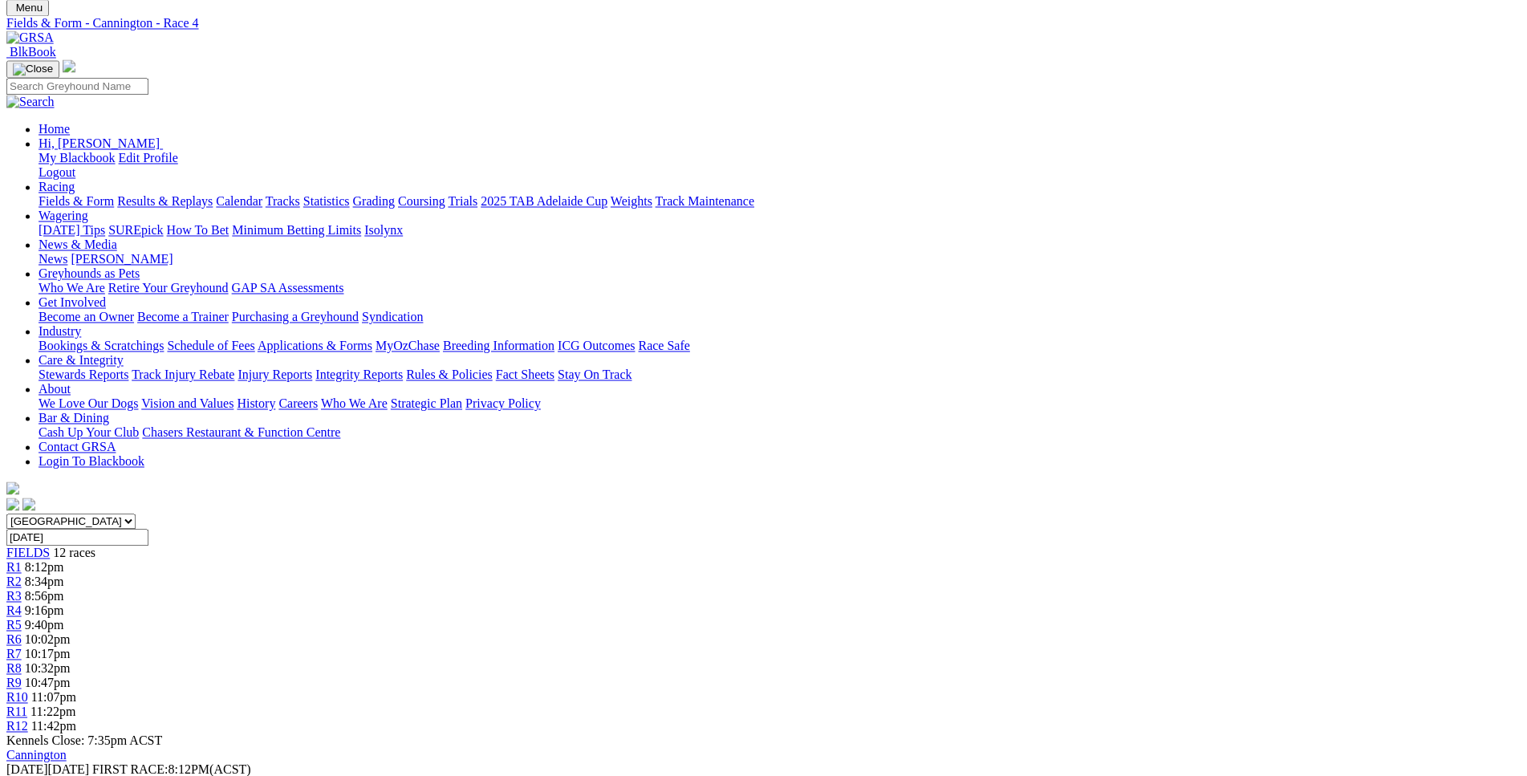
scroll to position [81, 0]
click at [64, 619] on span "9:40pm" at bounding box center [44, 626] width 39 height 14
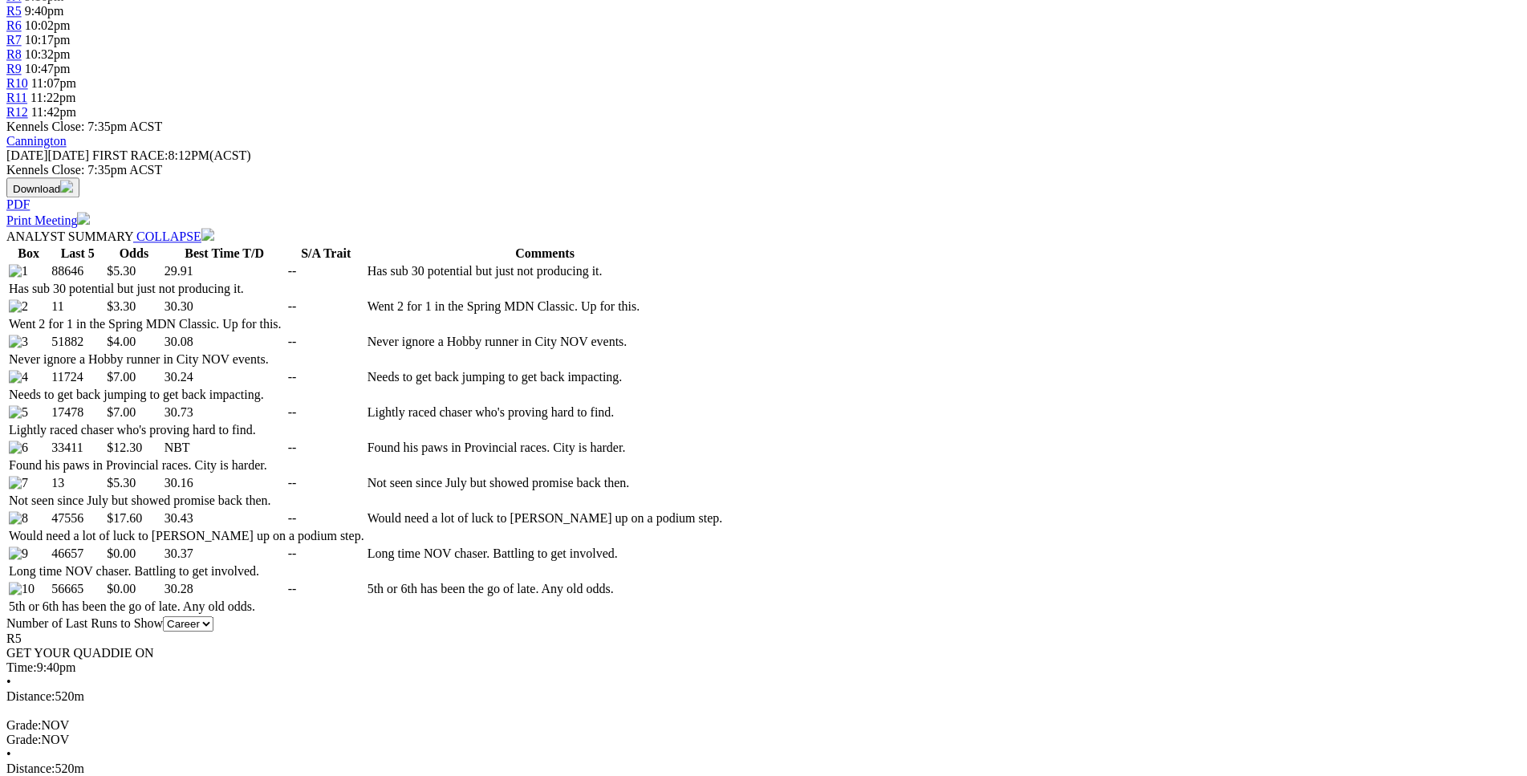
scroll to position [715, 0]
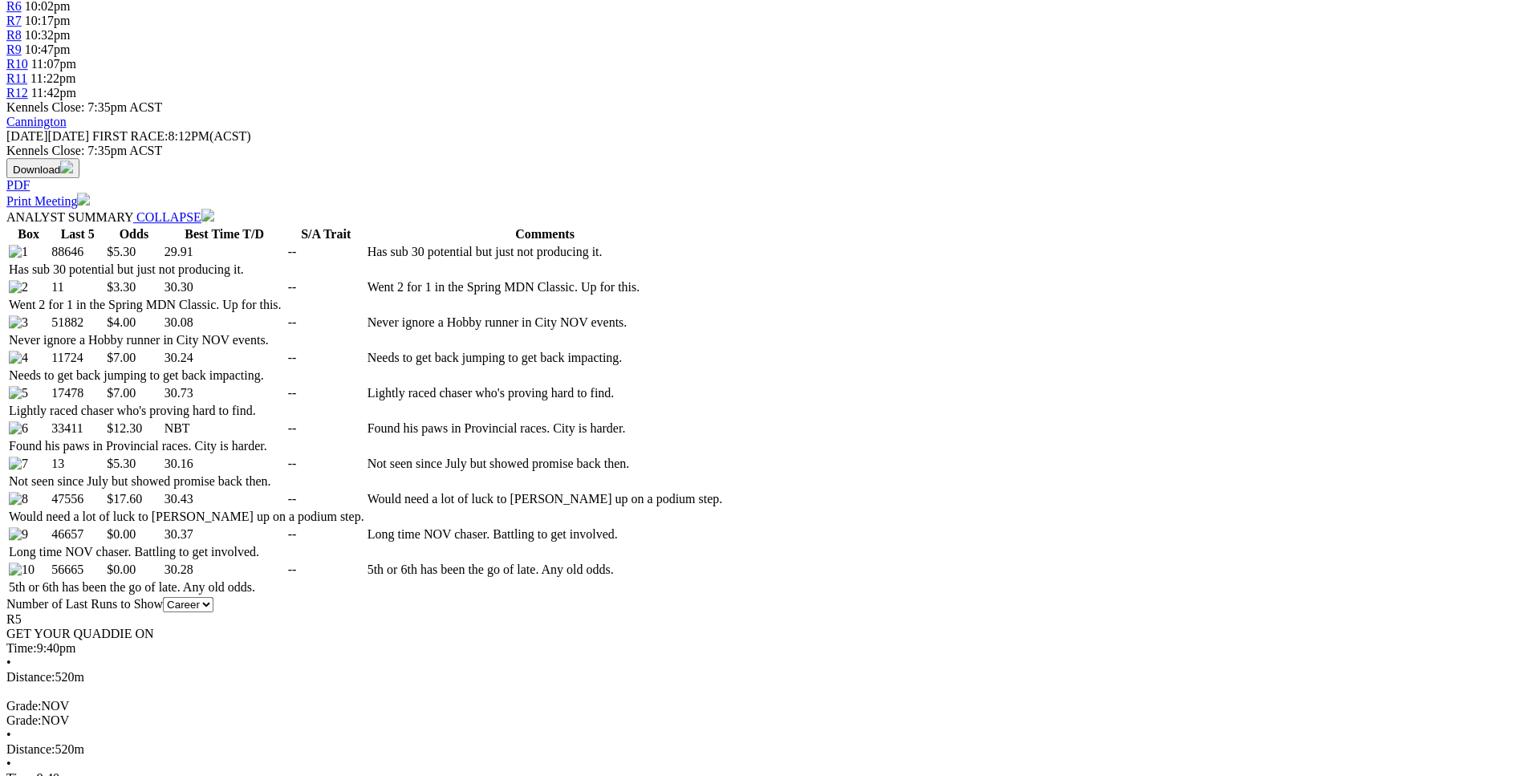
drag, startPoint x: 894, startPoint y: 612, endPoint x: 945, endPoint y: 611, distance: 51.4
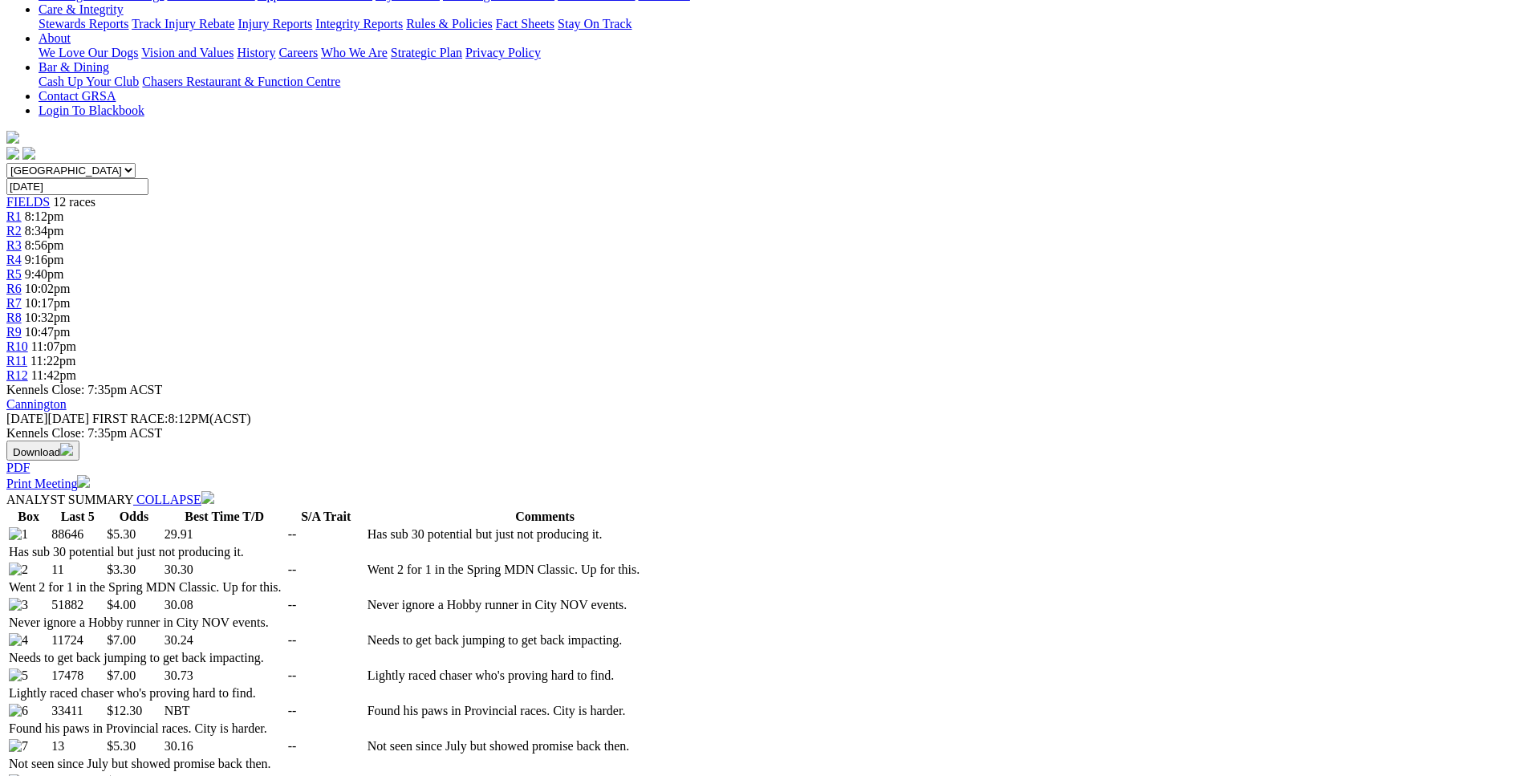
scroll to position [0, 0]
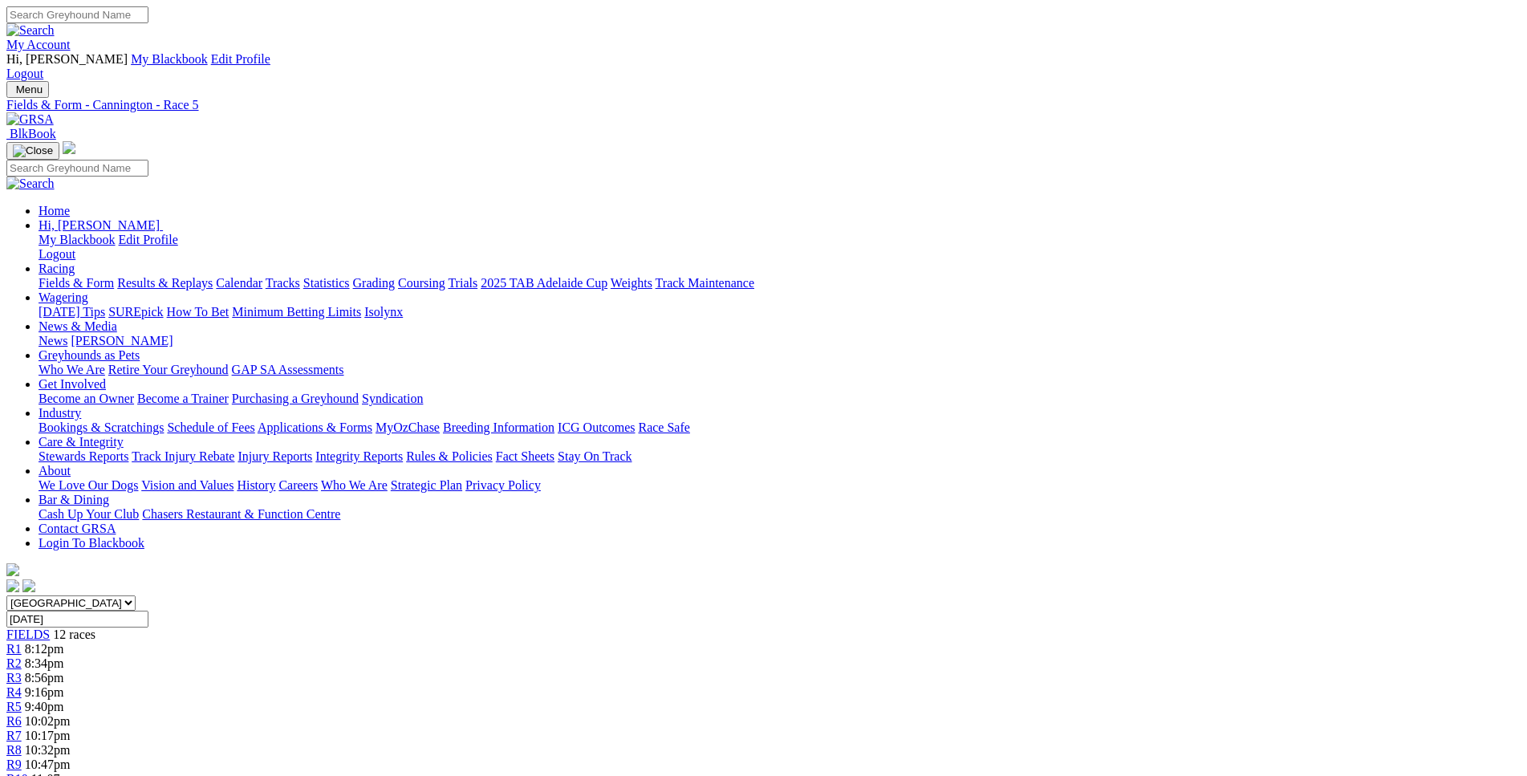
click at [22, 714] on span "R6" at bounding box center [13, 721] width 15 height 14
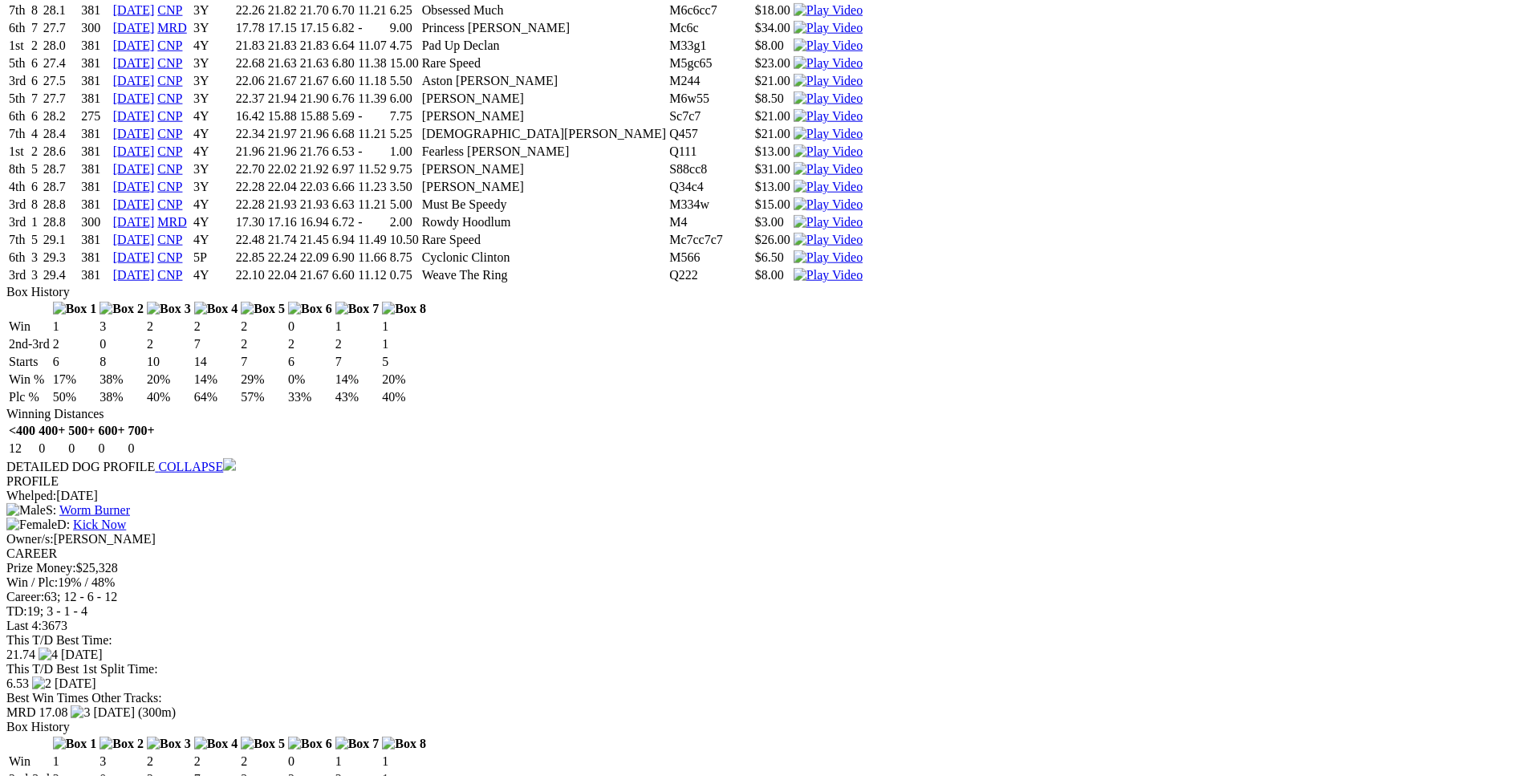
scroll to position [5973, 0]
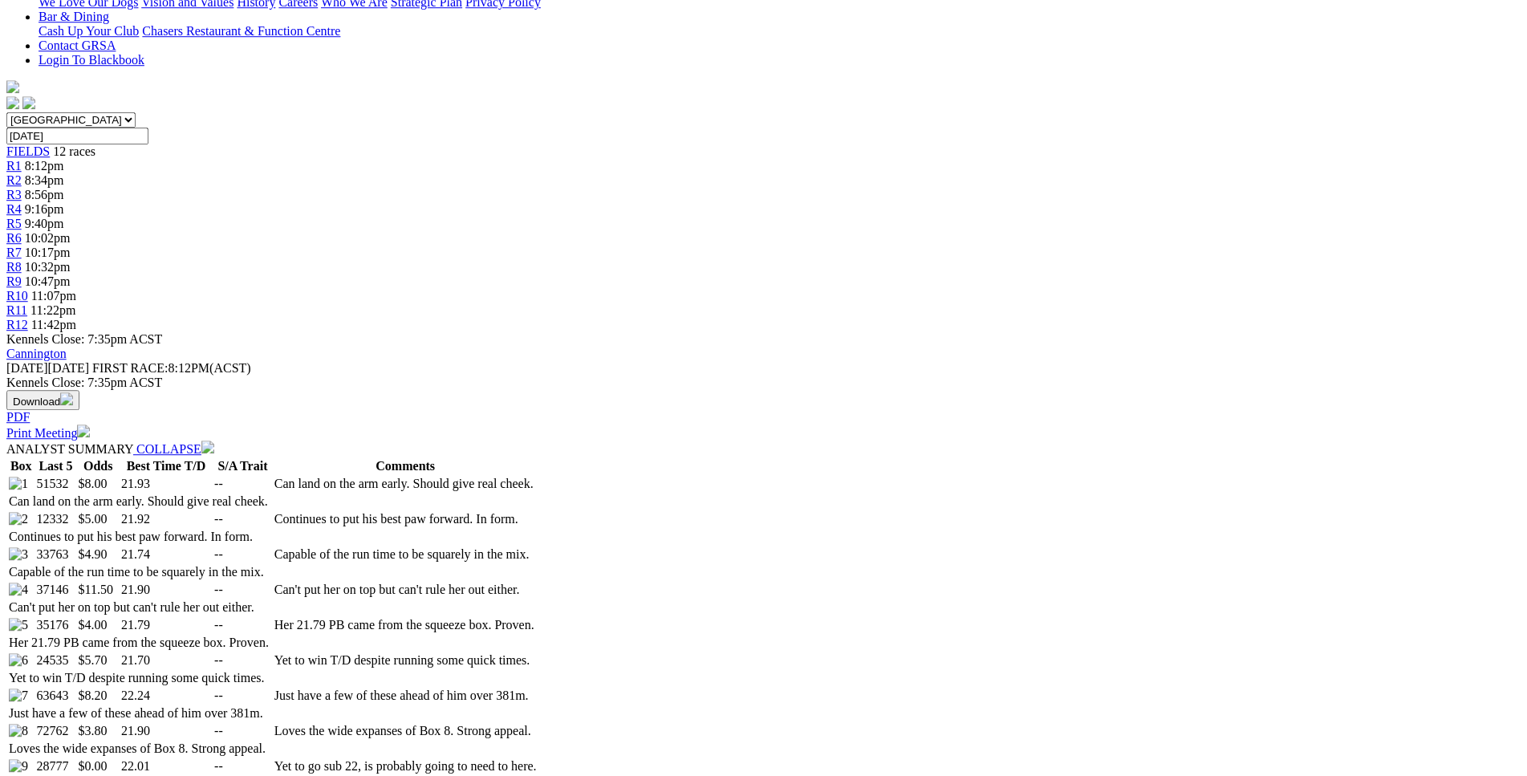
scroll to position [0, 0]
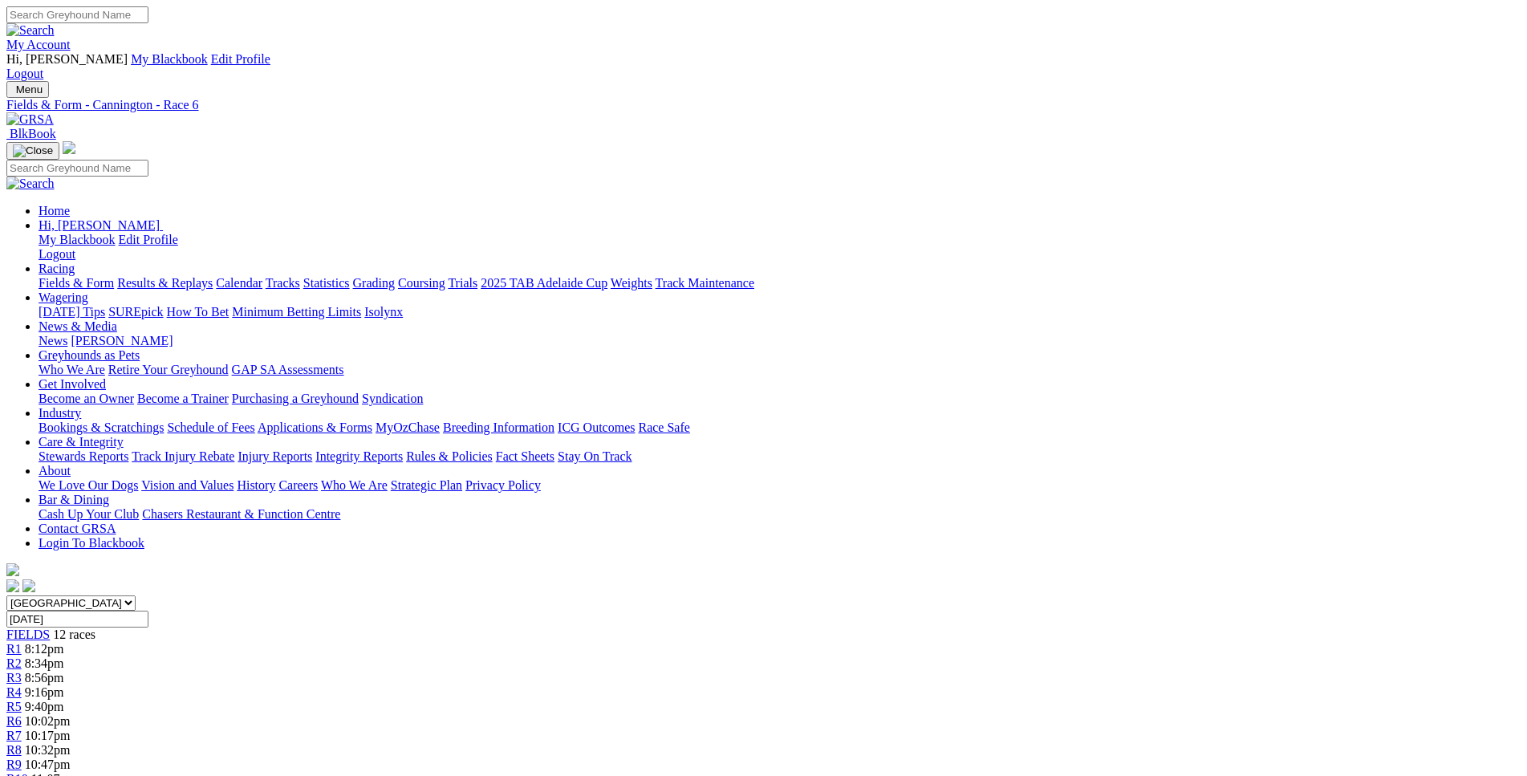
click at [71, 729] on span "10:17pm" at bounding box center [48, 736] width 46 height 14
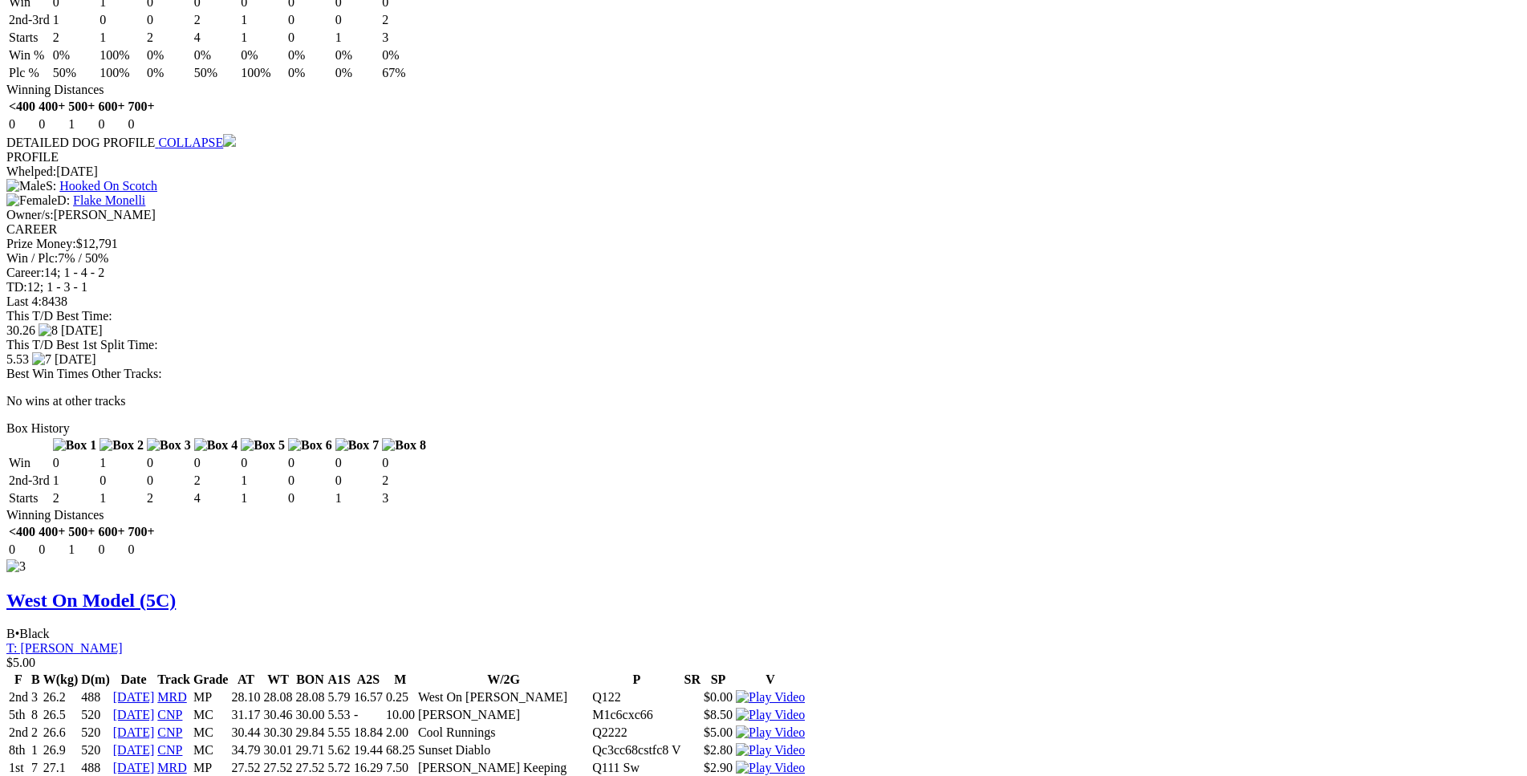
scroll to position [3172, 0]
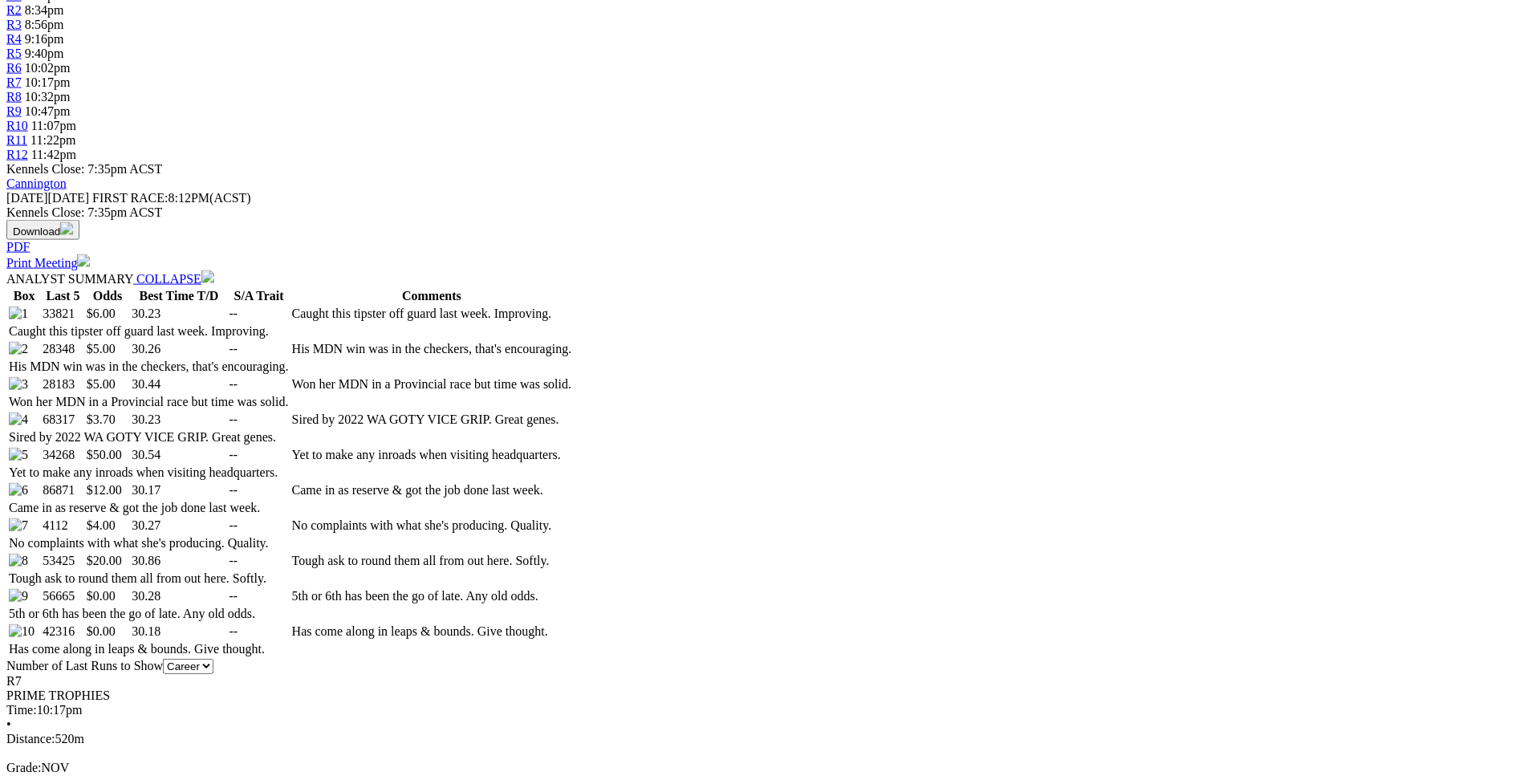
scroll to position [654, 0]
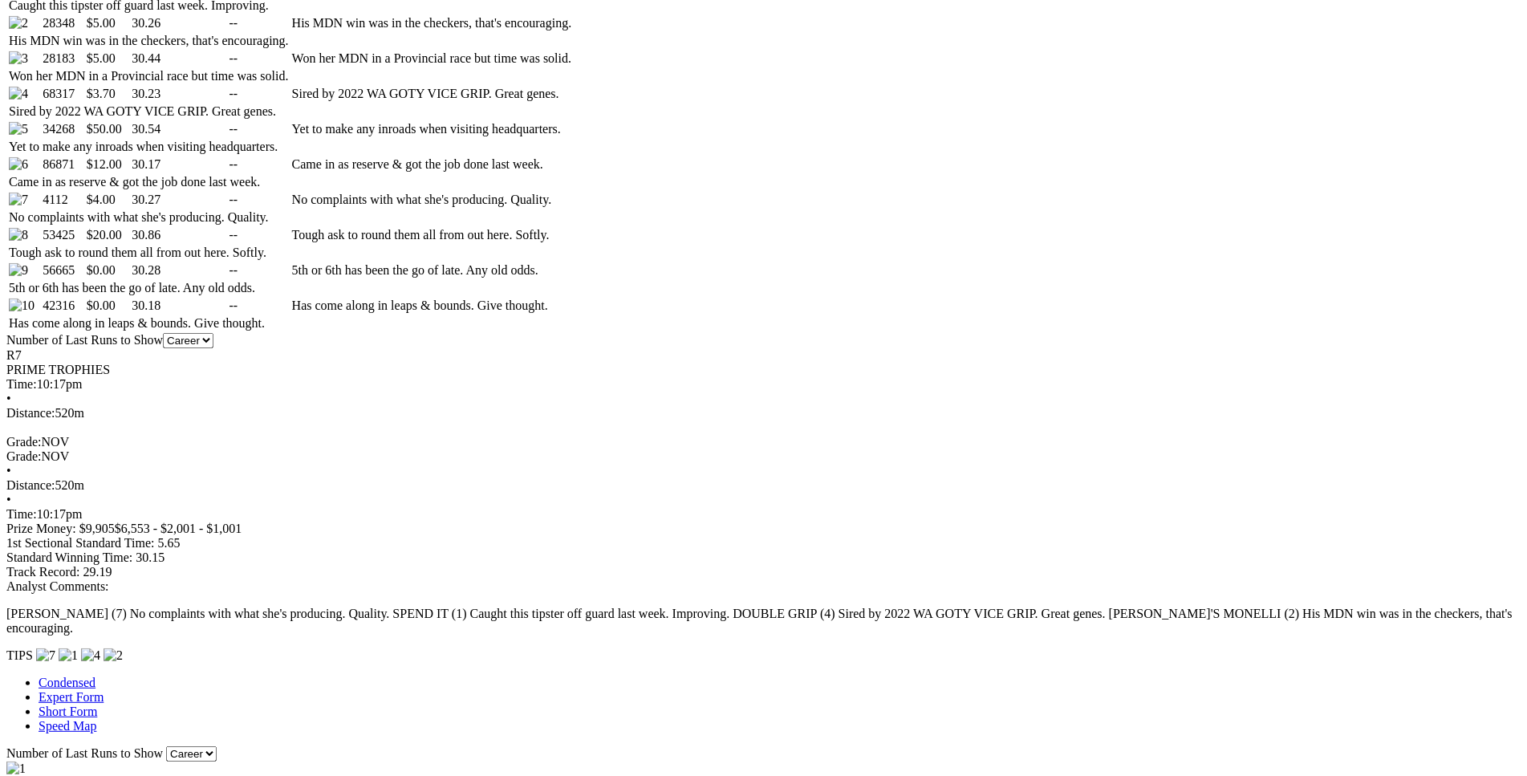
scroll to position [981, 0]
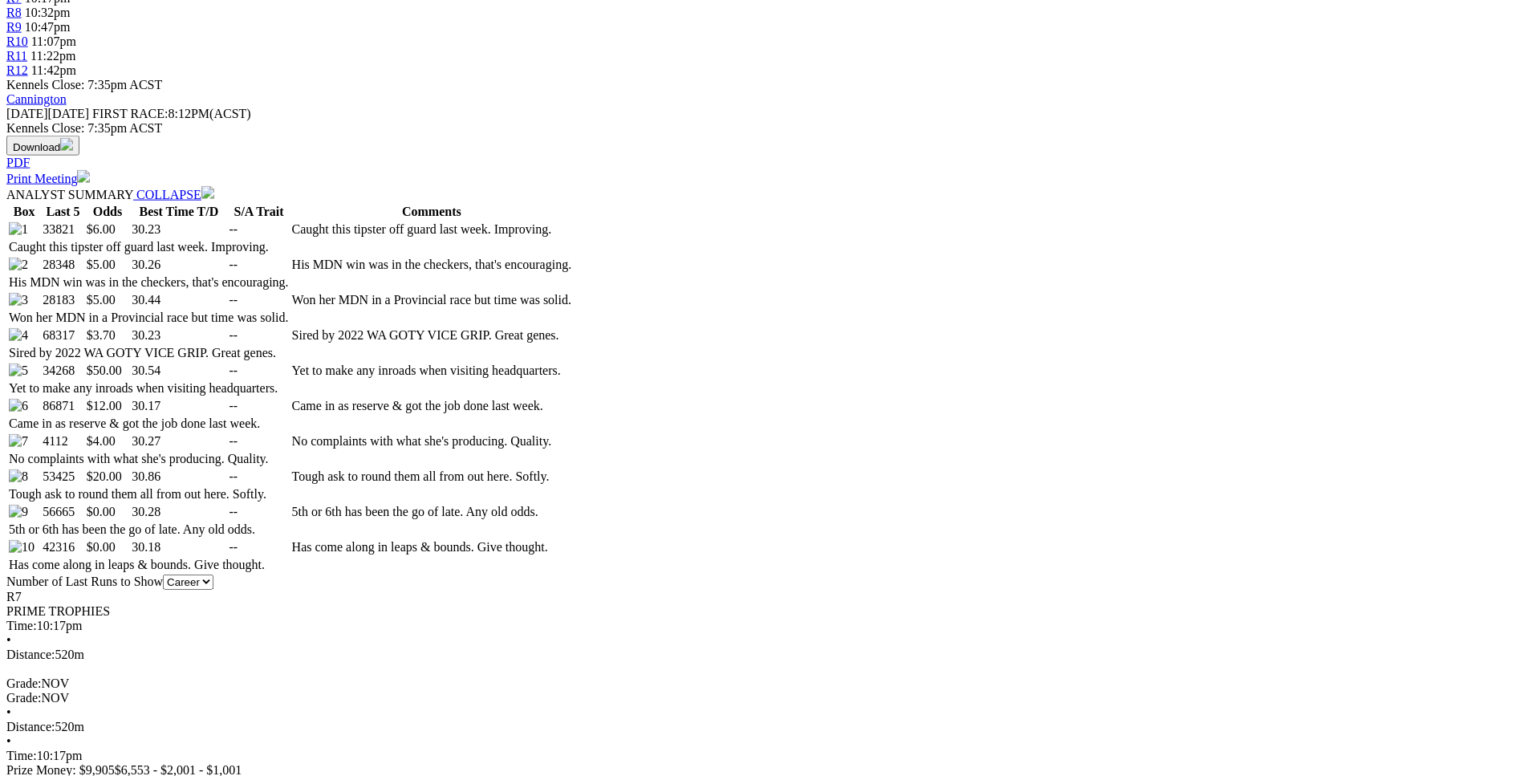
scroll to position [737, 0]
drag, startPoint x: 358, startPoint y: 331, endPoint x: 912, endPoint y: 329, distance: 553.7
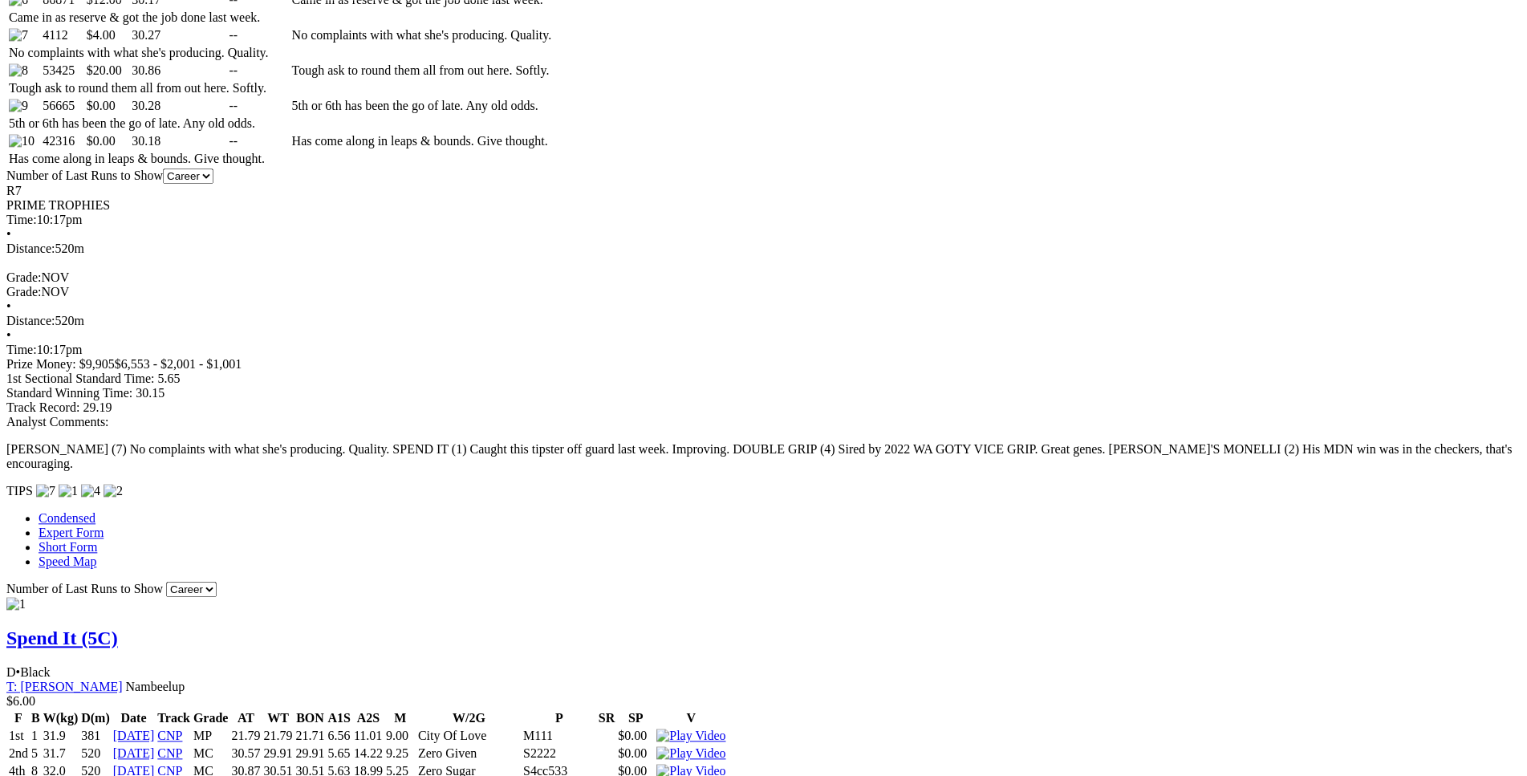
scroll to position [1144, 0]
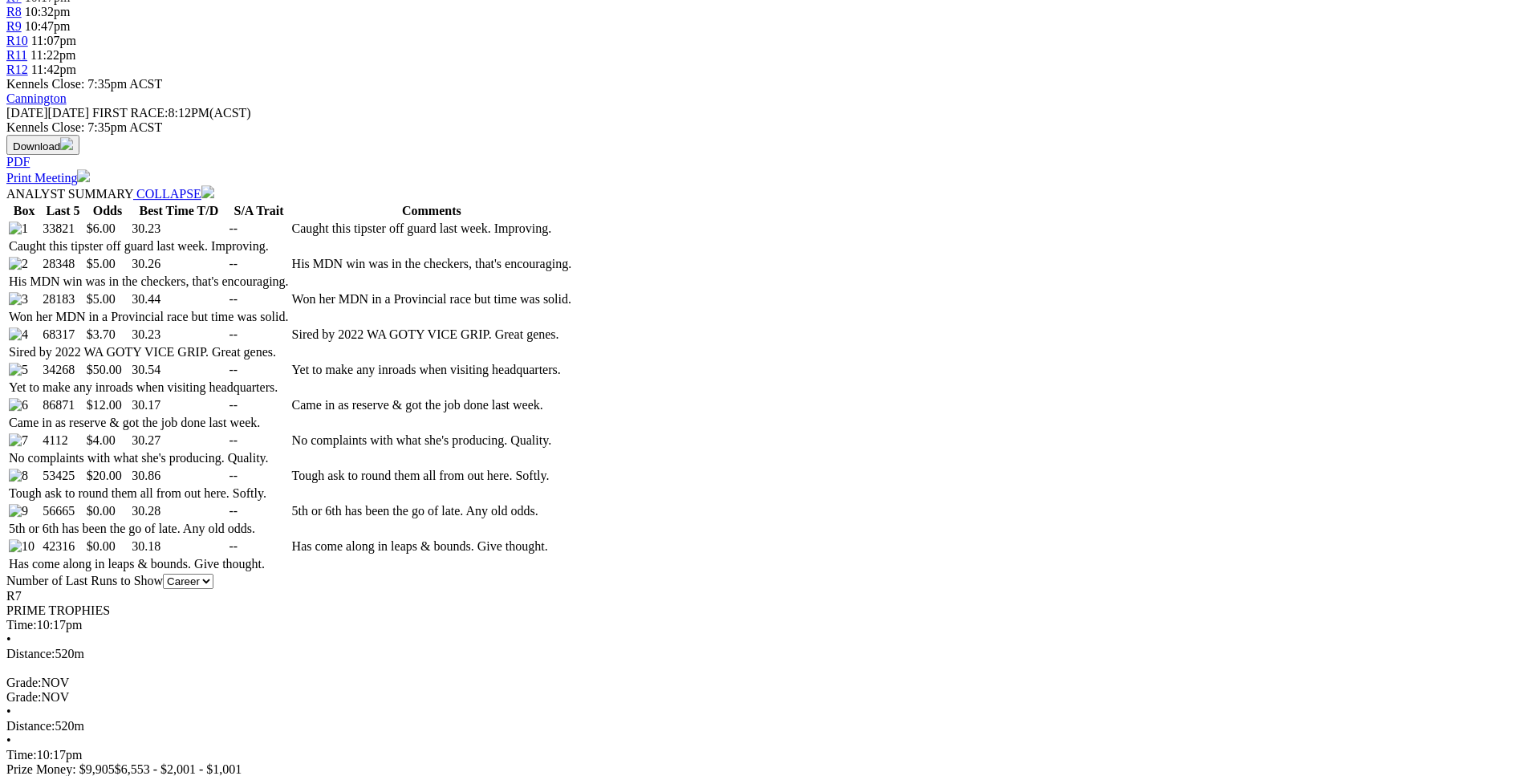
scroll to position [736, 0]
drag, startPoint x: 412, startPoint y: 368, endPoint x: 916, endPoint y: 366, distance: 503.9
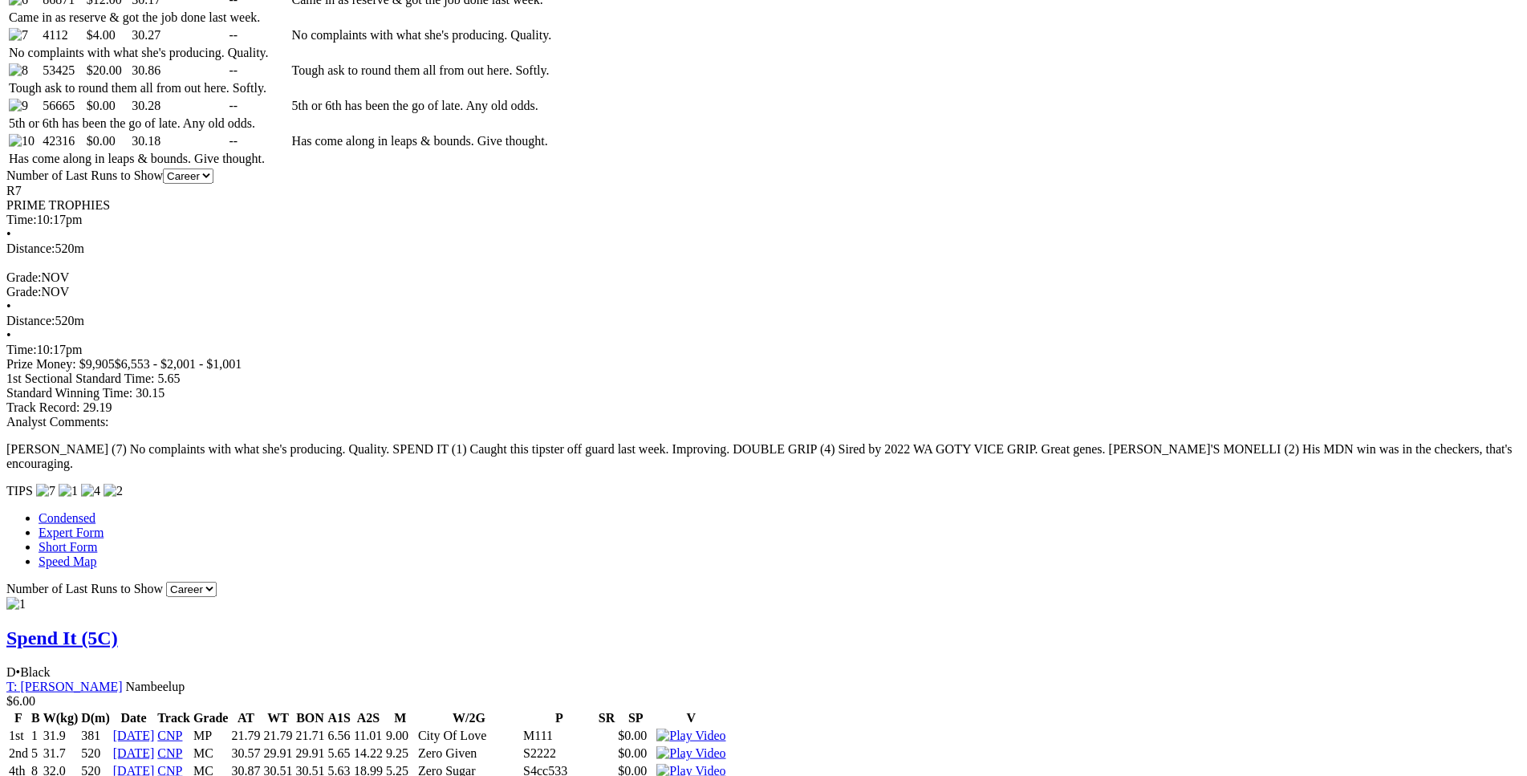
scroll to position [1144, 0]
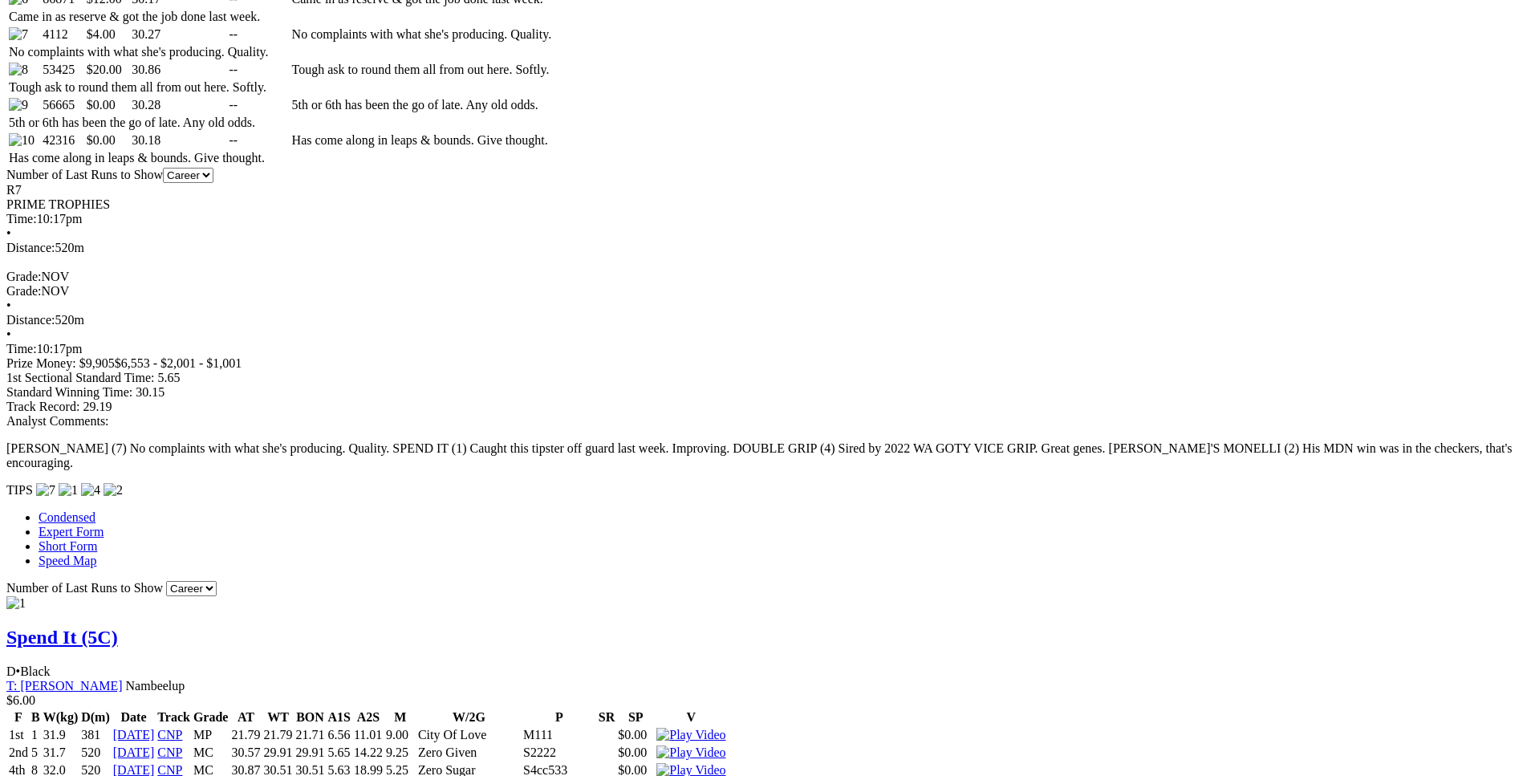
drag, startPoint x: 288, startPoint y: 263, endPoint x: 923, endPoint y: 263, distance: 634.7
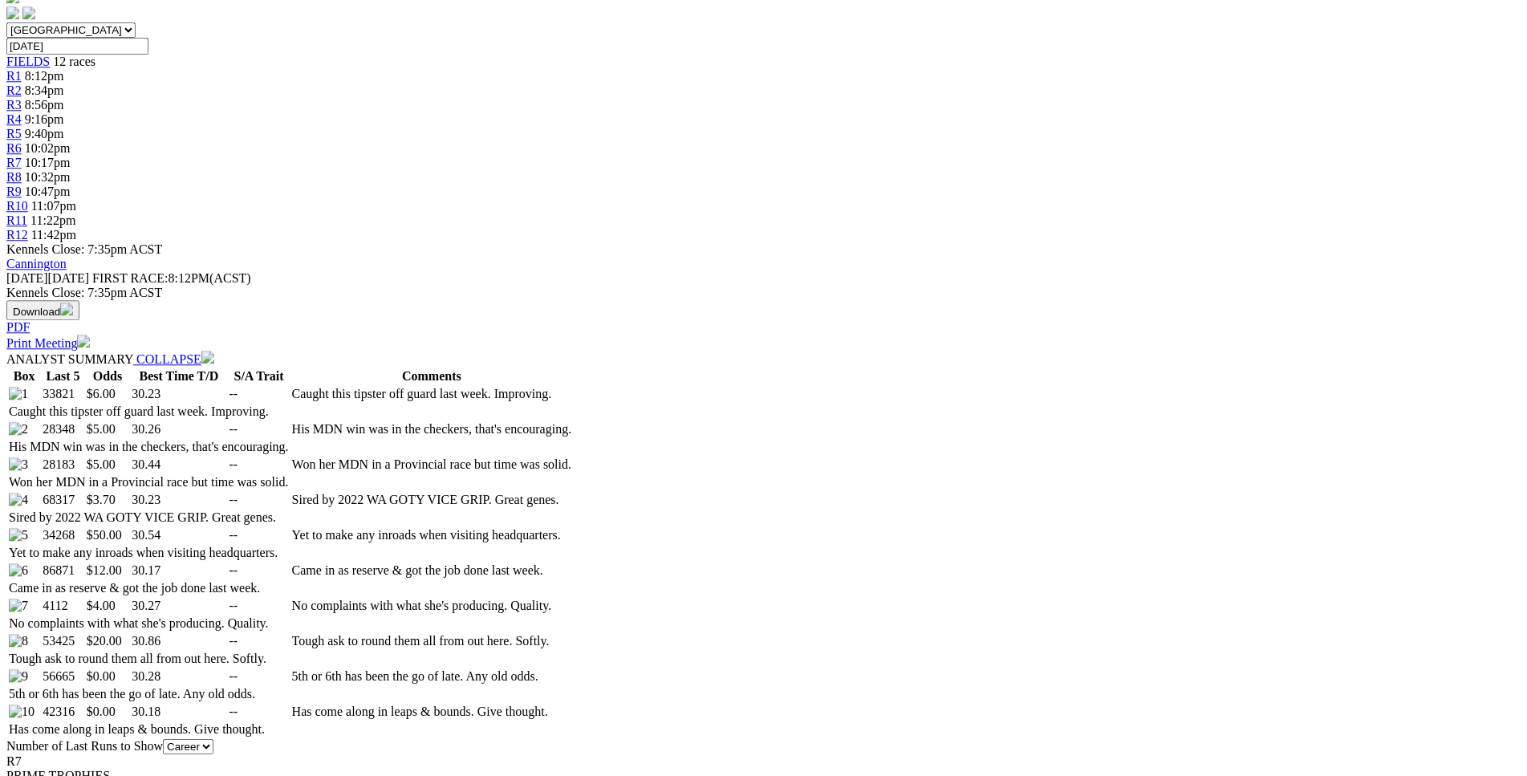
scroll to position [572, 0]
drag, startPoint x: 417, startPoint y: 517, endPoint x: 885, endPoint y: 514, distance: 467.8
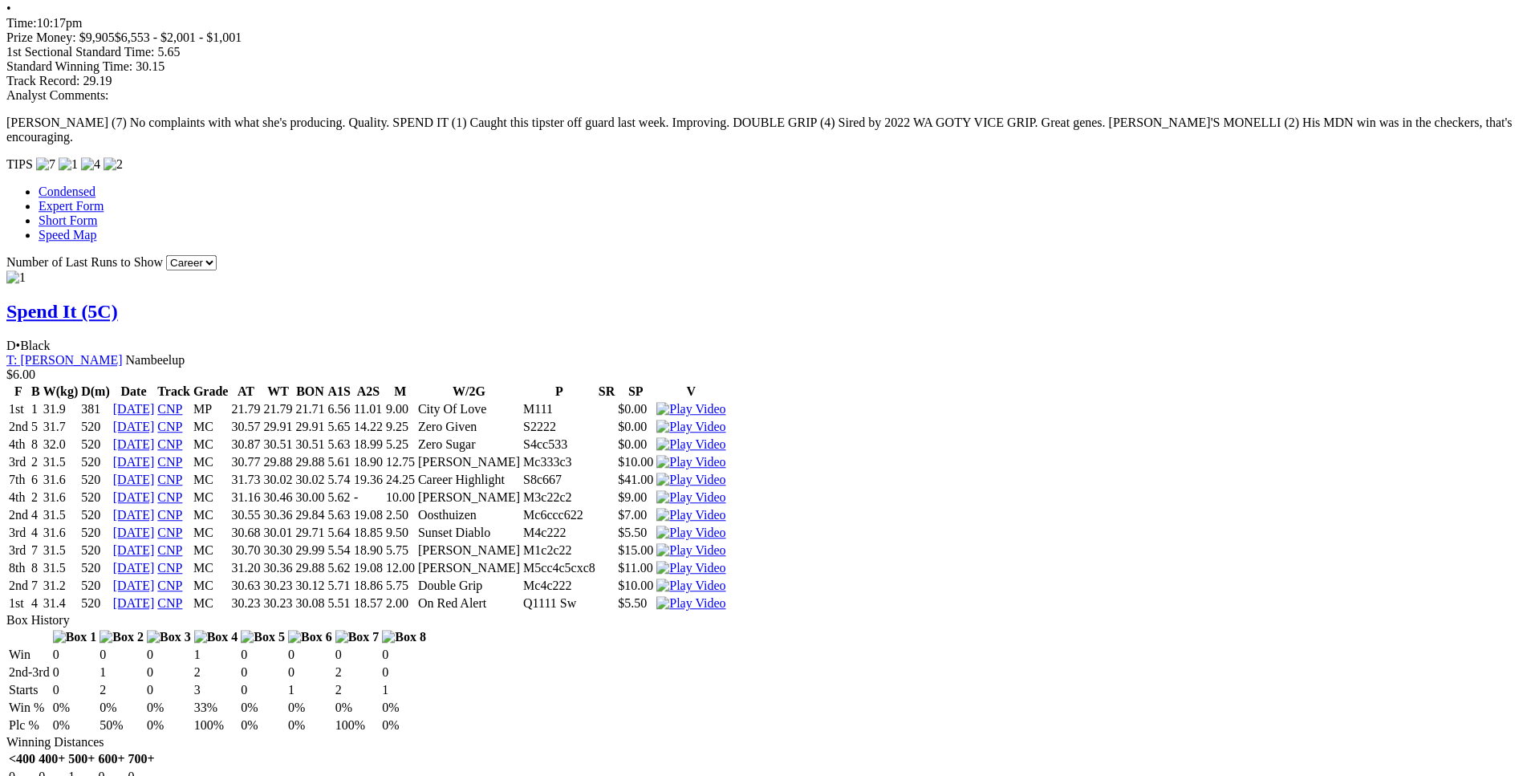
scroll to position [1471, 0]
drag, startPoint x: 410, startPoint y: 433, endPoint x: 592, endPoint y: 436, distance: 182.2
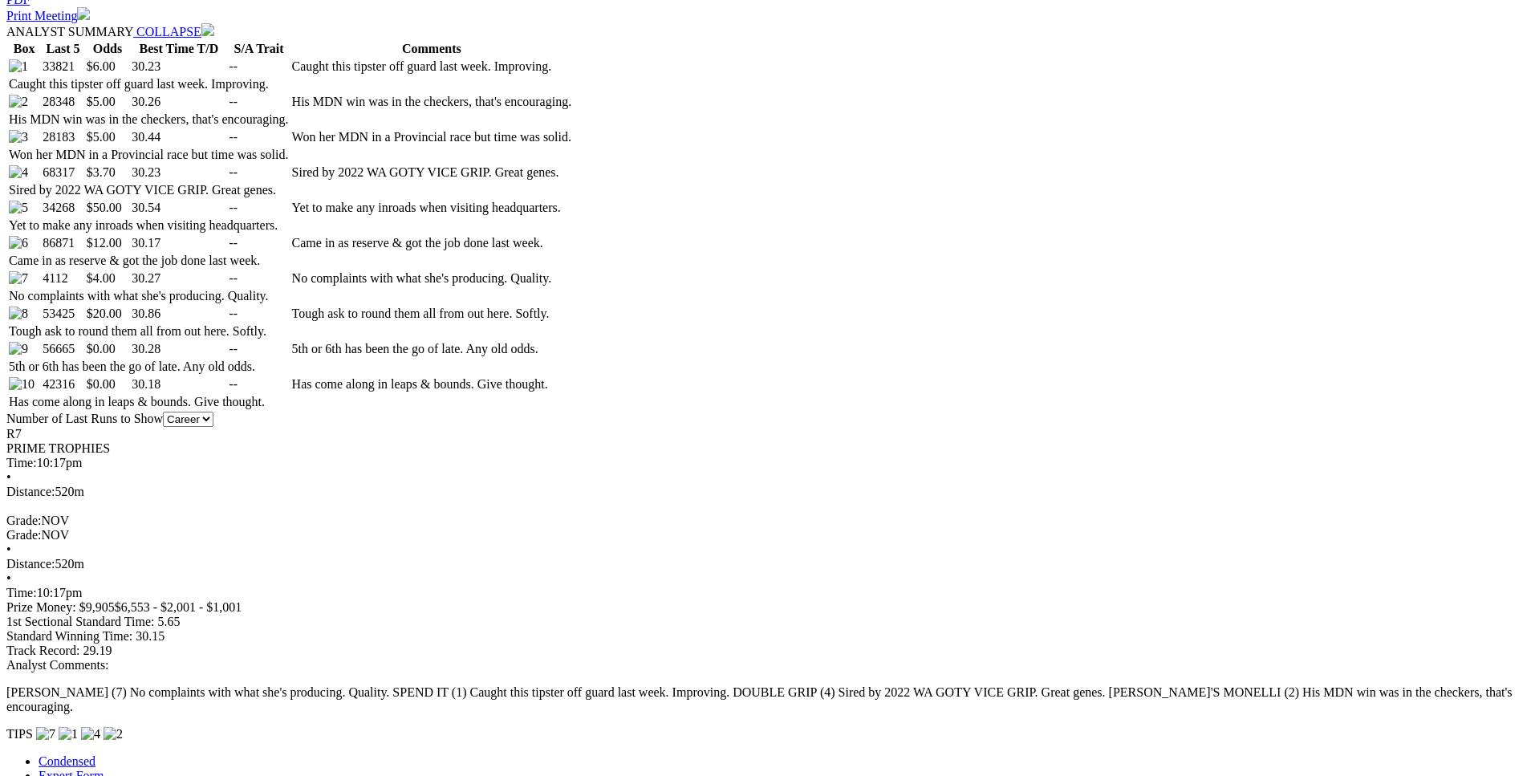
scroll to position [900, 0]
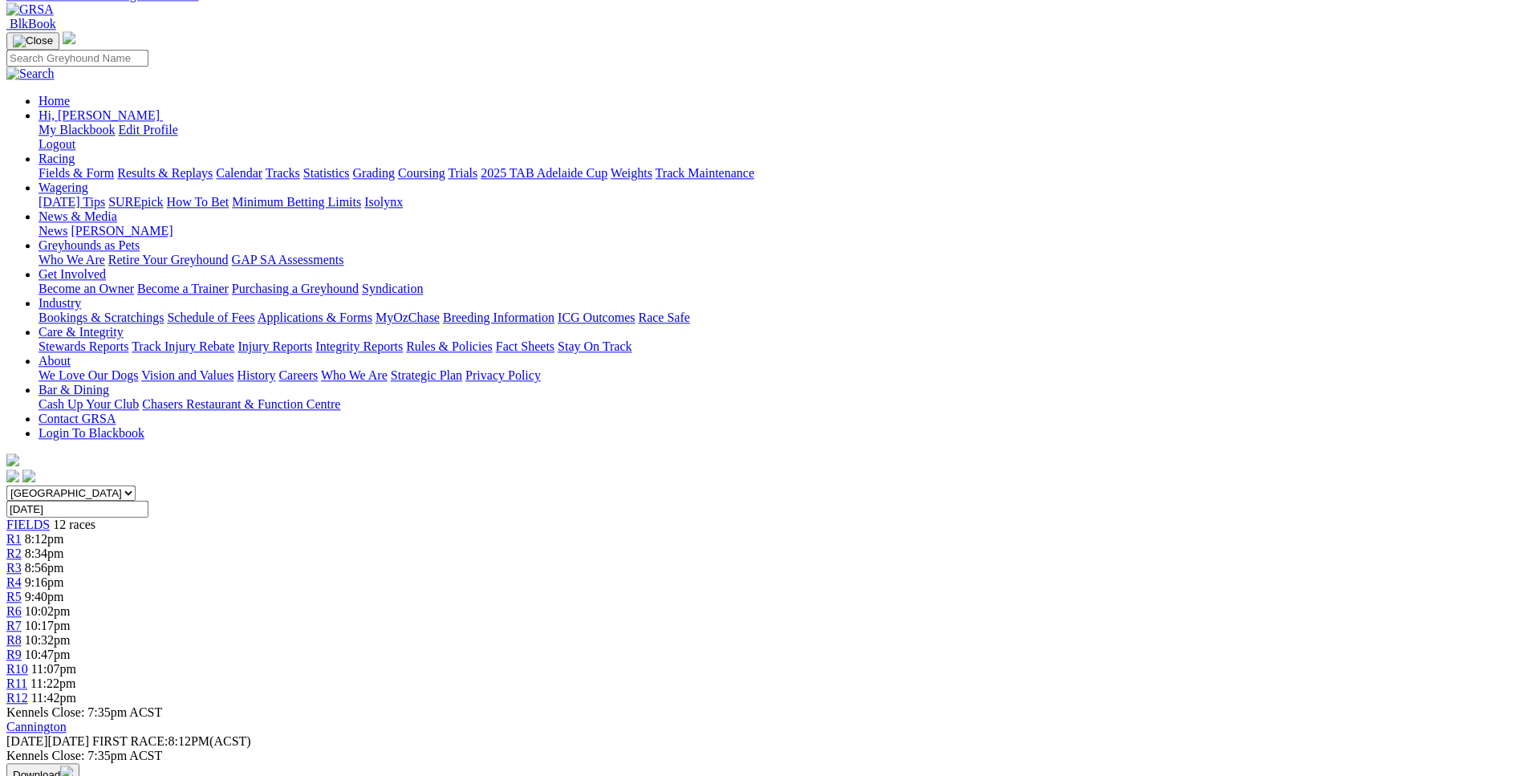
scroll to position [0, 0]
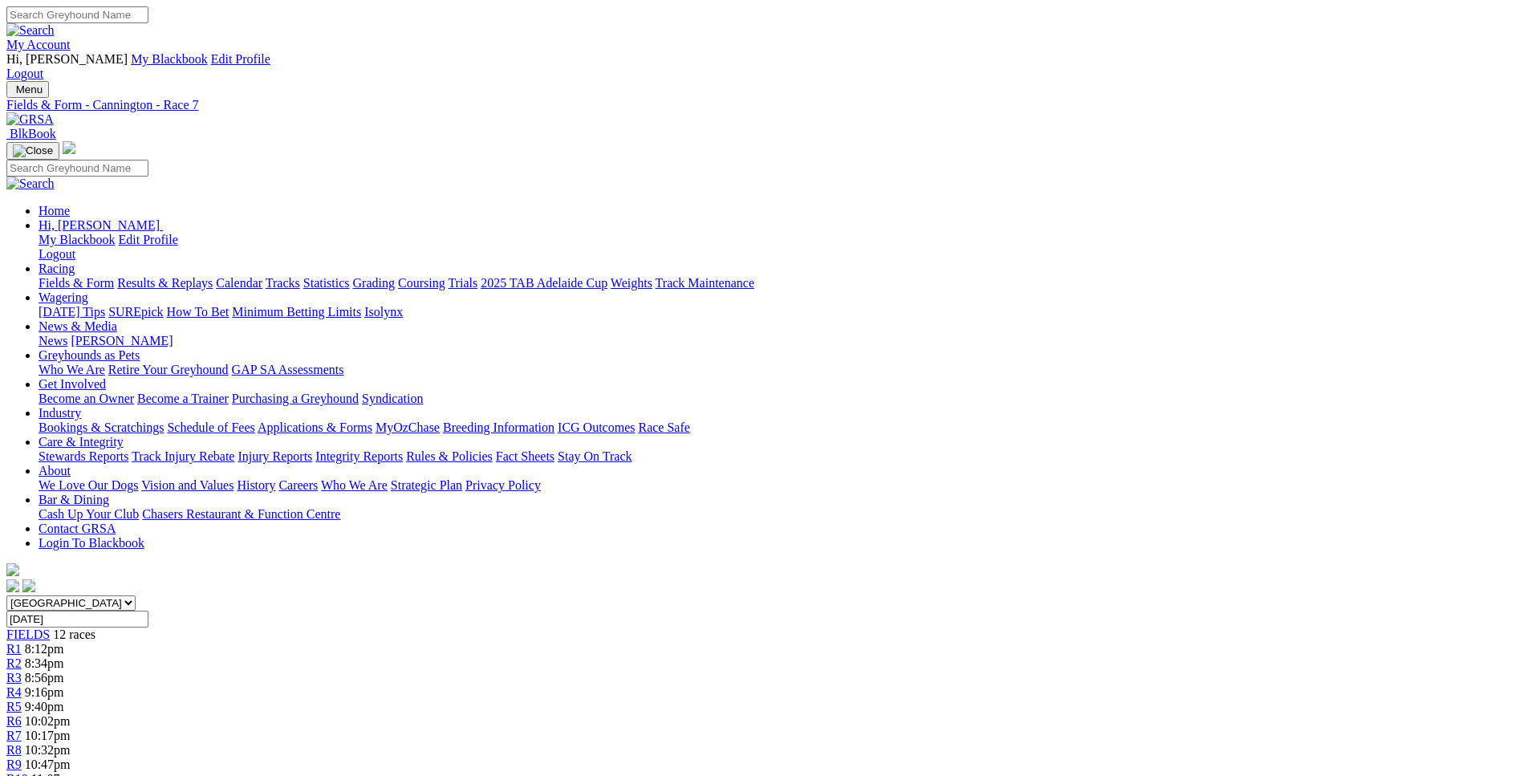
click at [71, 743] on span "10:32pm" at bounding box center [48, 750] width 46 height 14
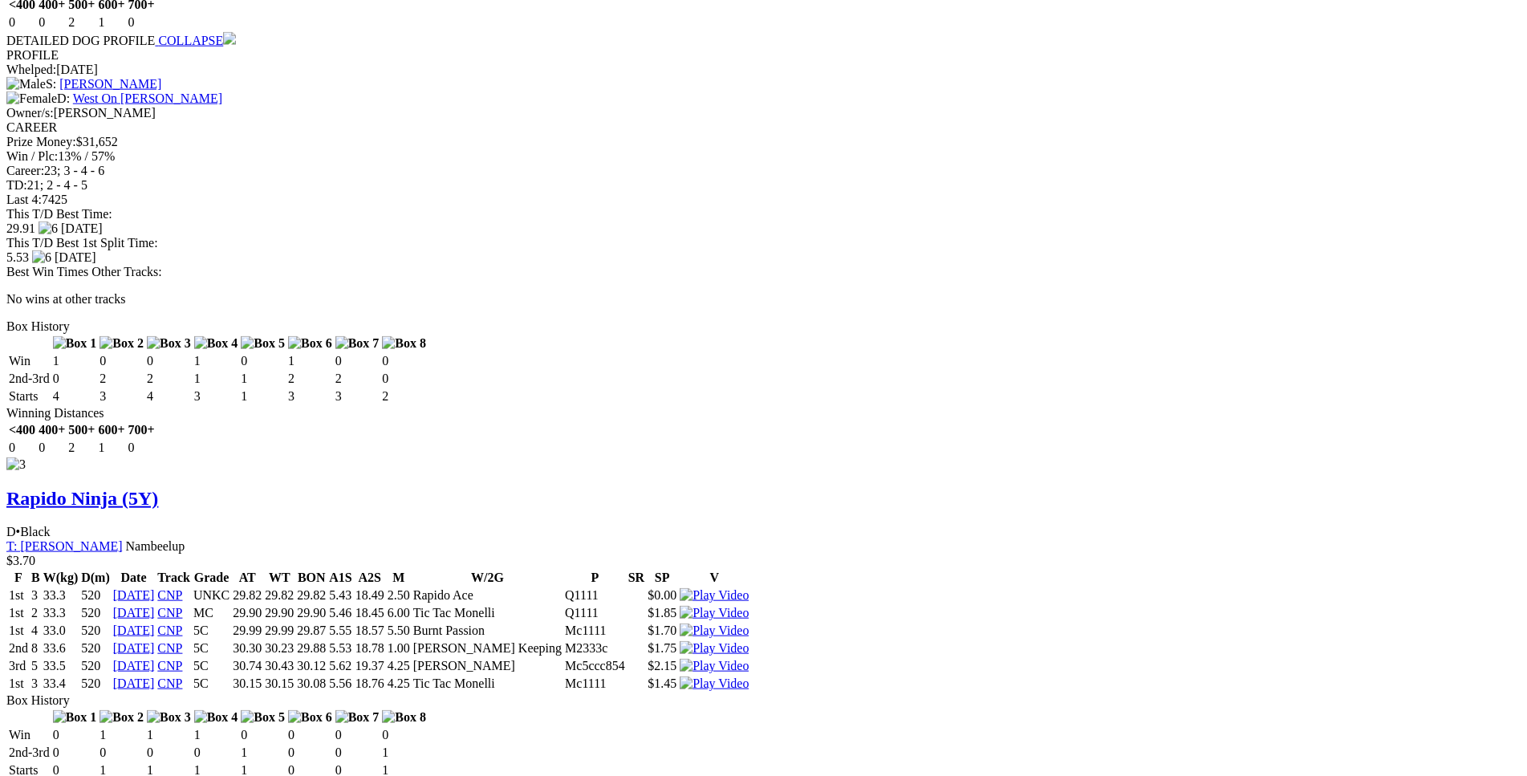
scroll to position [3764, 0]
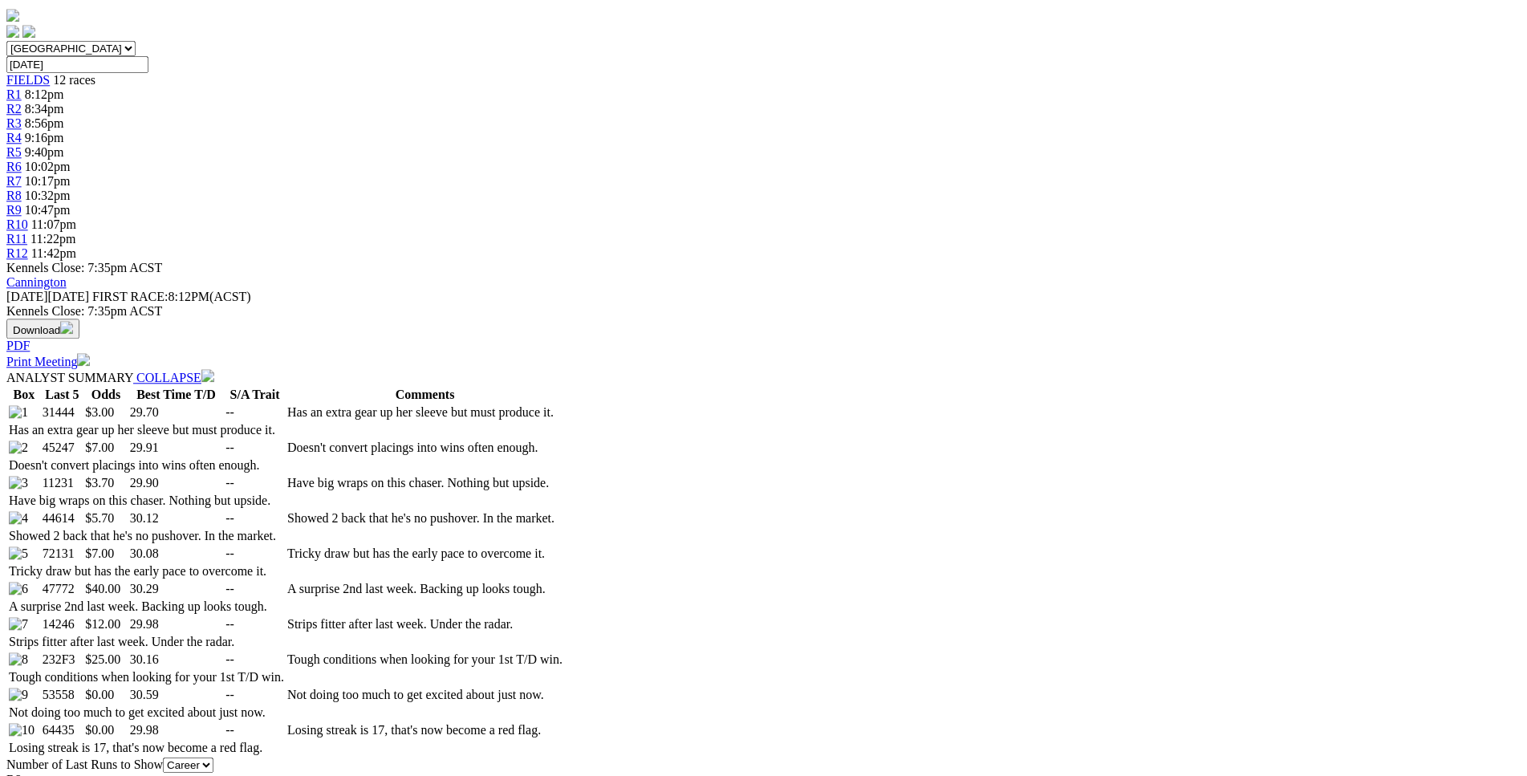
scroll to position [0, 0]
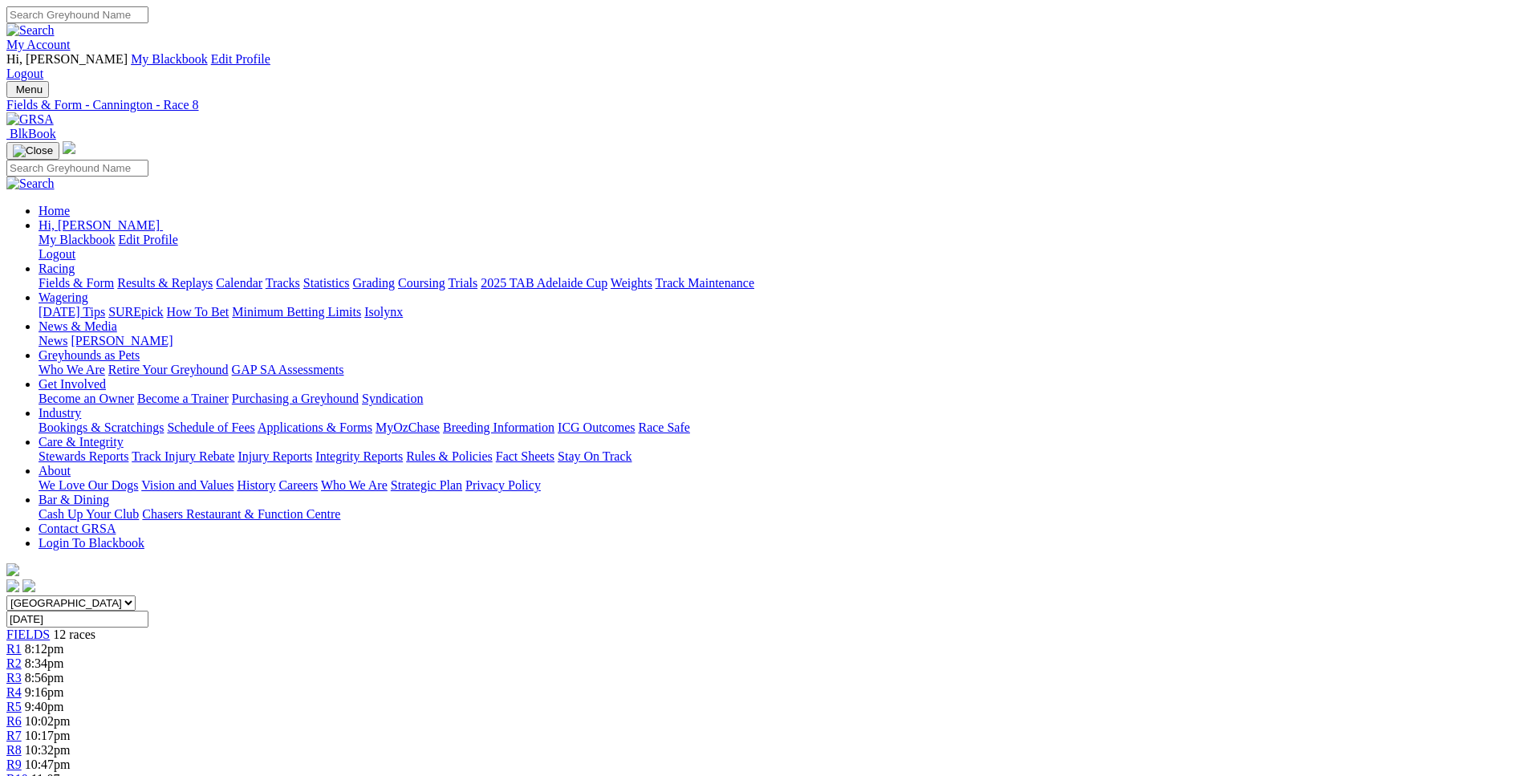
click at [71, 757] on span "10:47pm" at bounding box center [48, 764] width 46 height 14
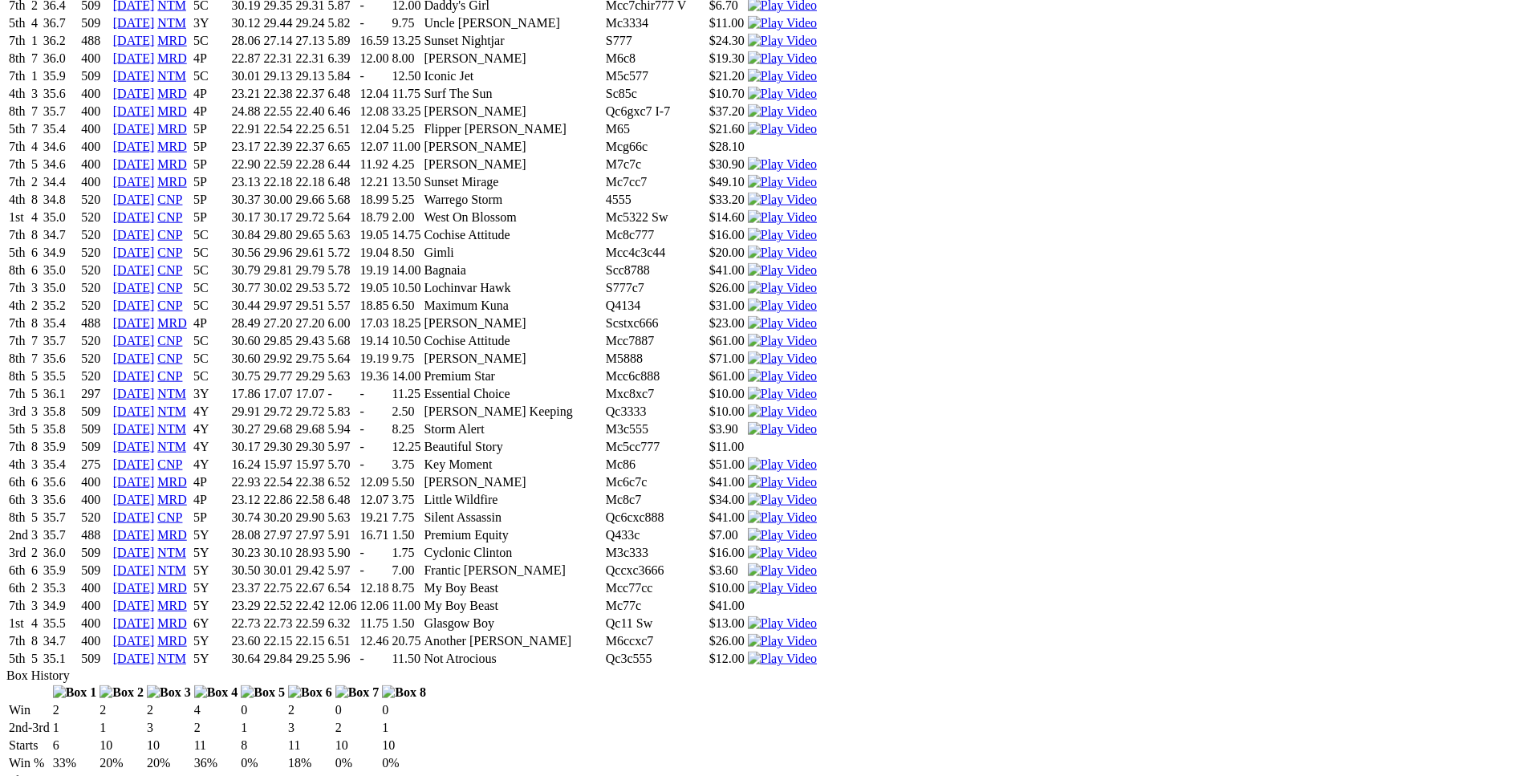
scroll to position [4583, 0]
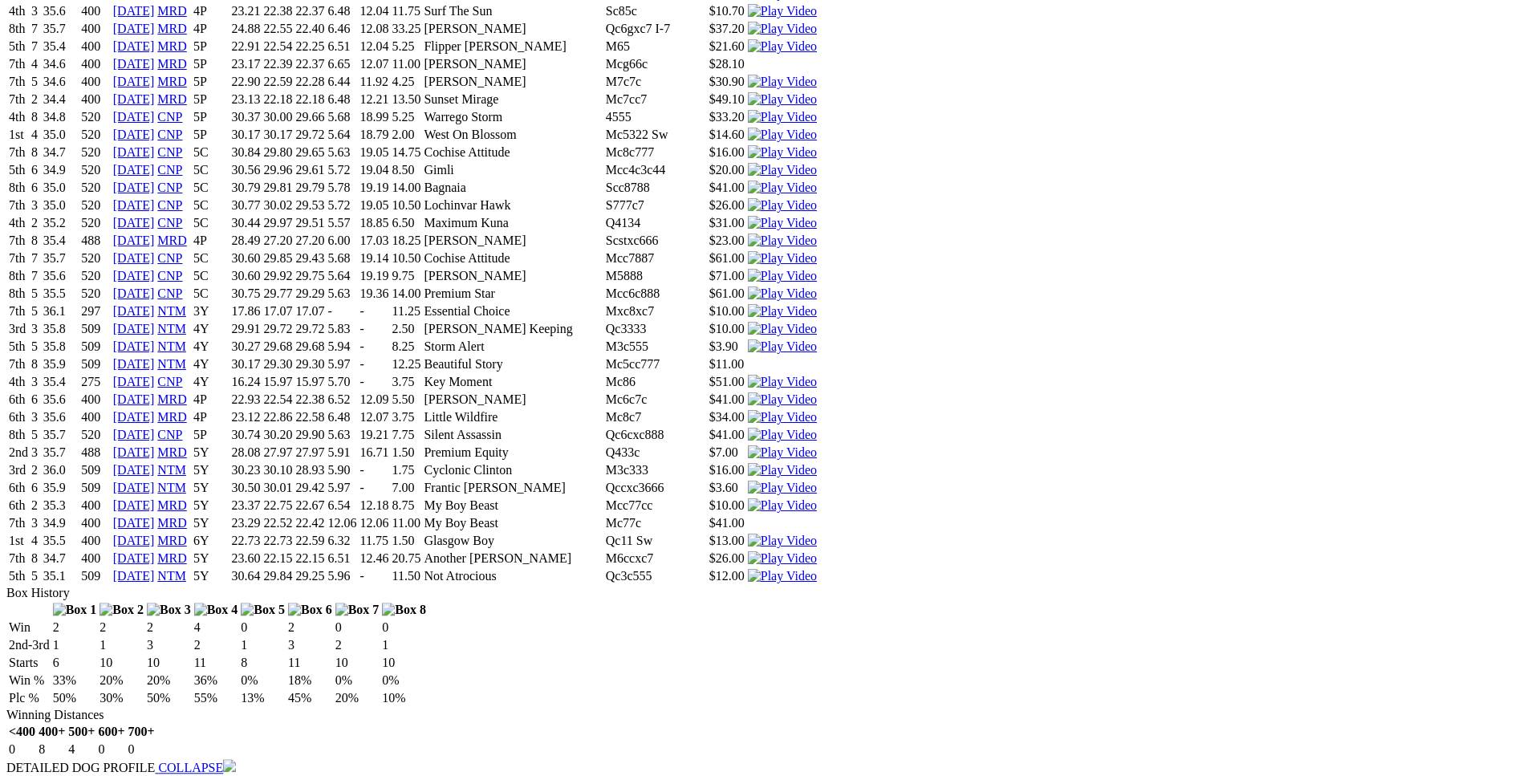
scroll to position [4665, 0]
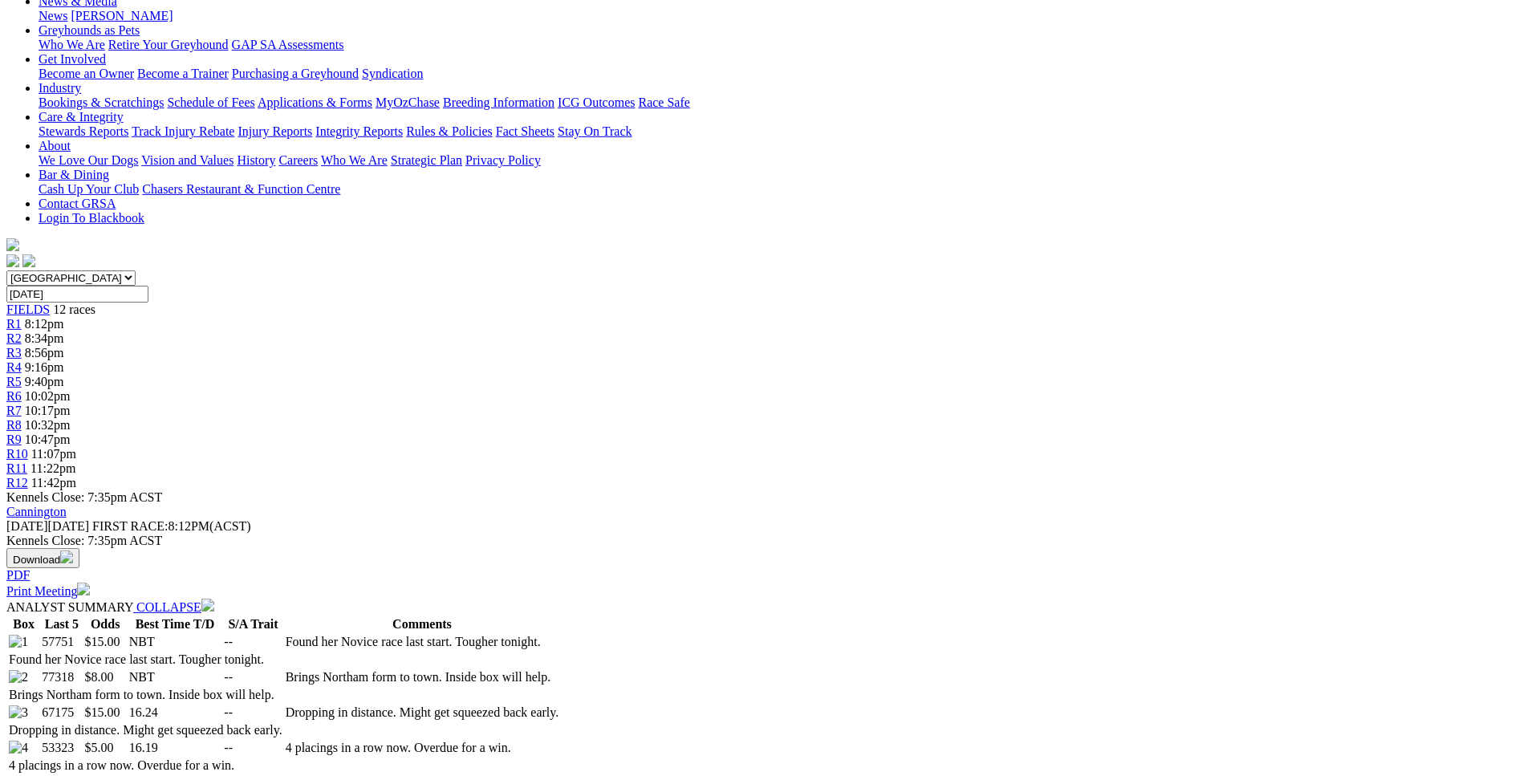
scroll to position [0, 0]
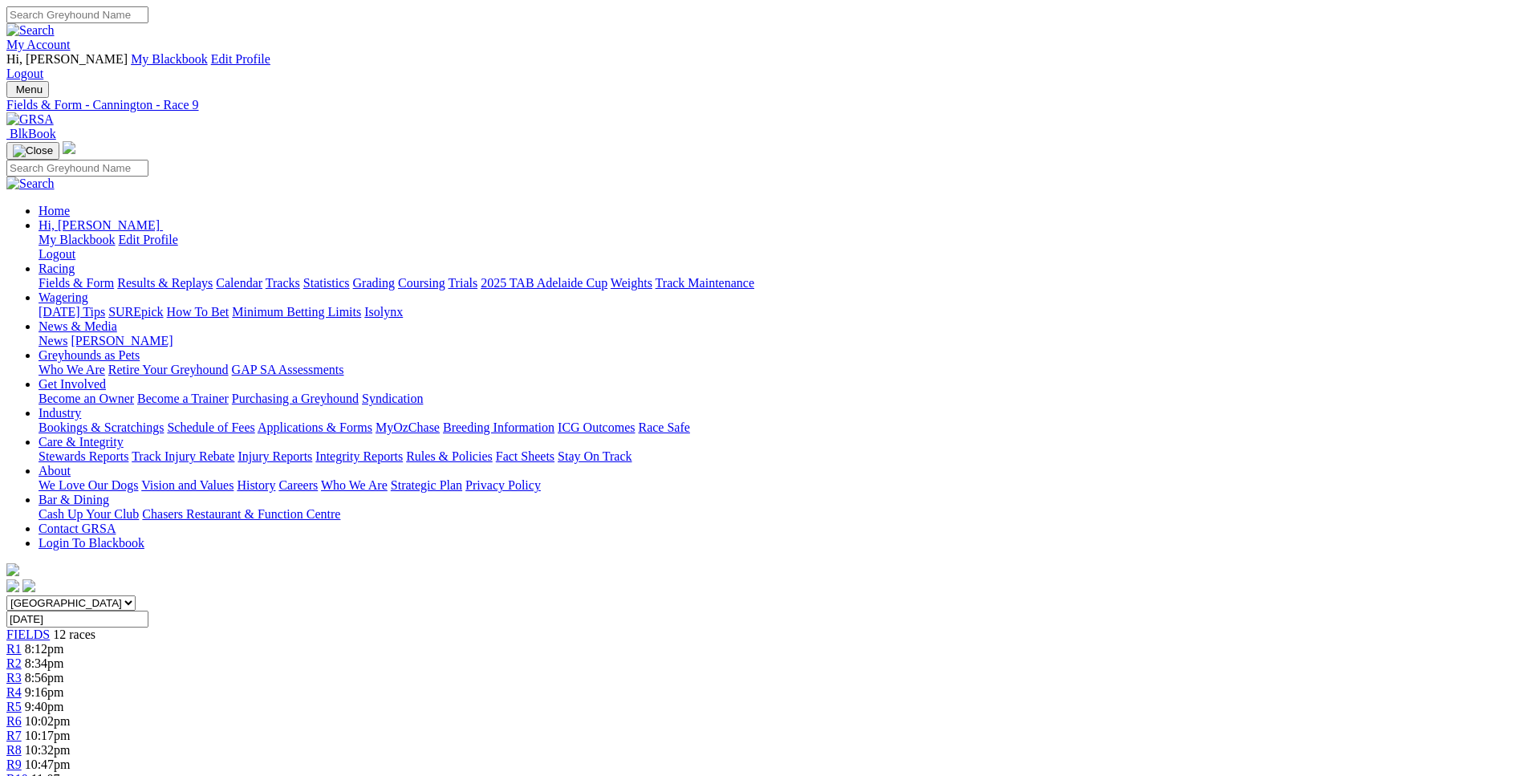
click at [76, 772] on span "11:07pm" at bounding box center [53, 779] width 45 height 14
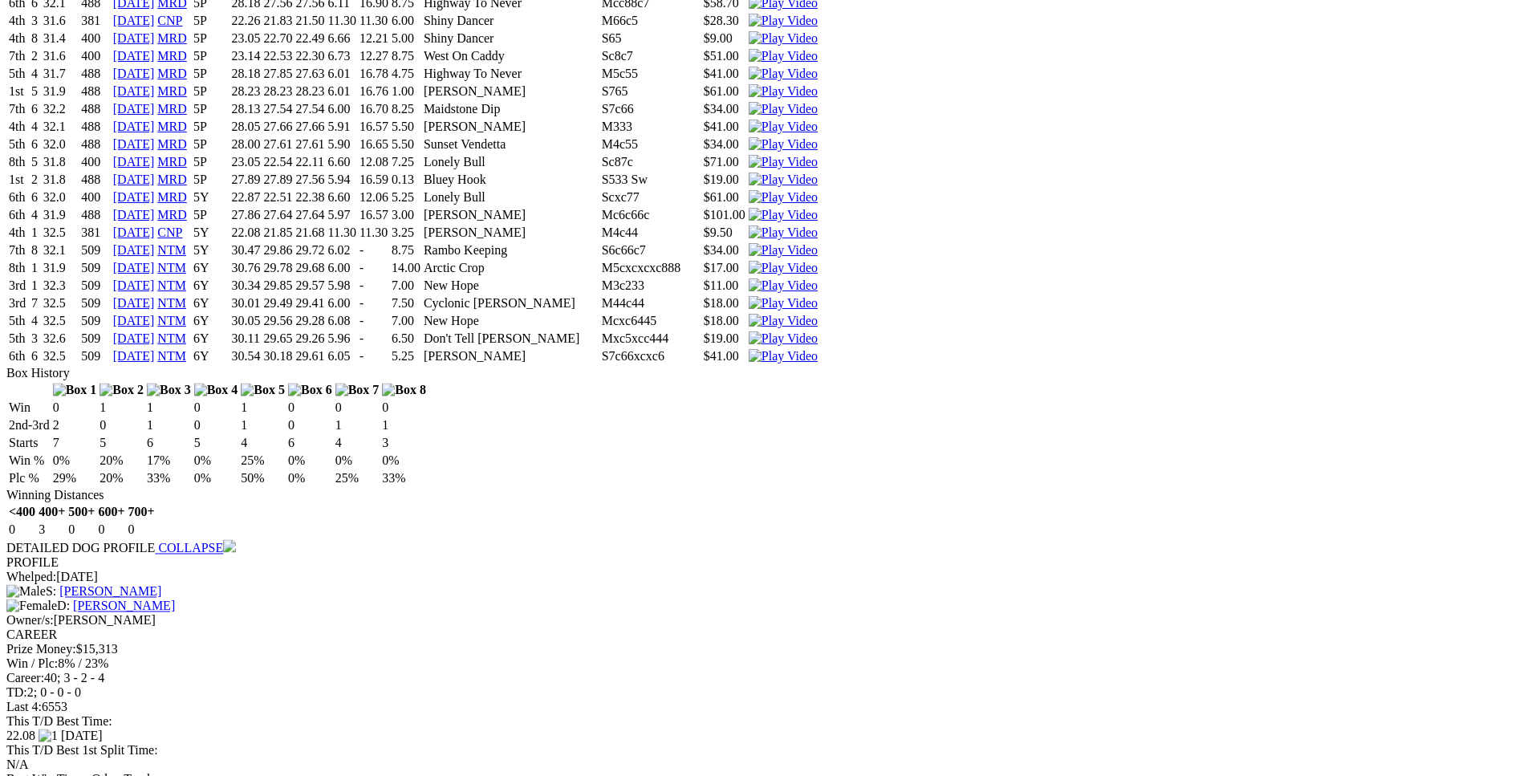
scroll to position [7274, 0]
